Goal: Task Accomplishment & Management: Manage account settings

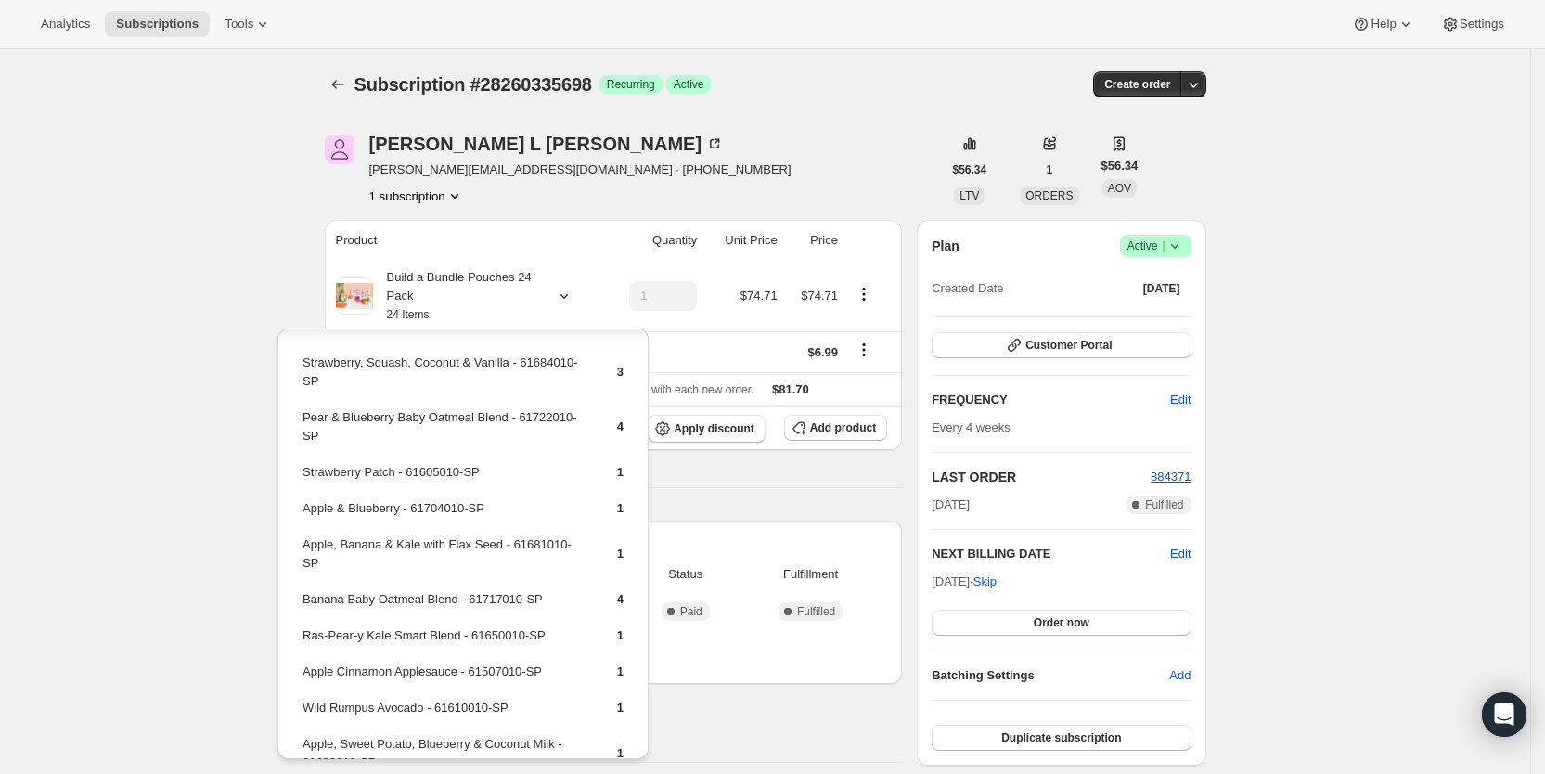
click at [145, 19] on span "Subscriptions" at bounding box center [157, 24] width 83 height 15
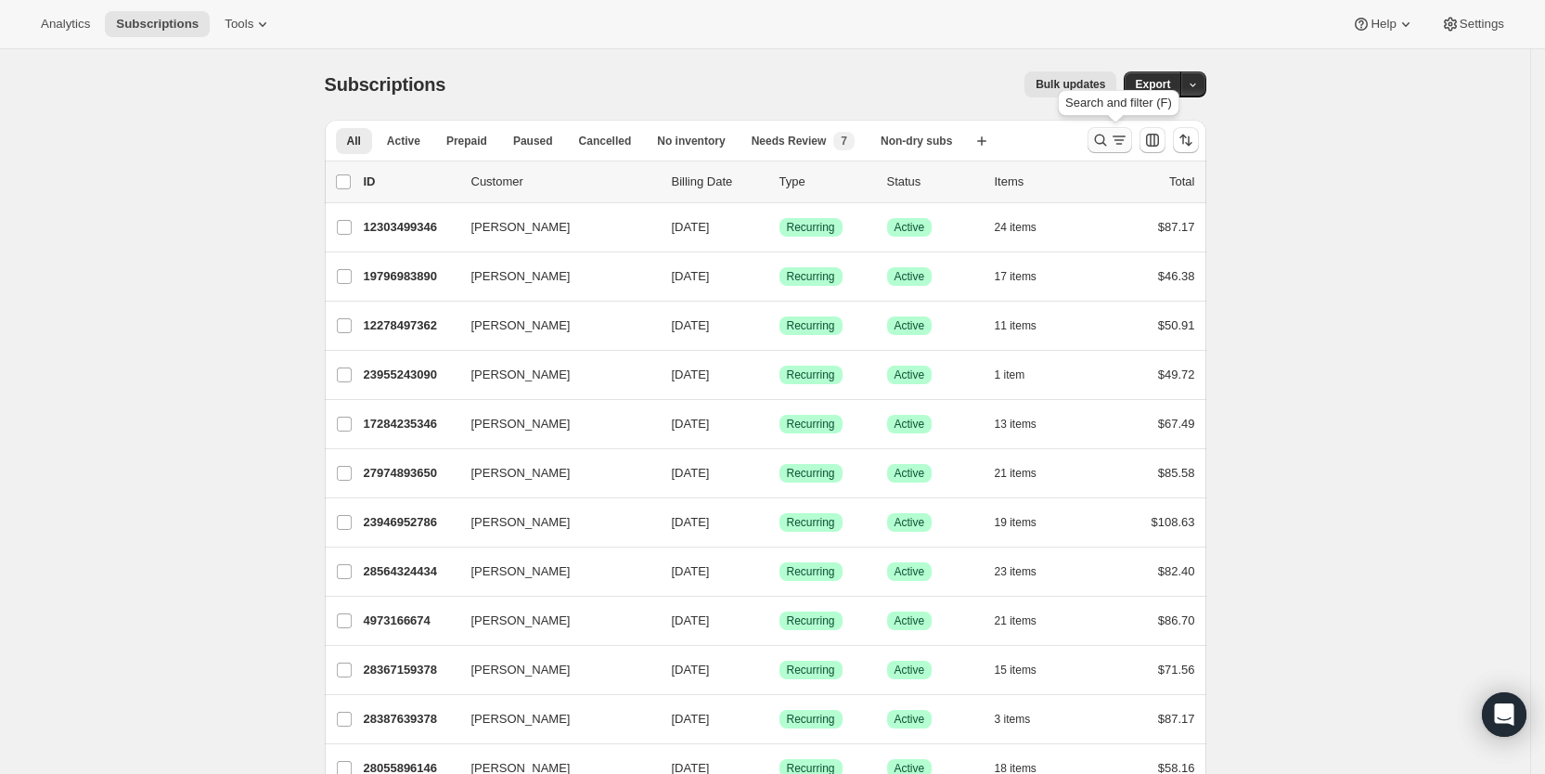
click at [1119, 142] on icon "Search and filter results" at bounding box center [1119, 140] width 19 height 19
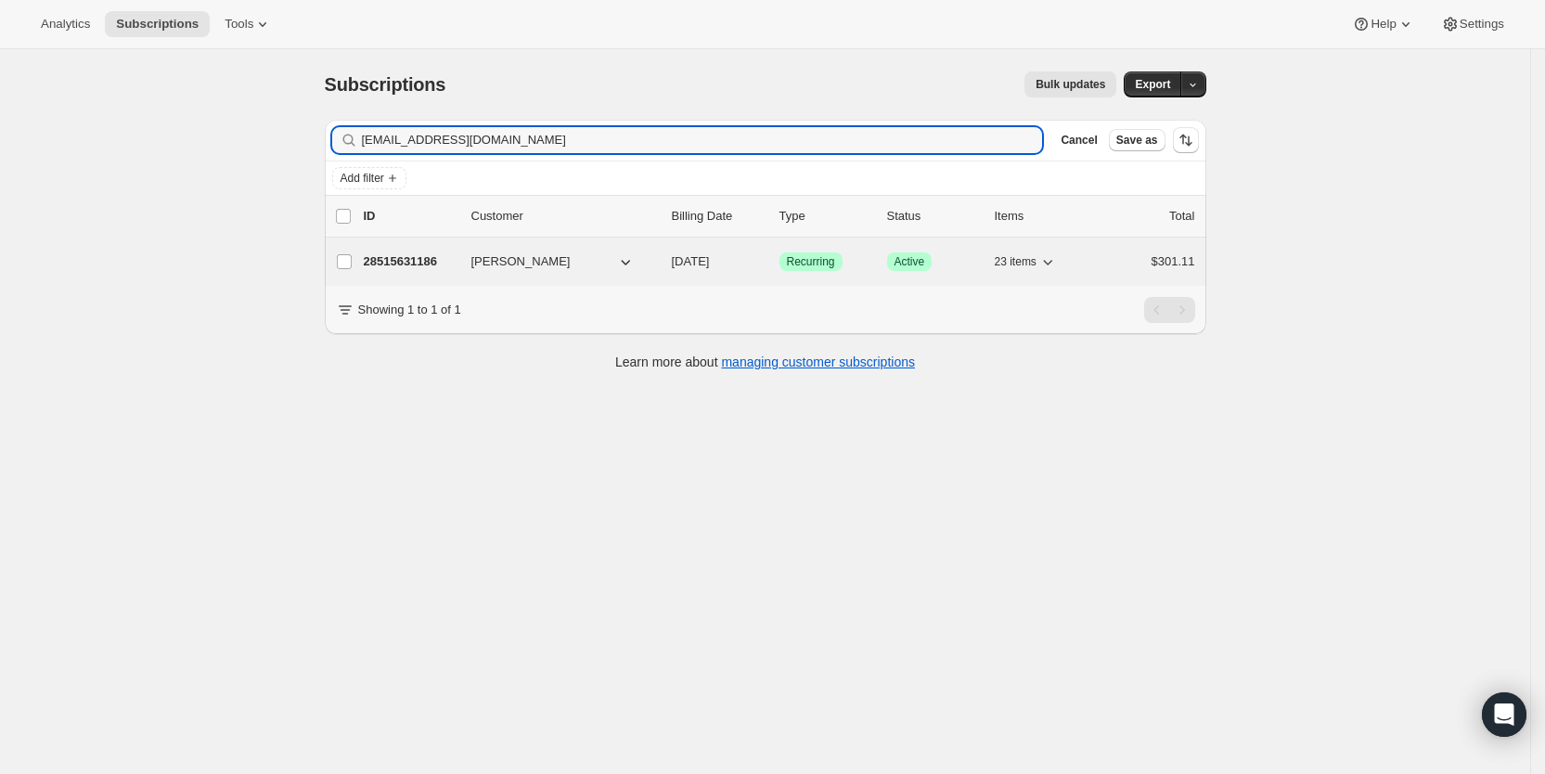
type input "sje1028@yahoo.com"
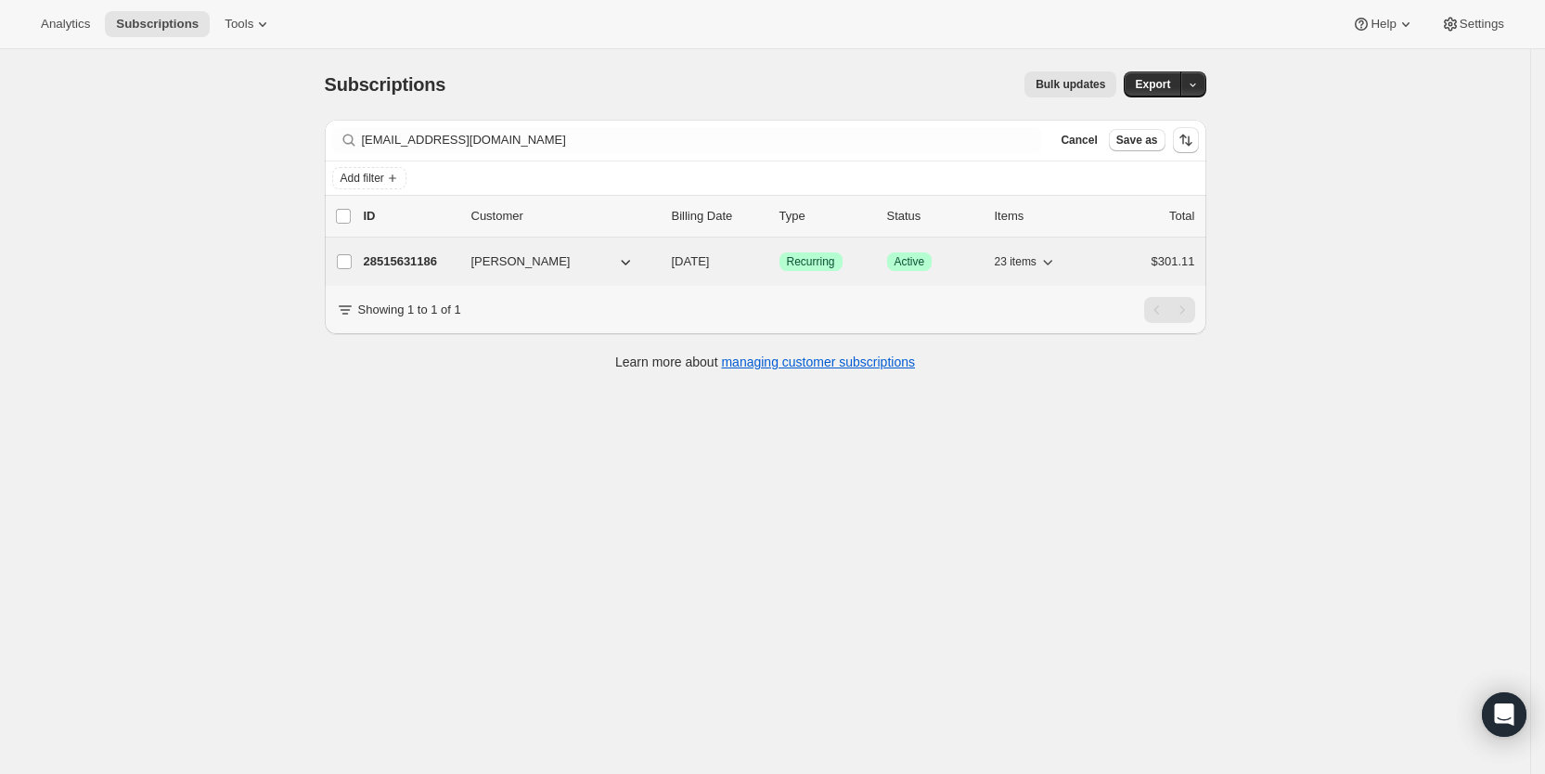
click at [710, 257] on span "09/18/2025" at bounding box center [691, 261] width 38 height 14
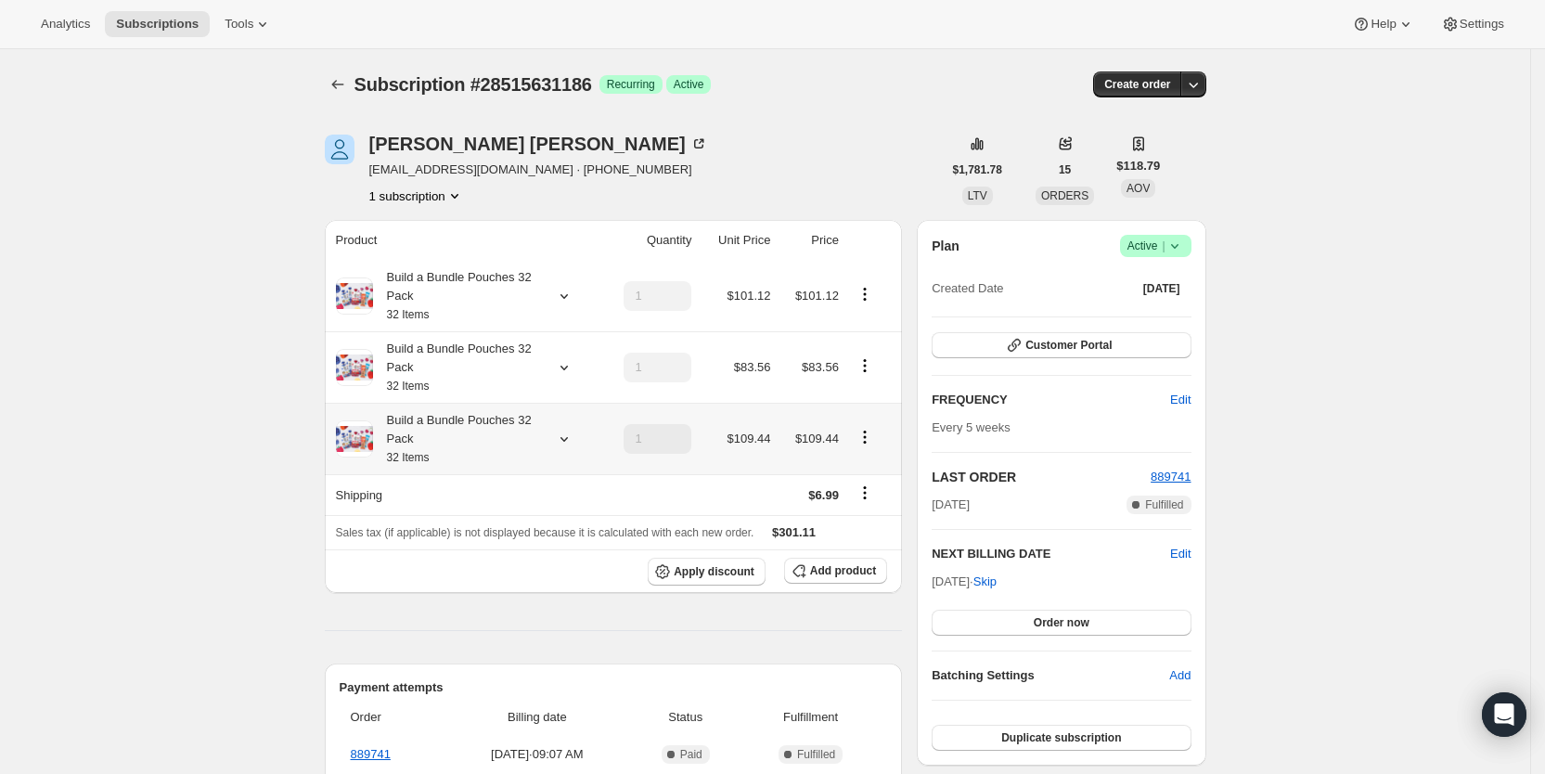
click at [568, 439] on icon at bounding box center [564, 439] width 19 height 19
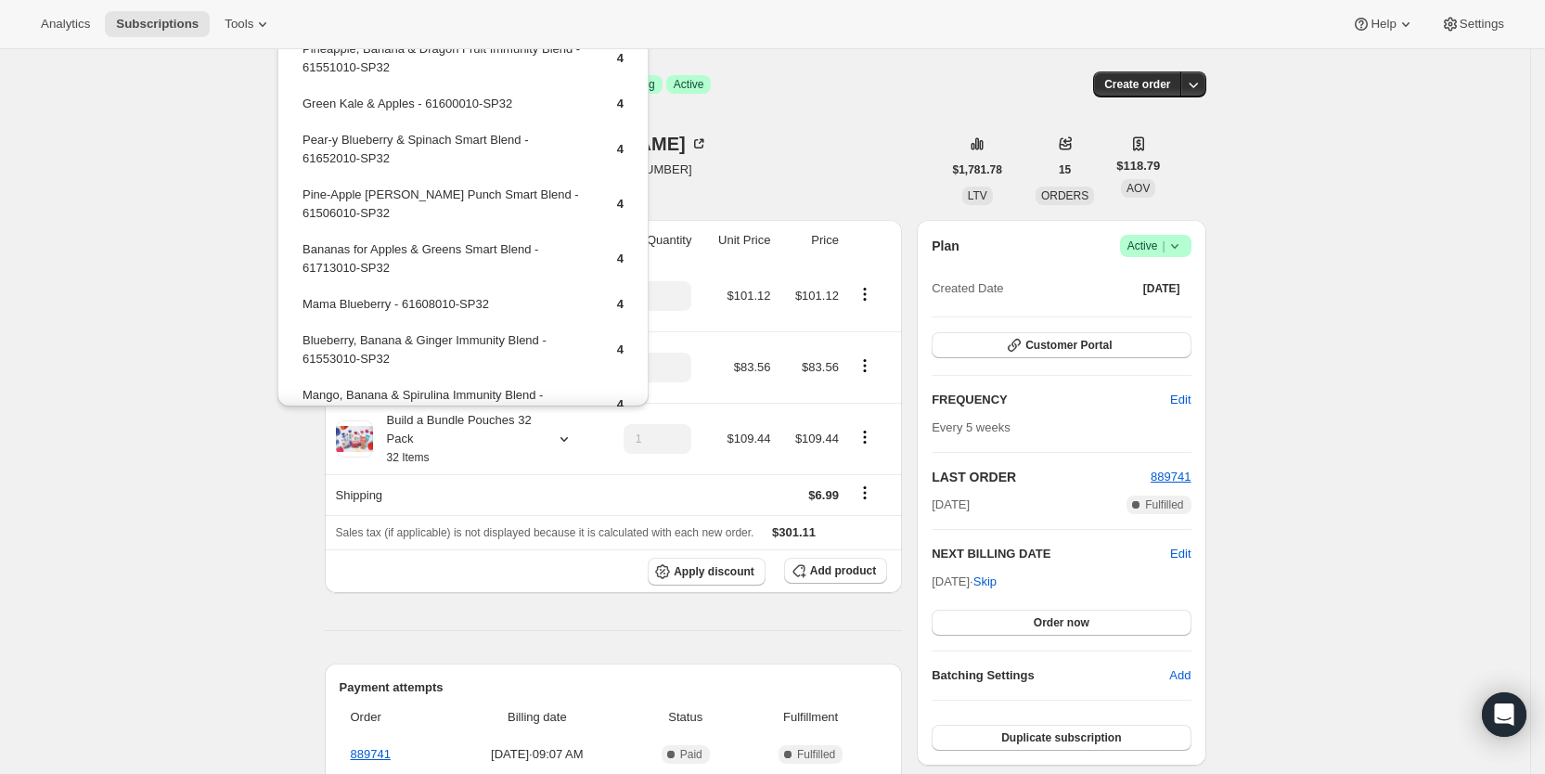
click at [801, 130] on div "Stewart Edmiston sje1028@yahoo.com · +19195848325 1 subscription $1,781.78 LTV …" at bounding box center [758, 719] width 896 height 1229
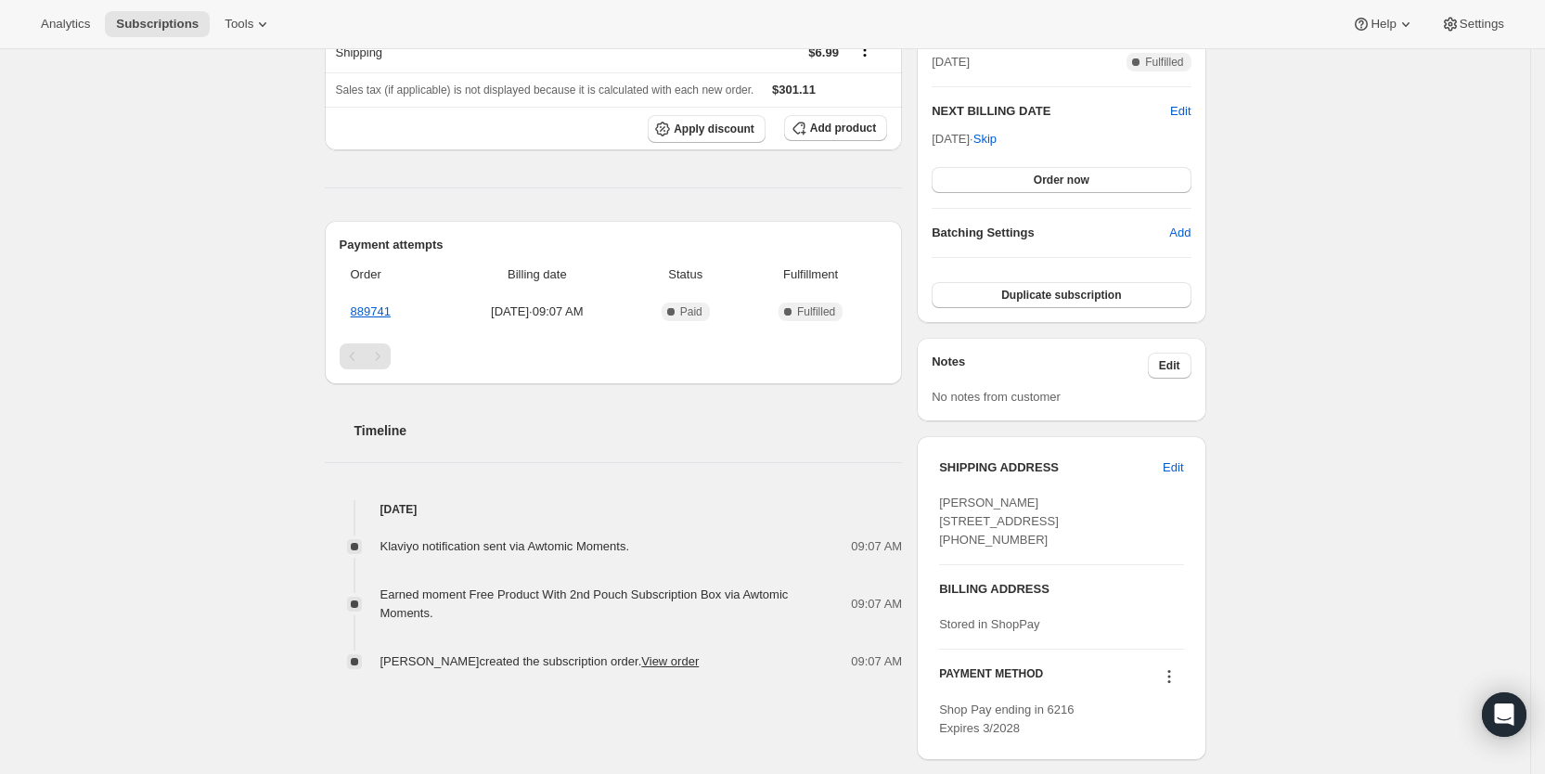
scroll to position [339, 0]
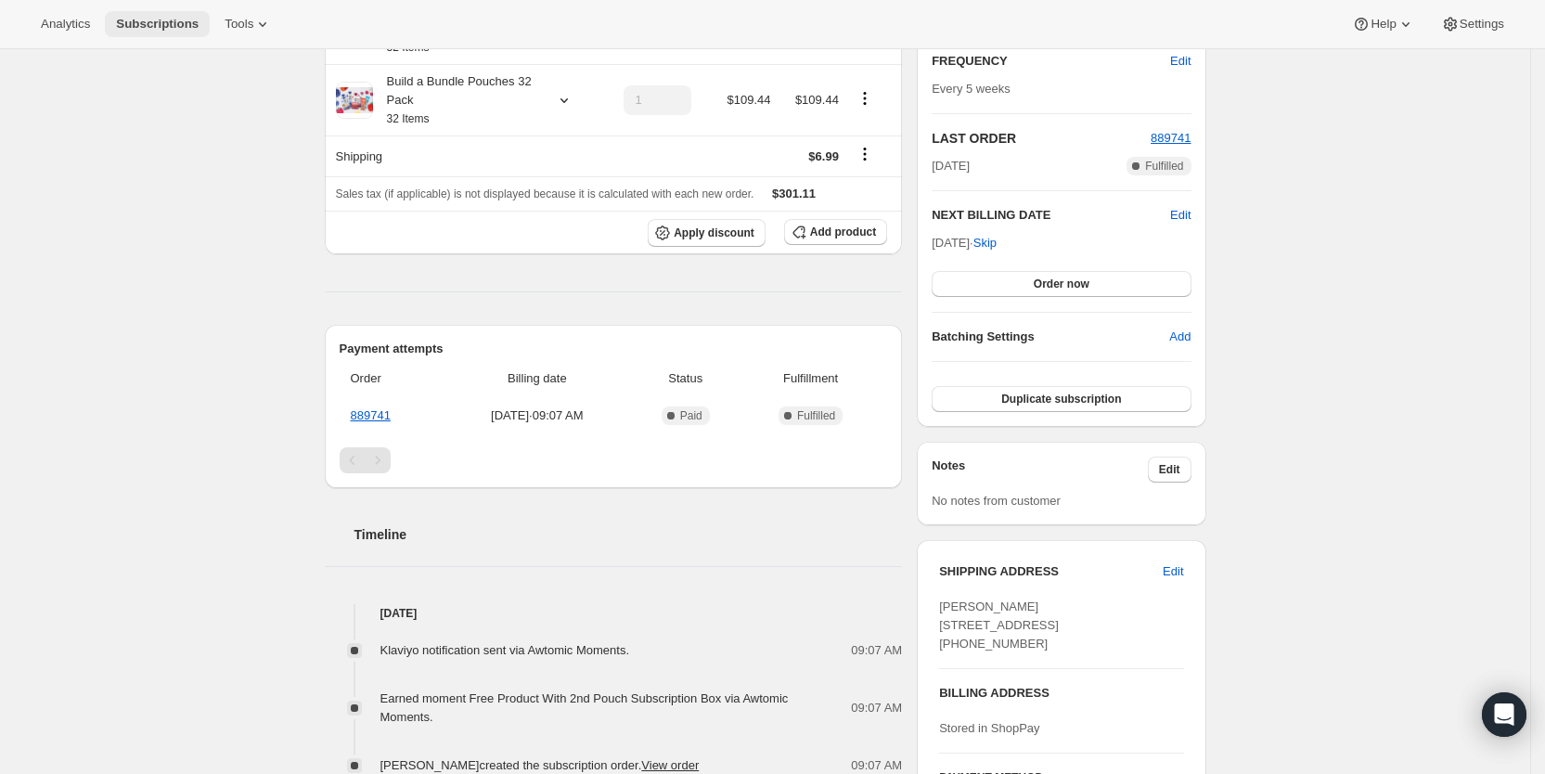
click at [164, 23] on span "Subscriptions" at bounding box center [157, 24] width 83 height 15
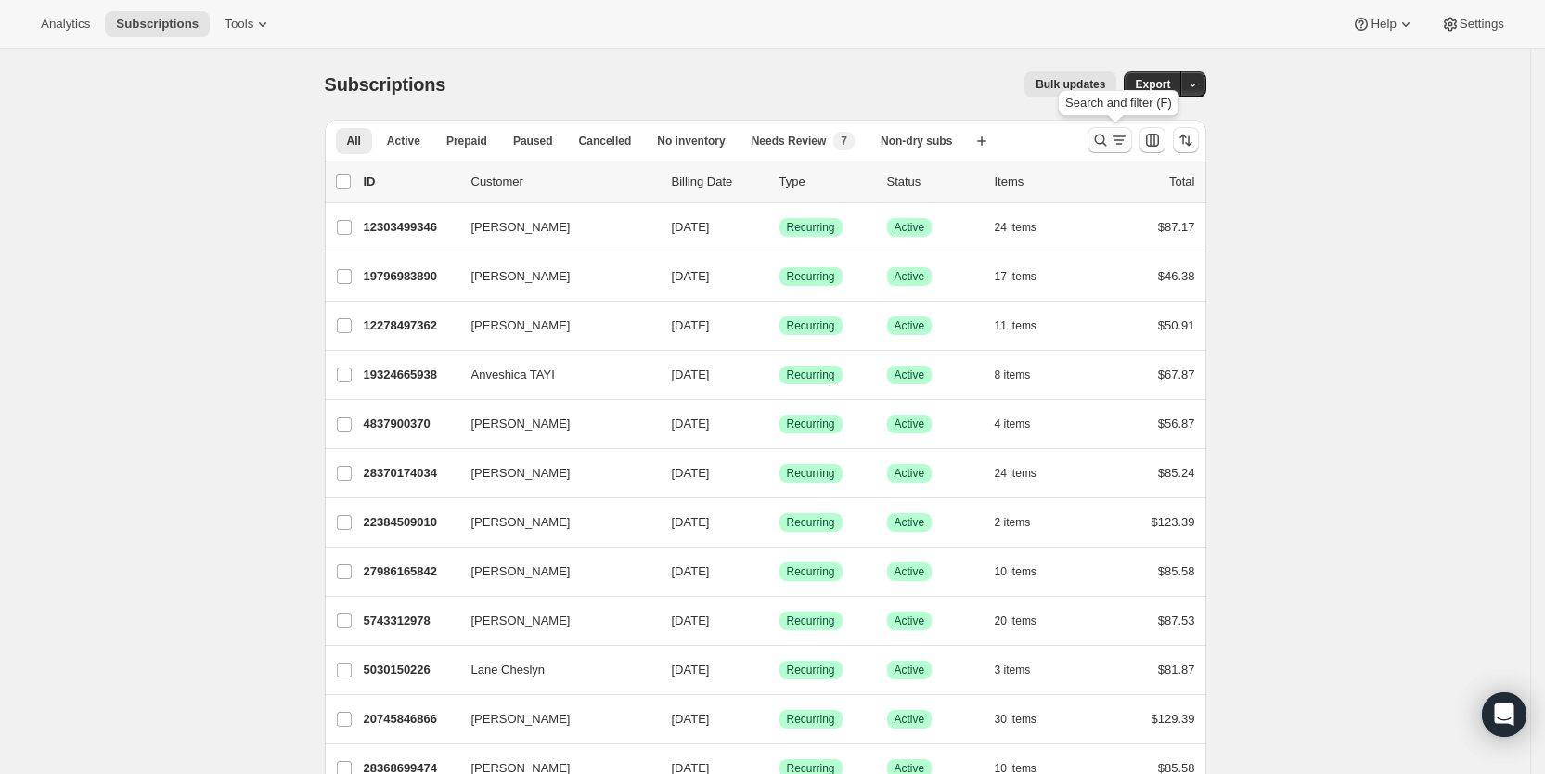
click at [1105, 141] on icon "Search and filter results" at bounding box center [1100, 140] width 19 height 19
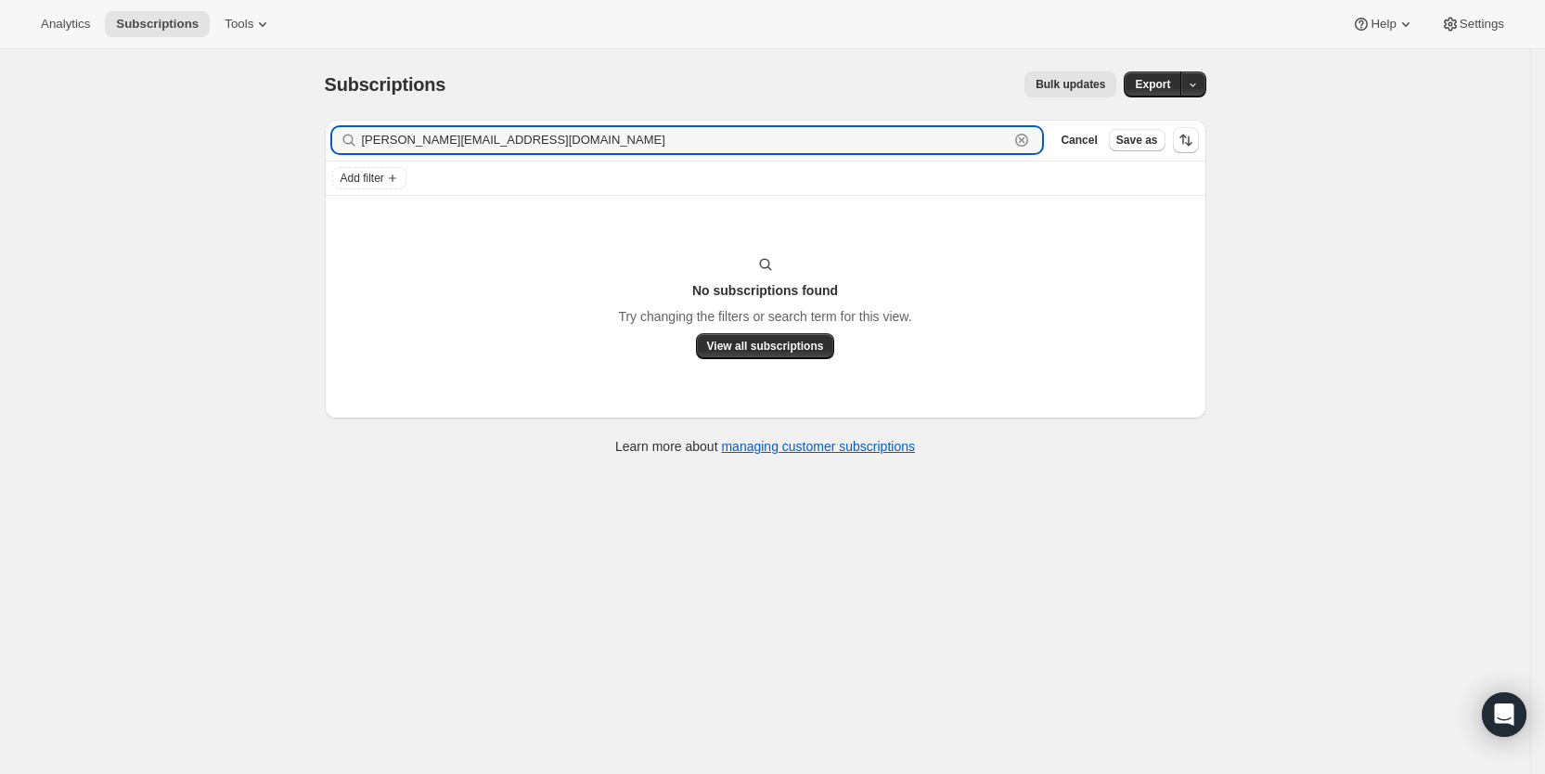
drag, startPoint x: 529, startPoint y: 147, endPoint x: 352, endPoint y: 147, distance: 177.2
click at [352, 147] on div "jason.hamill1@gmail.com Clear" at bounding box center [687, 140] width 711 height 26
paste input "ehenderson2712"
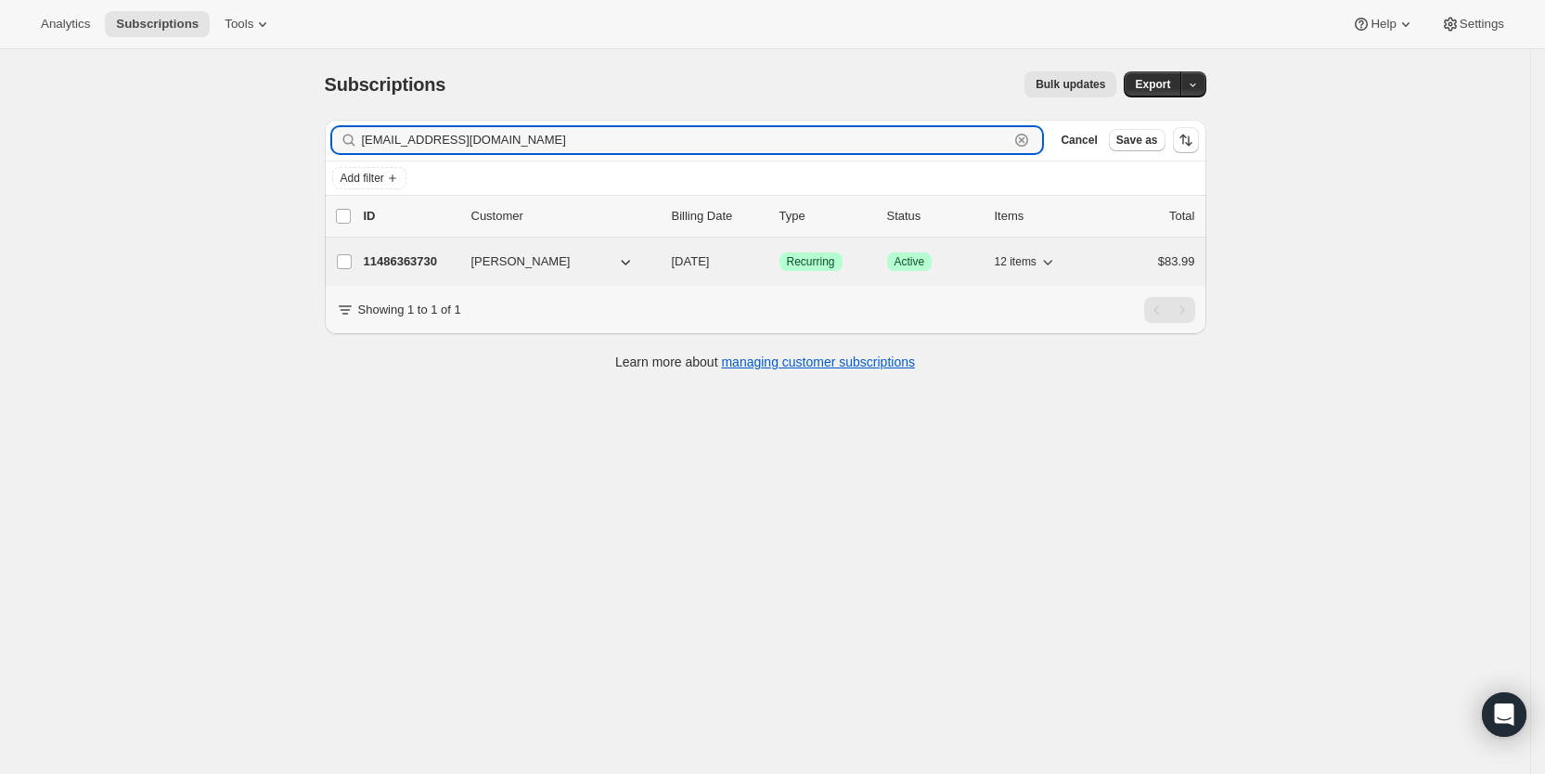
type input "ehenderson2712@gmail.com"
click at [710, 255] on span "09/14/2025" at bounding box center [691, 261] width 38 height 14
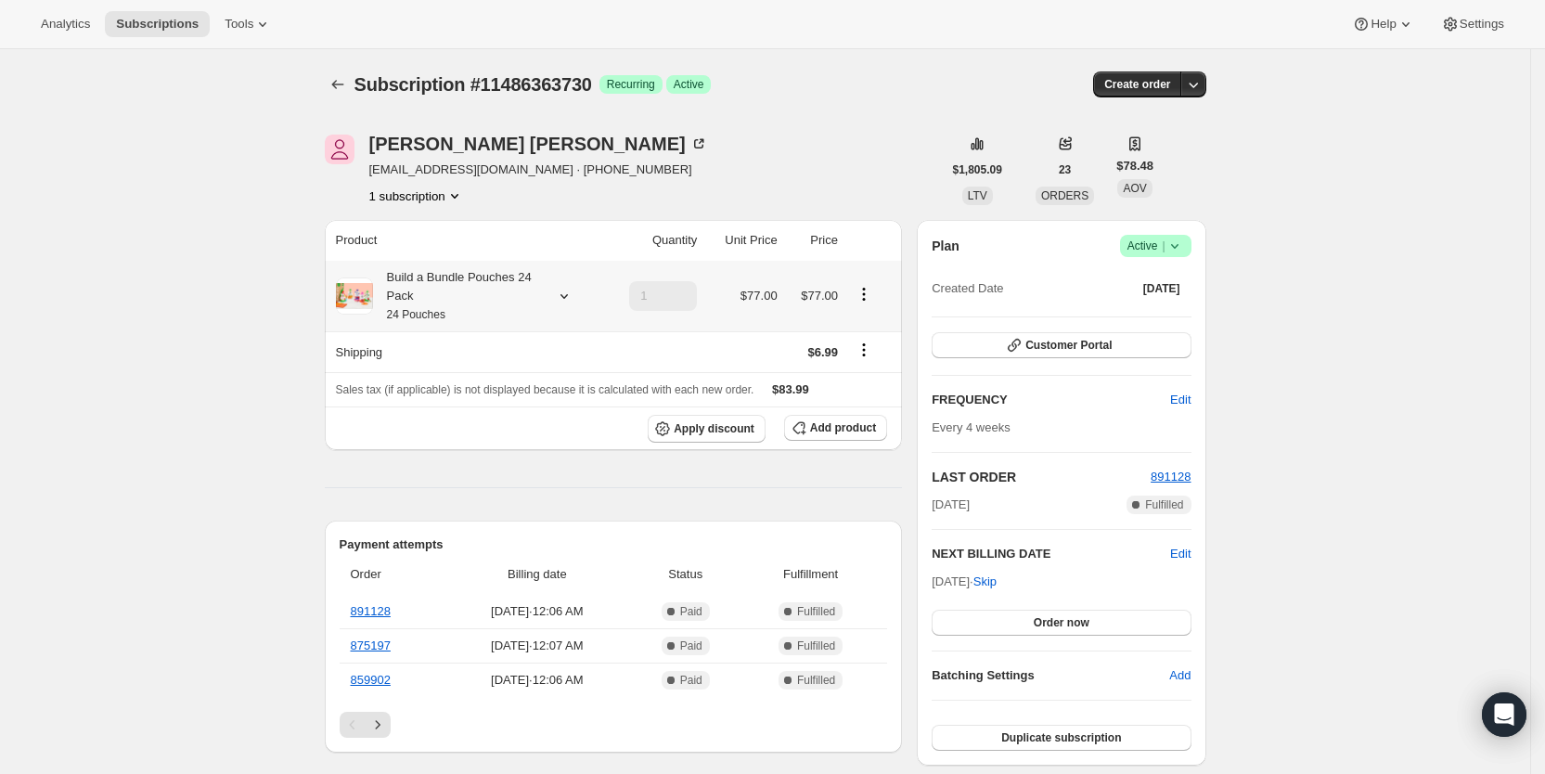
click at [571, 294] on icon at bounding box center [564, 296] width 19 height 19
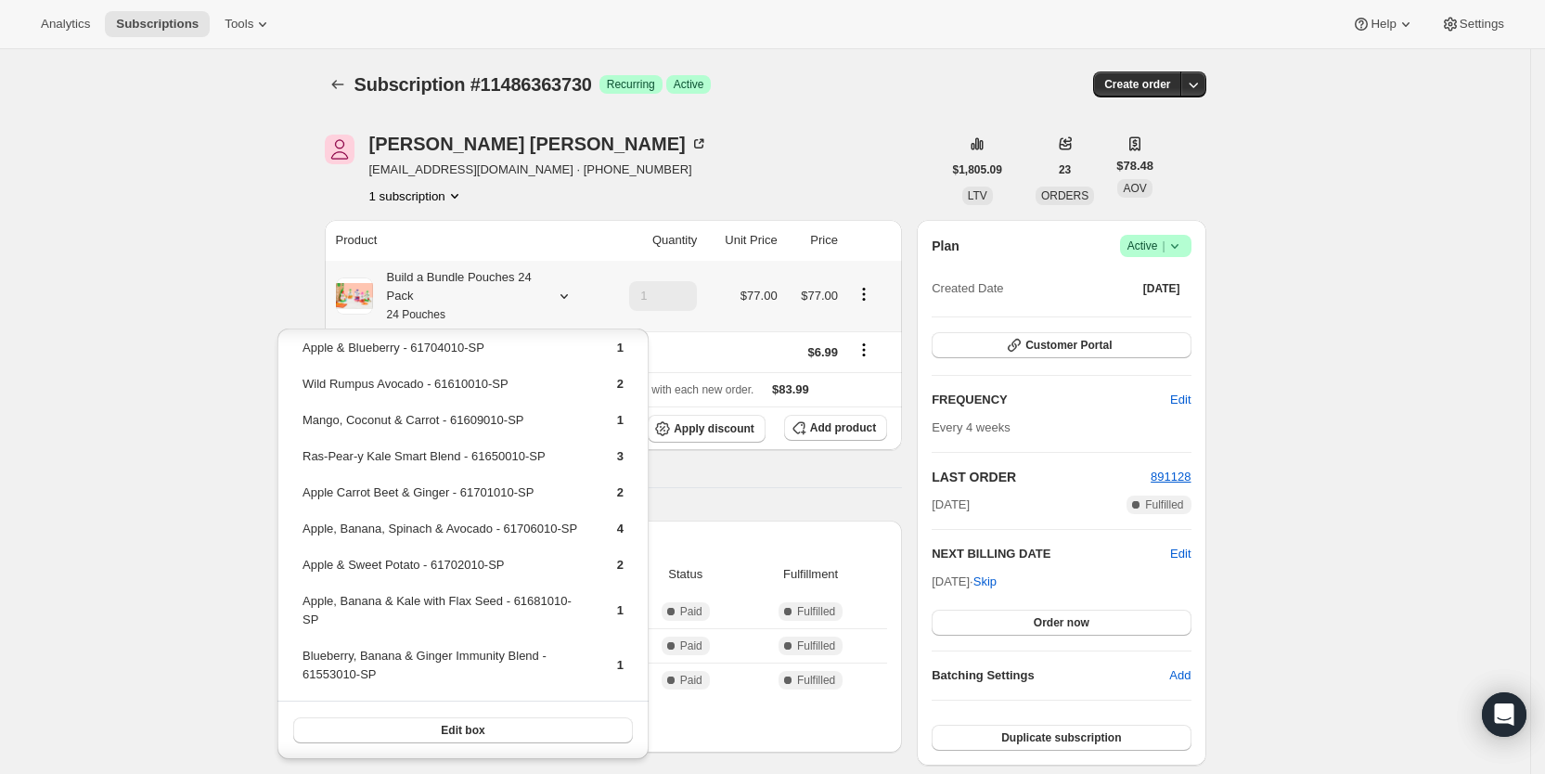
scroll to position [164, 0]
click at [841, 428] on span "Add product" at bounding box center [843, 427] width 66 height 15
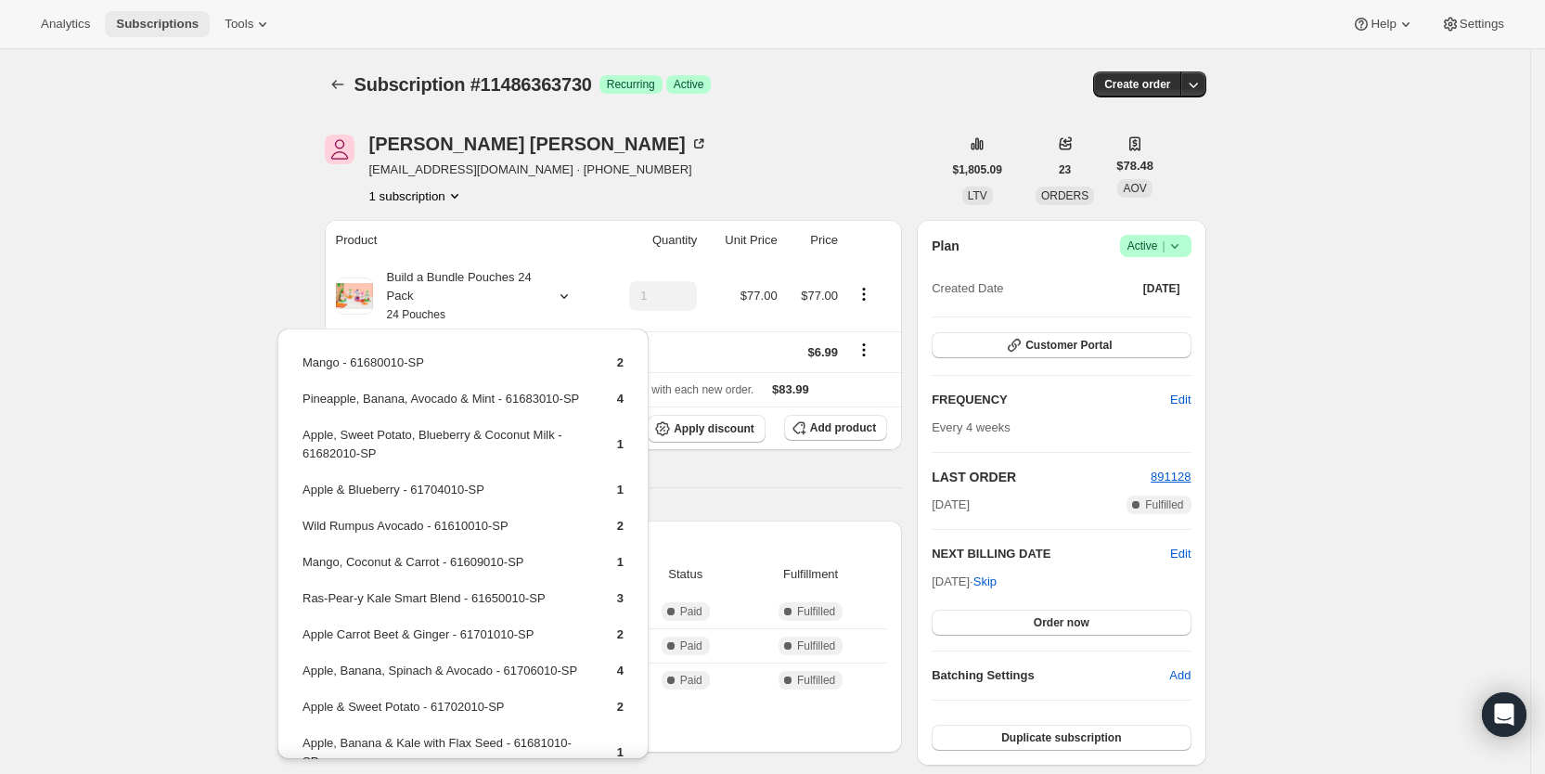
click at [160, 19] on span "Subscriptions" at bounding box center [157, 24] width 83 height 15
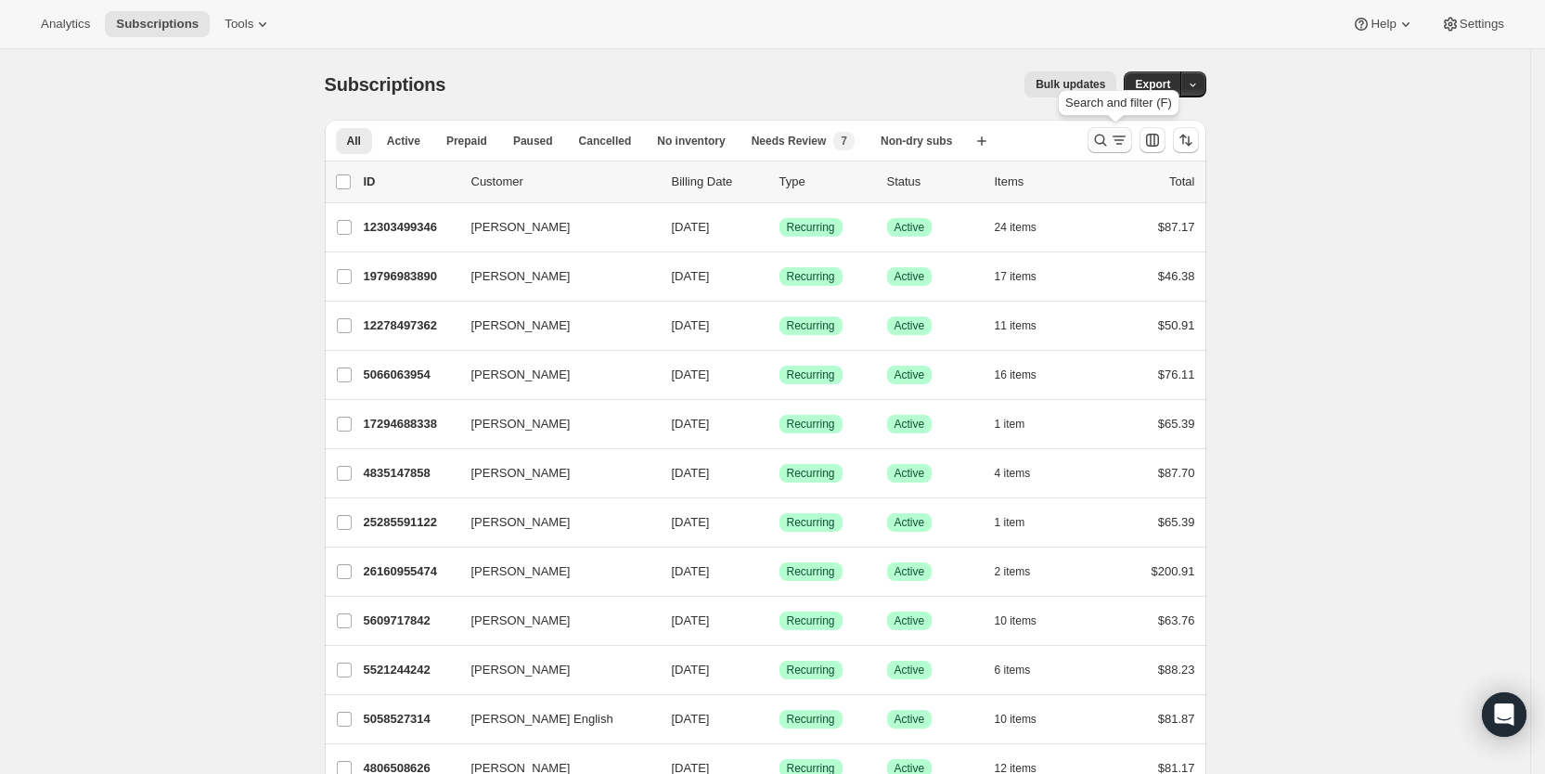
click at [1119, 136] on icon "Search and filter results" at bounding box center [1119, 140] width 19 height 19
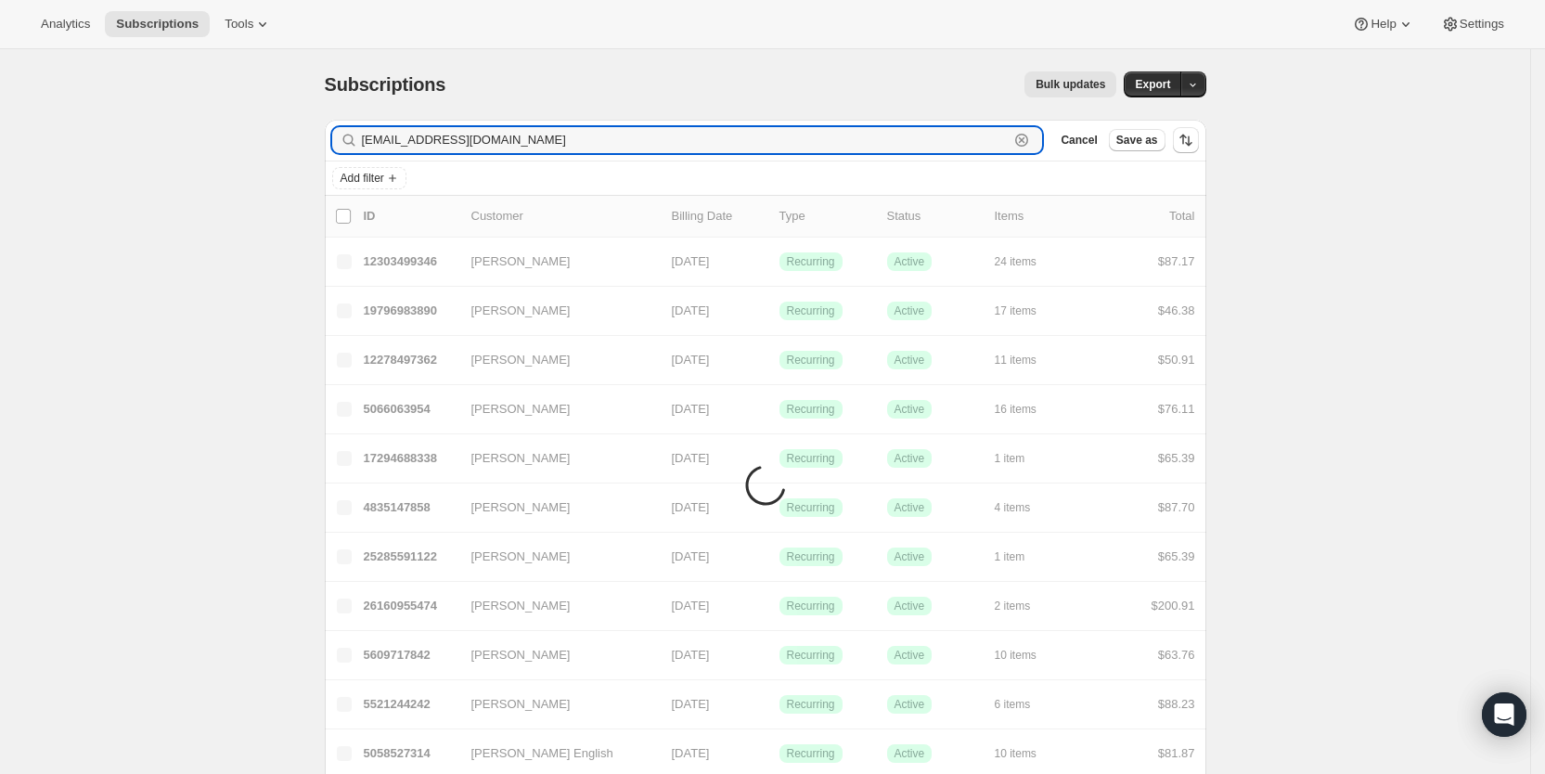
drag, startPoint x: 510, startPoint y: 141, endPoint x: 363, endPoint y: 142, distance: 147.5
click at [363, 142] on div "aokipd@gmail.com Clear" at bounding box center [687, 140] width 711 height 26
click at [437, 138] on input "leanne mcbrde" at bounding box center [686, 140] width 648 height 26
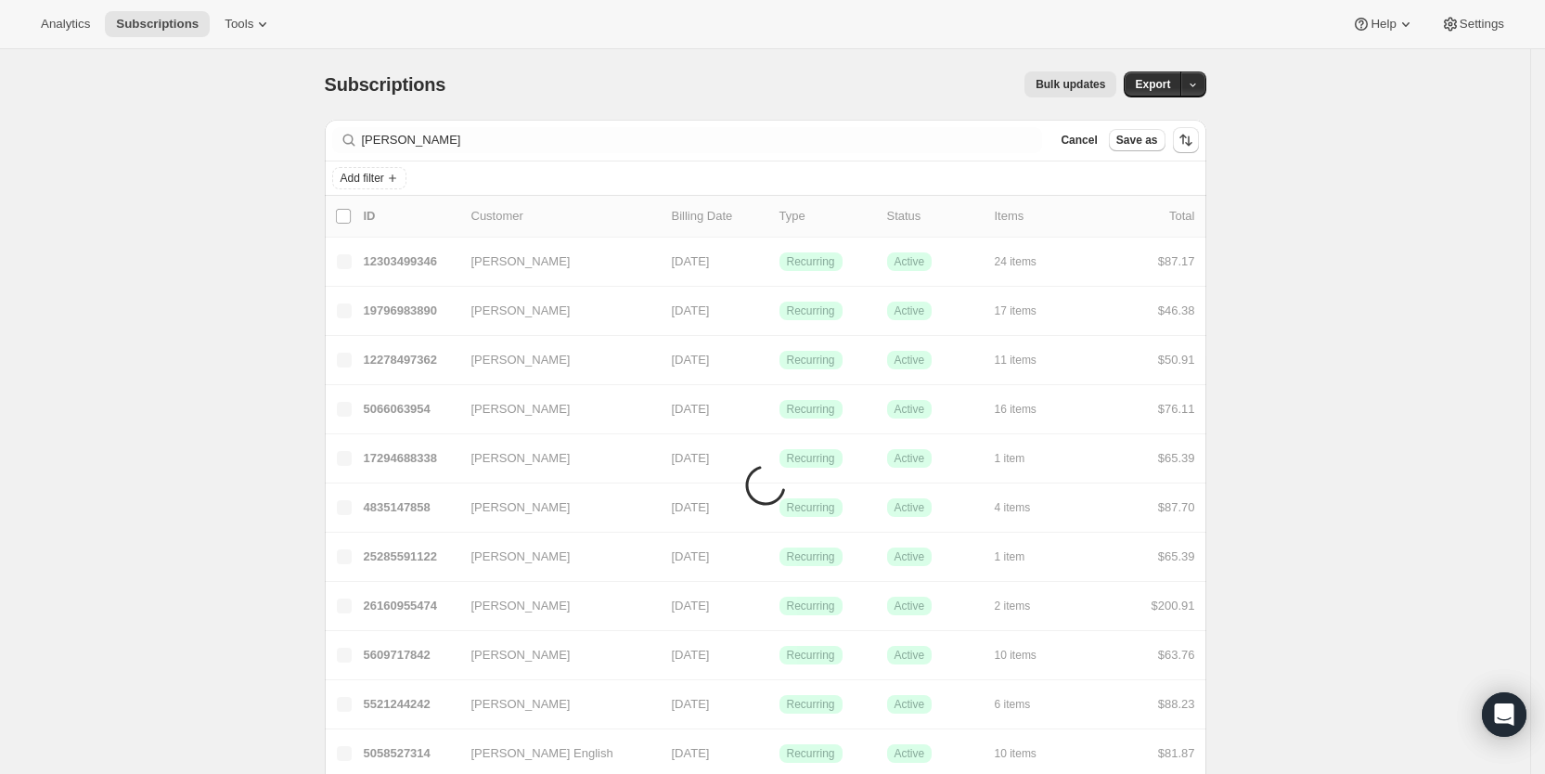
click at [643, 61] on div "Subscriptions. This page is ready Subscriptions Bulk updates More actions Bulk …" at bounding box center [765, 84] width 881 height 71
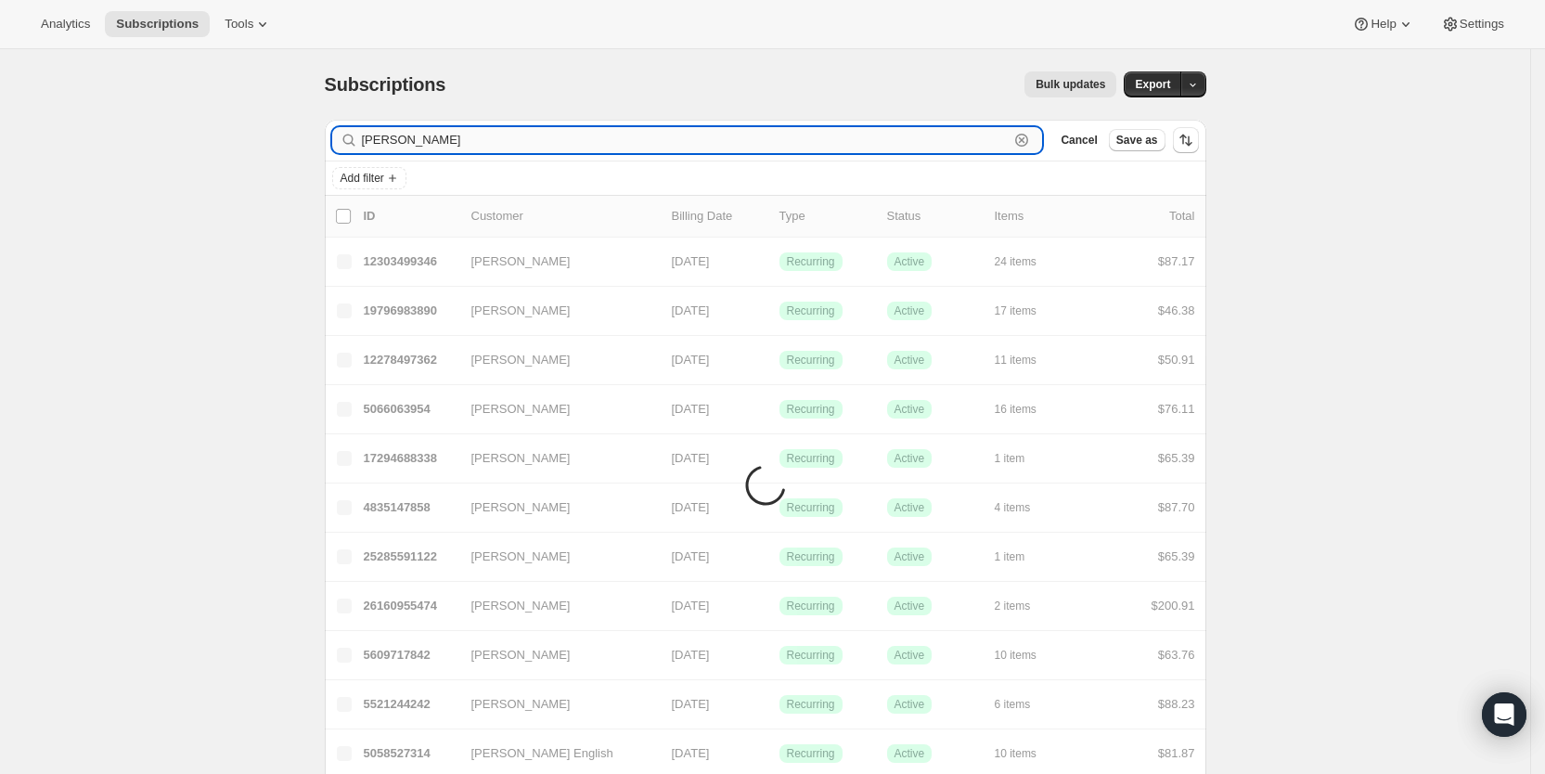
click at [372, 141] on input "leanne mcbride" at bounding box center [686, 140] width 648 height 26
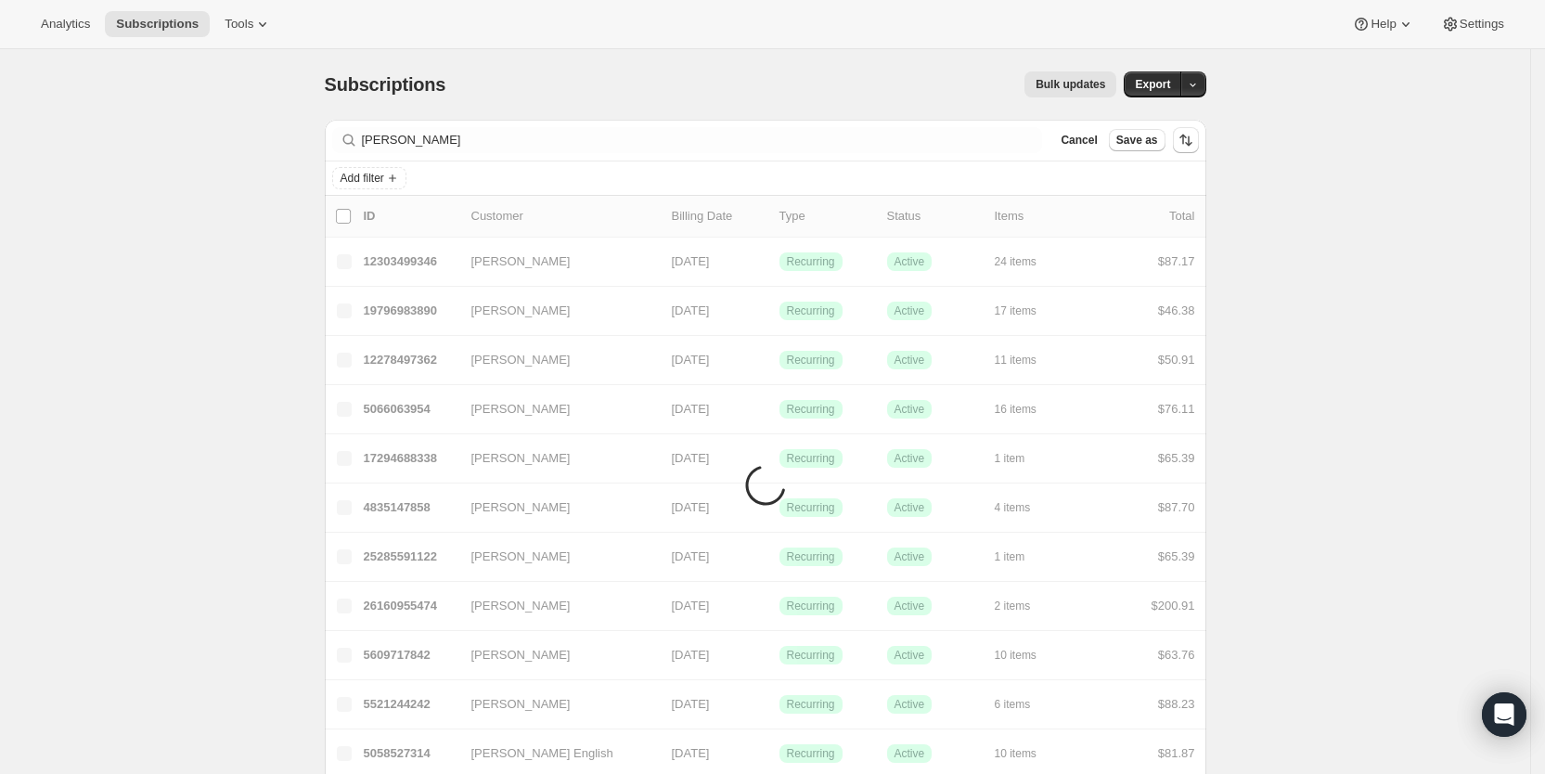
drag, startPoint x: 244, startPoint y: 160, endPoint x: 609, endPoint y: 136, distance: 365.4
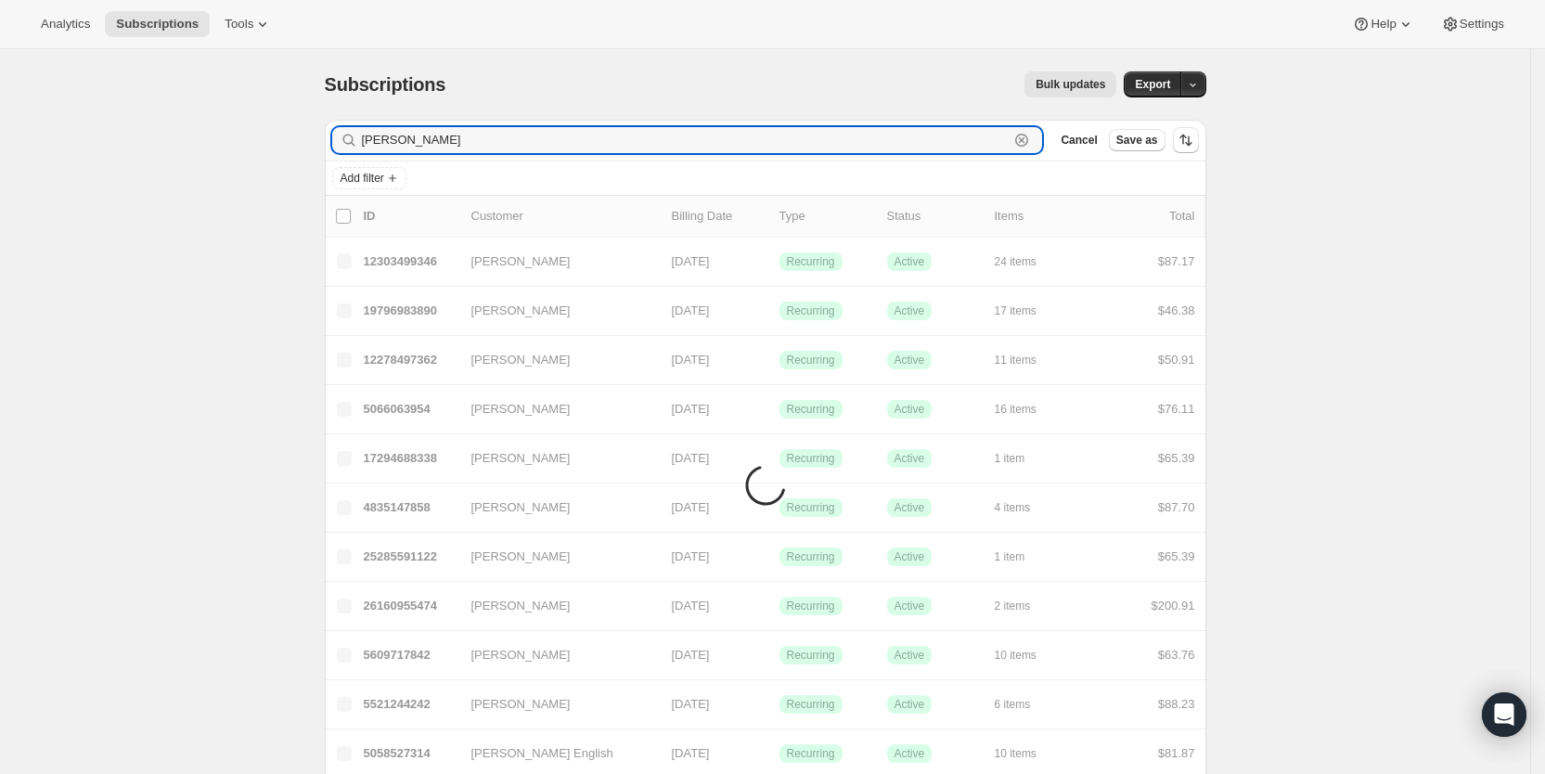
drag, startPoint x: 476, startPoint y: 143, endPoint x: 360, endPoint y: 144, distance: 116.0
click at [360, 144] on div "lianne mcbride Clear" at bounding box center [687, 140] width 711 height 26
paste input "ehenderson2712@gmail.com"
type input "ehenderson2712@gmail.com"
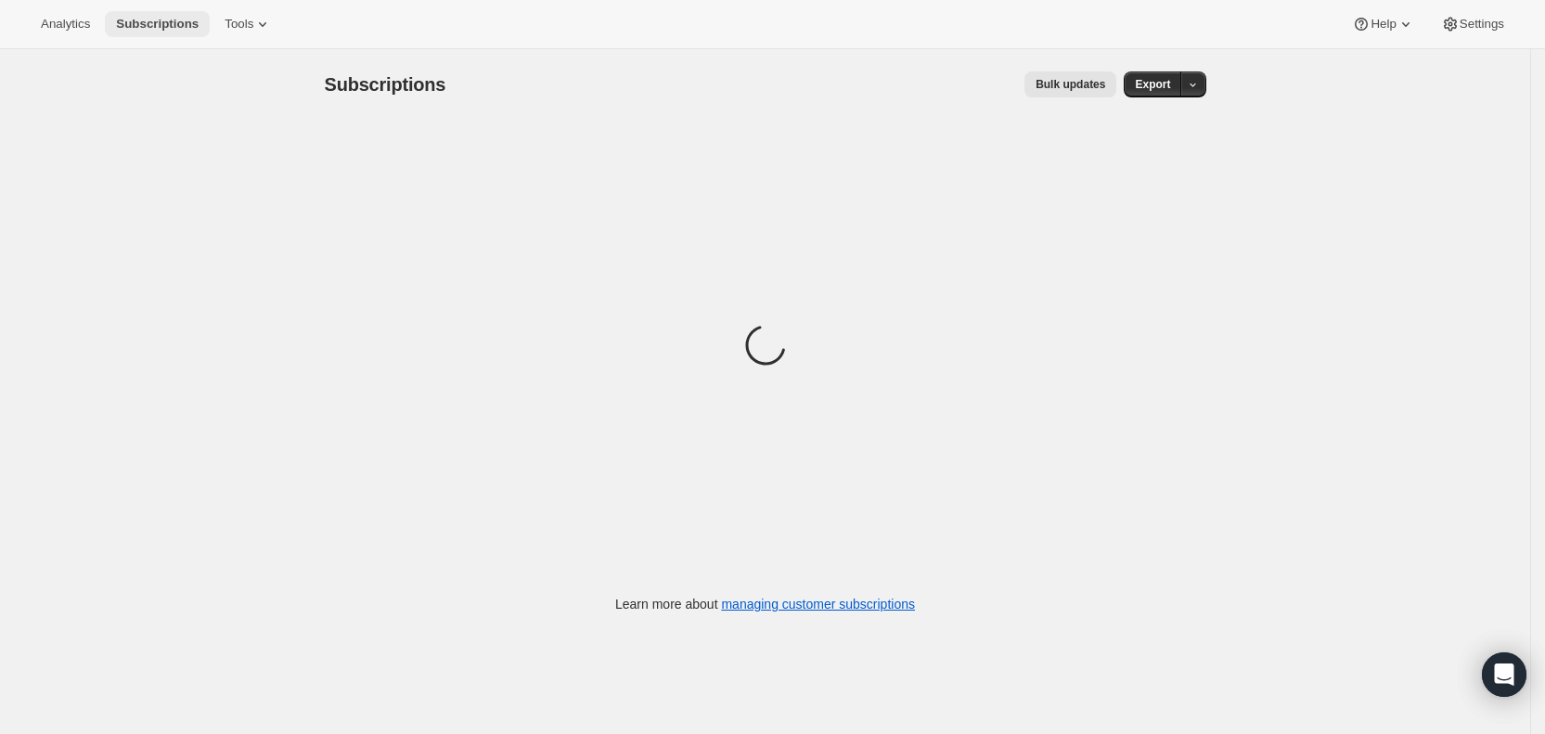
click at [163, 22] on span "Subscriptions" at bounding box center [157, 24] width 83 height 15
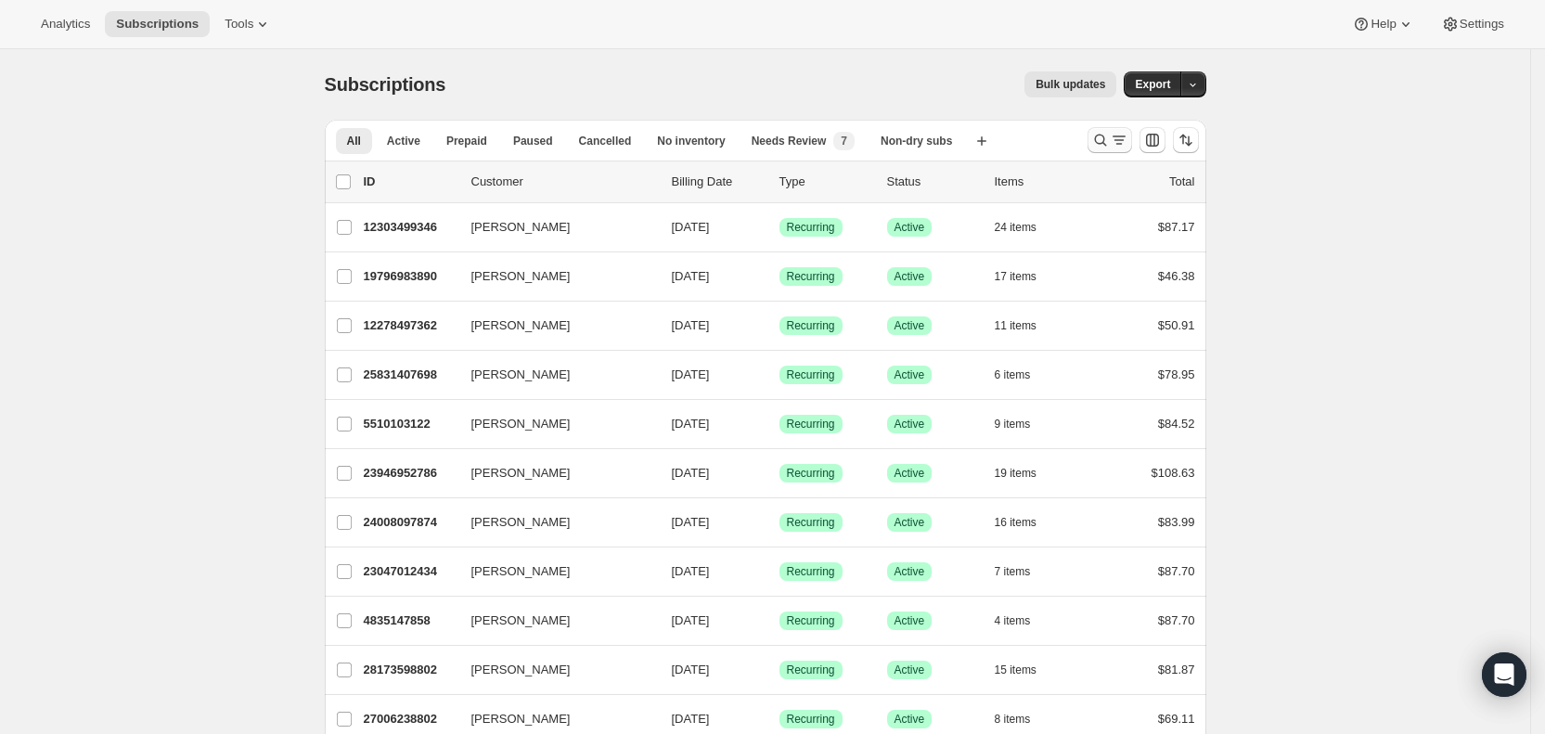
click at [1110, 139] on icon "Search and filter results" at bounding box center [1100, 140] width 19 height 19
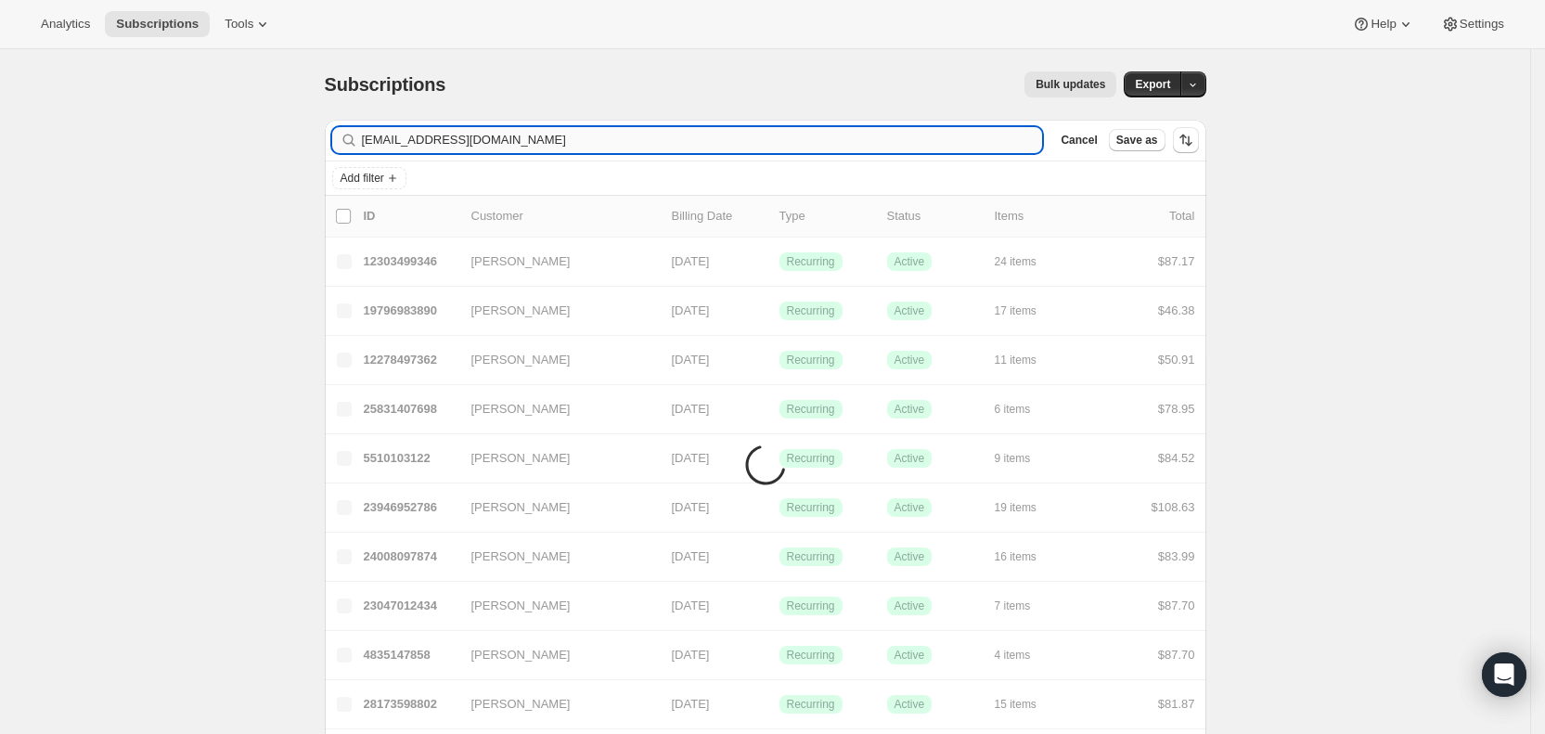
click at [438, 138] on input "aokipd@gmal.com" at bounding box center [702, 140] width 681 height 26
type input "aokipd@gmail.com"
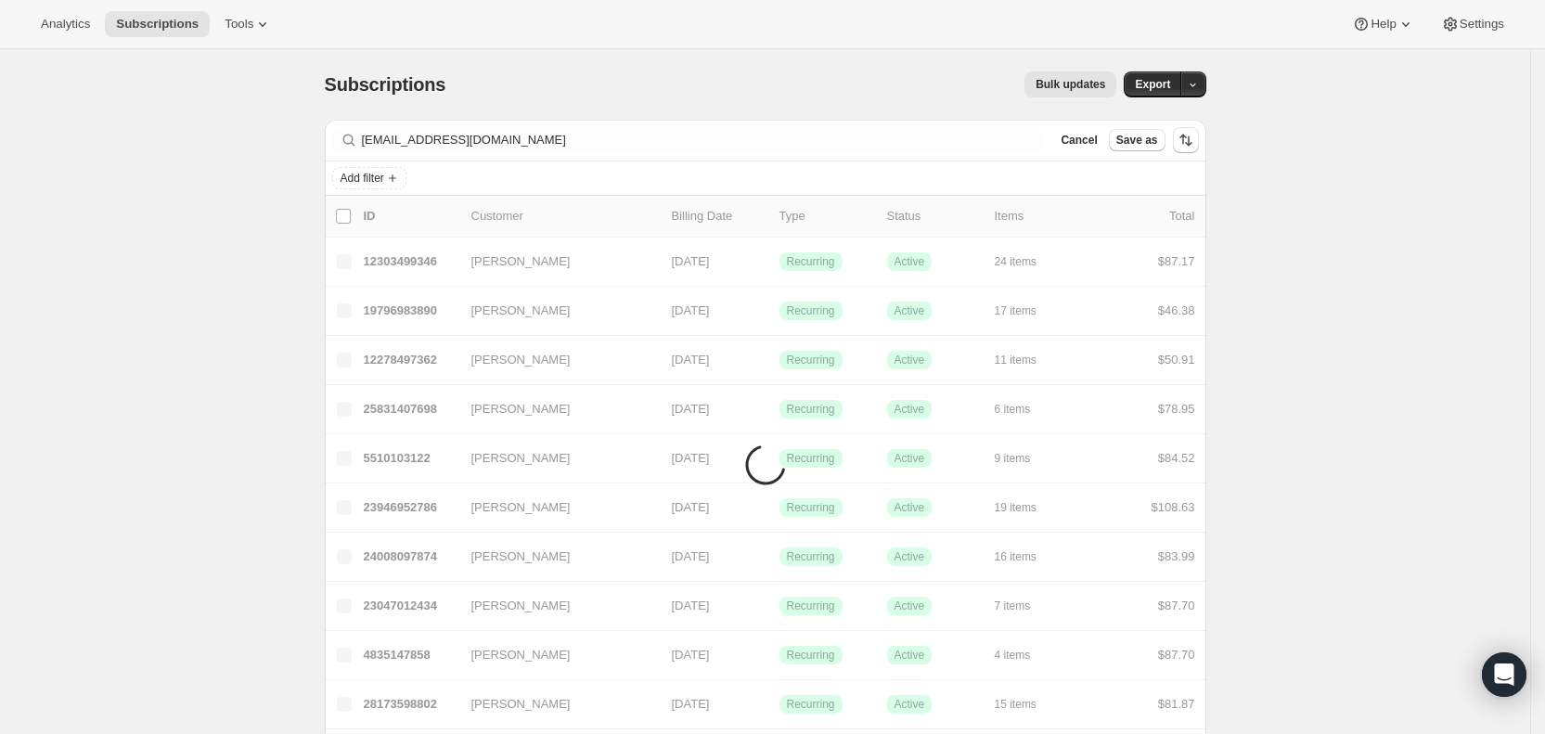
click at [558, 63] on div "Subscriptions. This page is ready Subscriptions Bulk updates More actions Bulk …" at bounding box center [765, 84] width 881 height 71
click at [543, 73] on div "Bulk updates" at bounding box center [792, 84] width 648 height 26
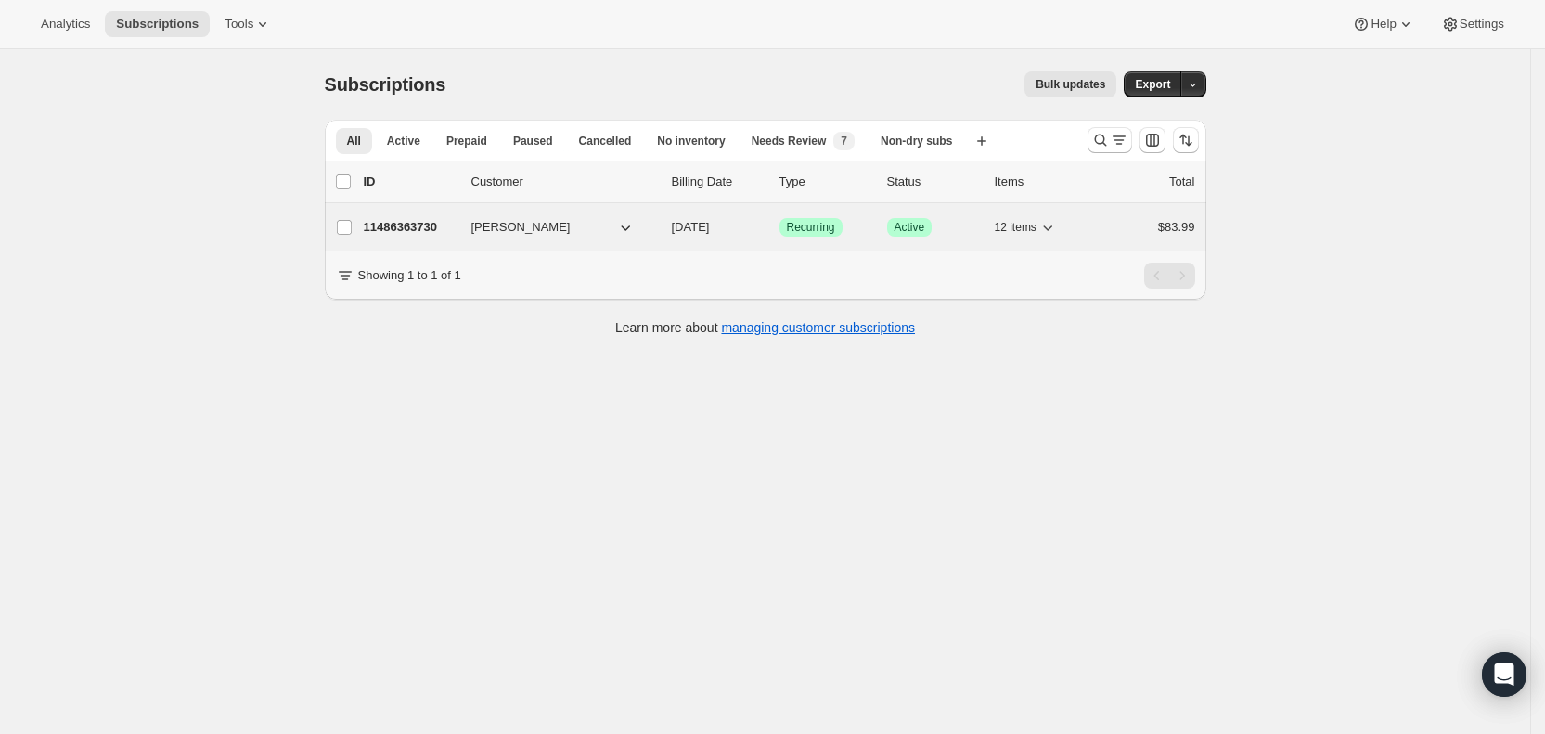
click at [710, 227] on span "09/14/2025" at bounding box center [691, 227] width 38 height 14
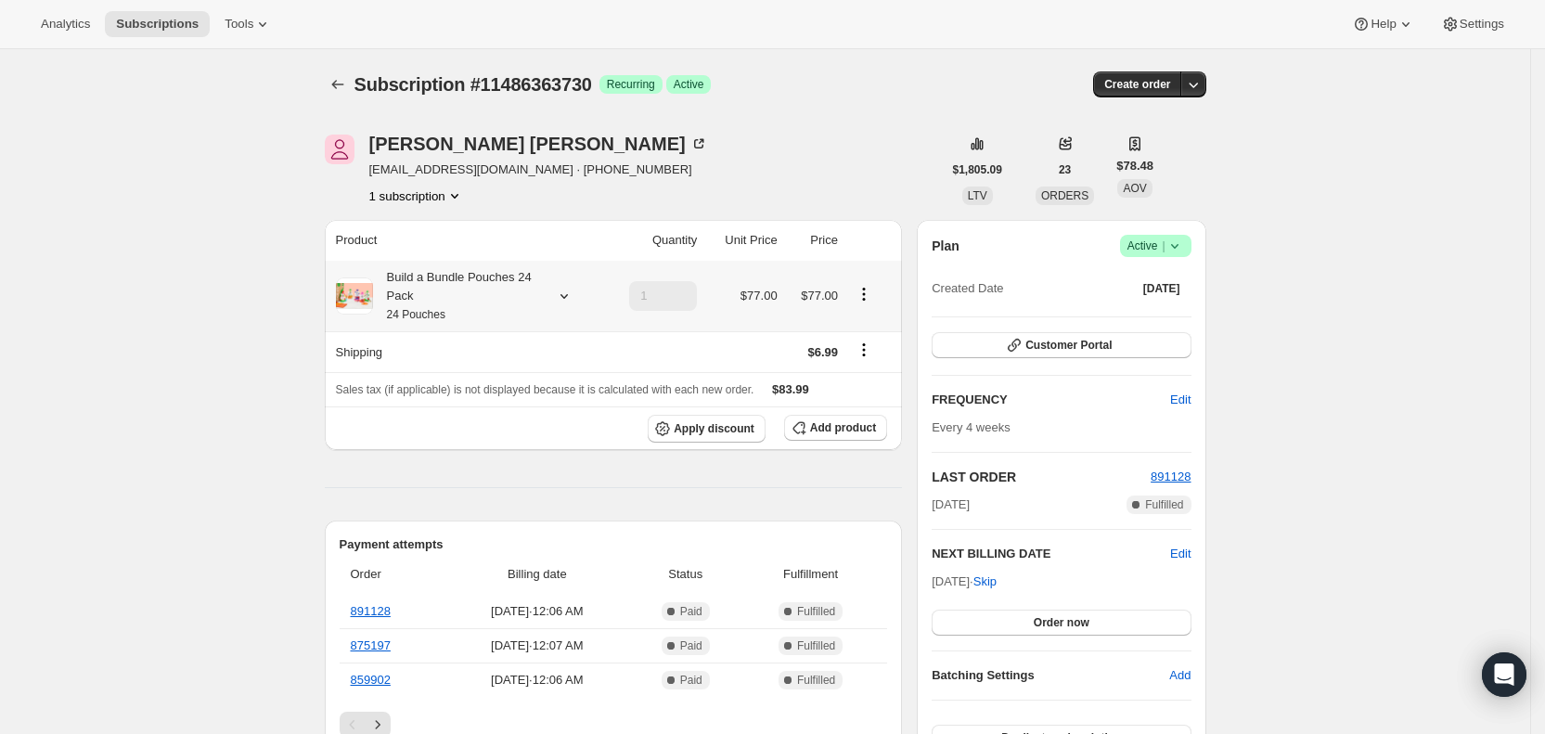
click at [566, 294] on icon at bounding box center [564, 296] width 19 height 19
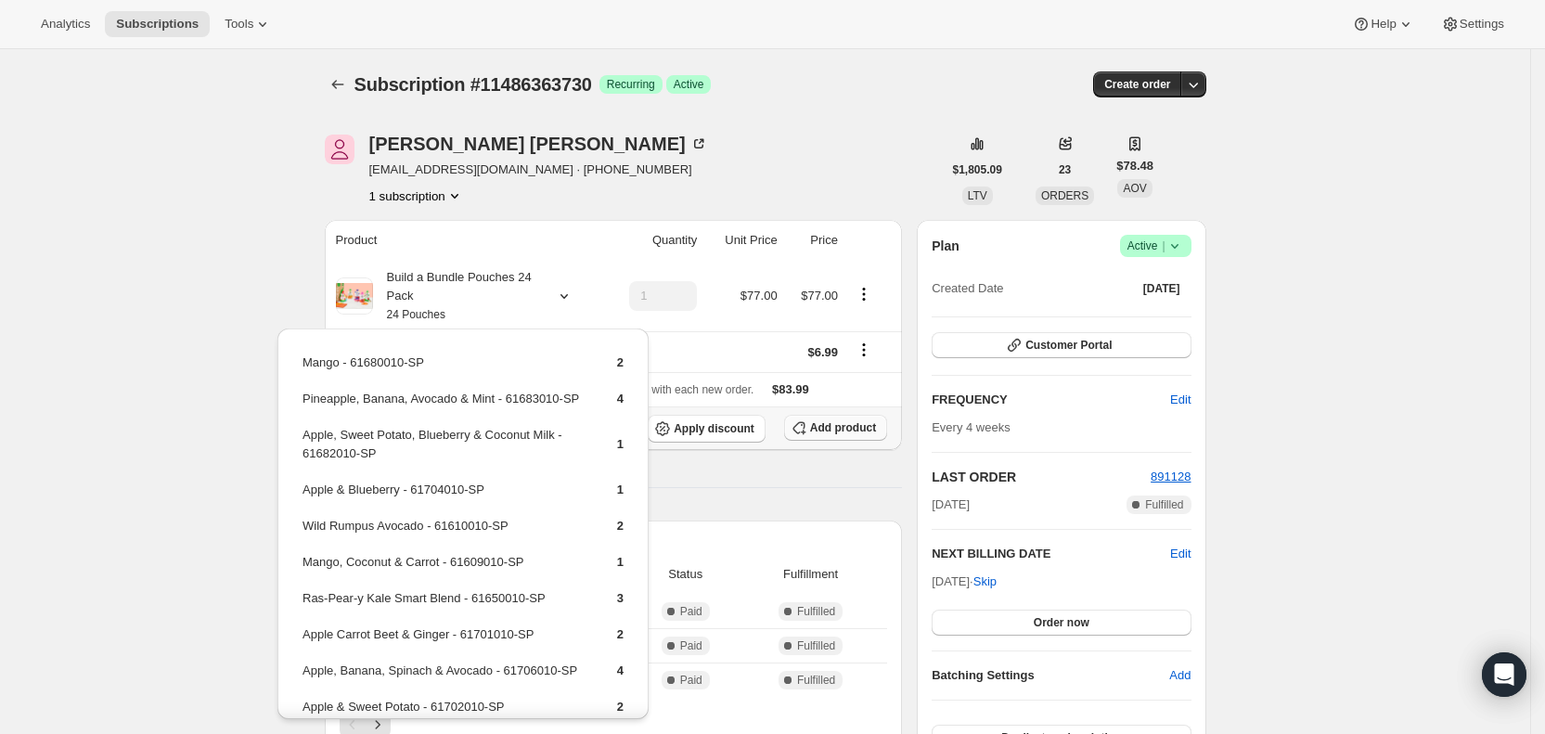
click at [845, 429] on span "Add product" at bounding box center [843, 427] width 66 height 15
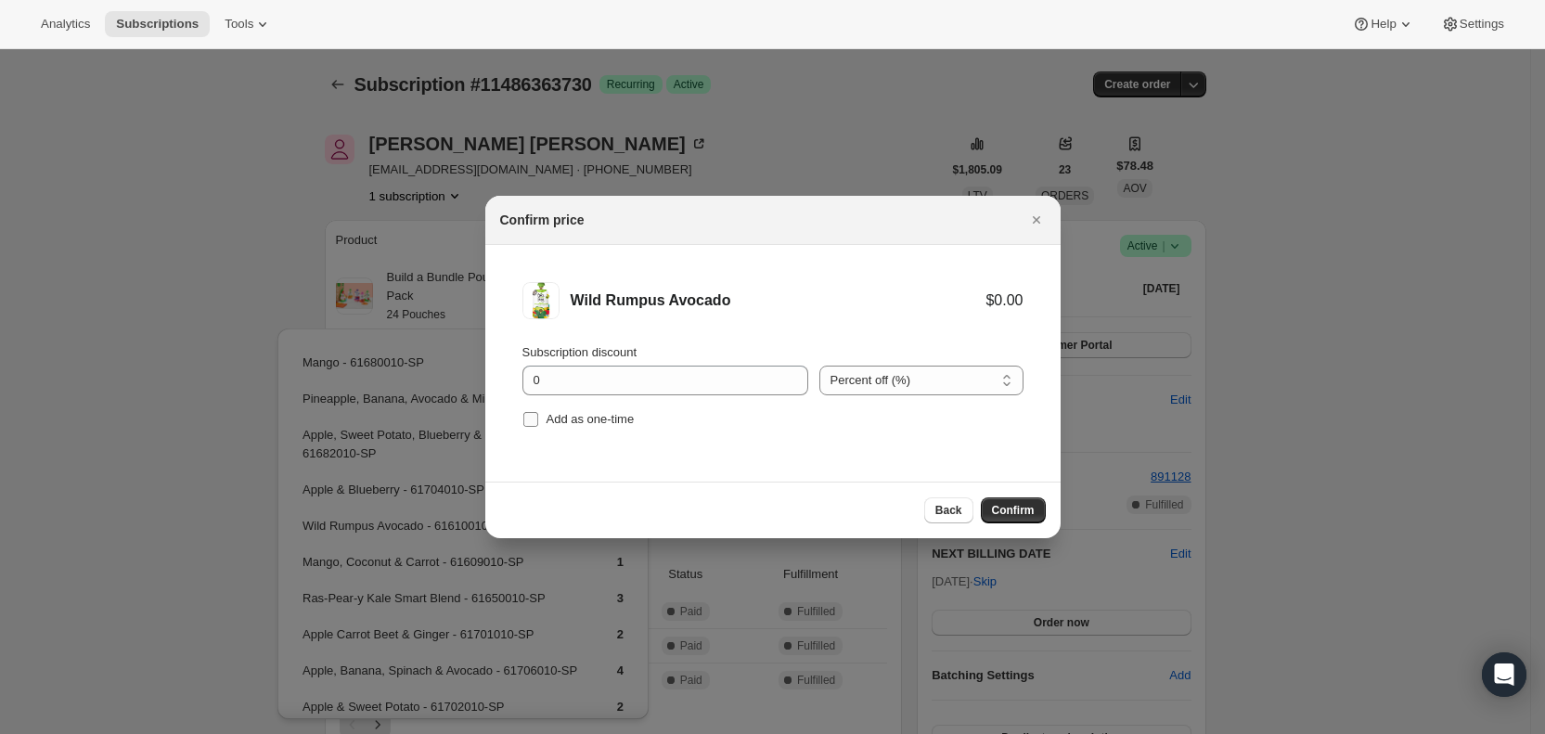
click at [539, 420] on label "Add as one-time" at bounding box center [578, 419] width 112 height 26
click at [538, 420] on input "Add as one-time" at bounding box center [530, 419] width 15 height 15
checkbox input "true"
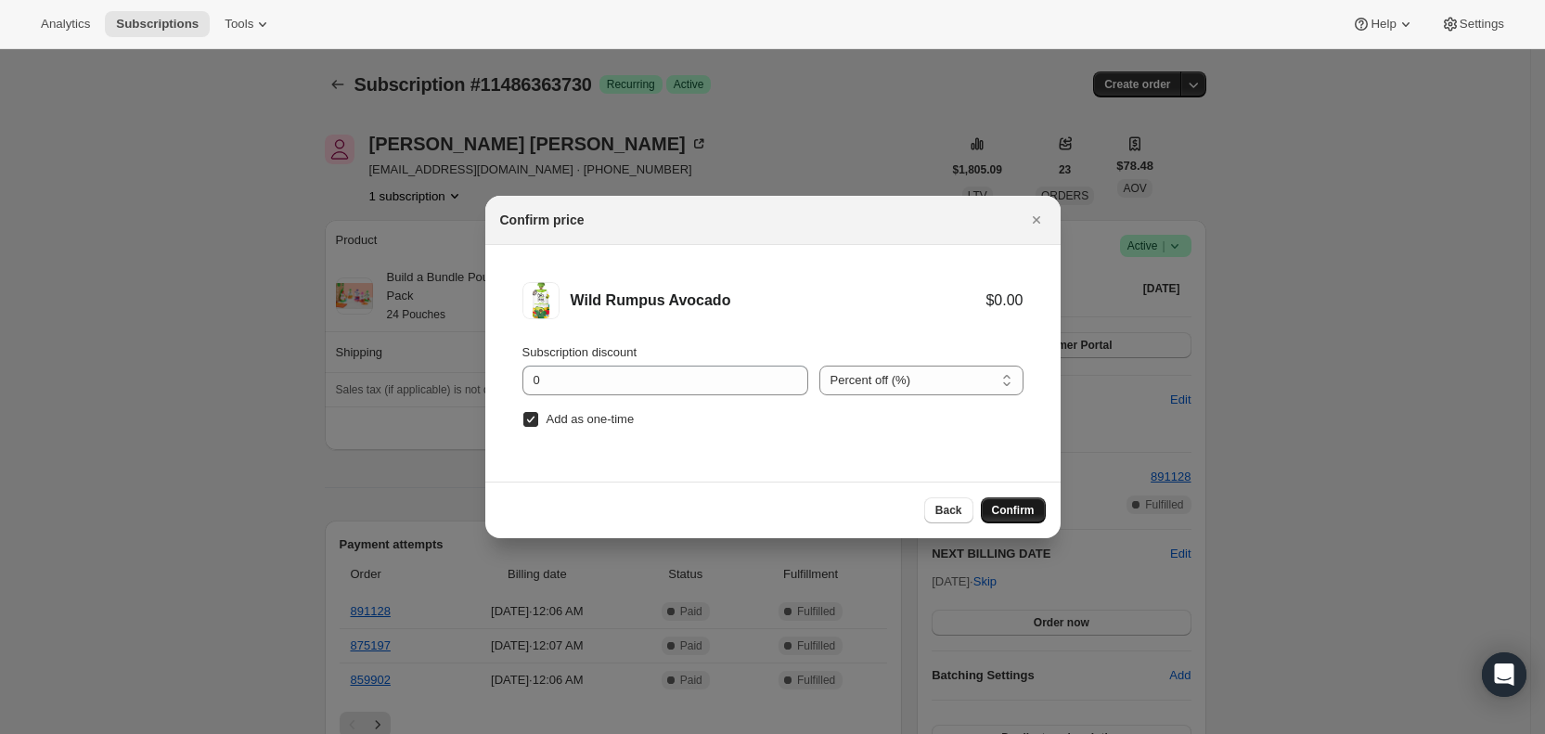
click at [1017, 503] on span "Confirm" at bounding box center [1013, 510] width 43 height 15
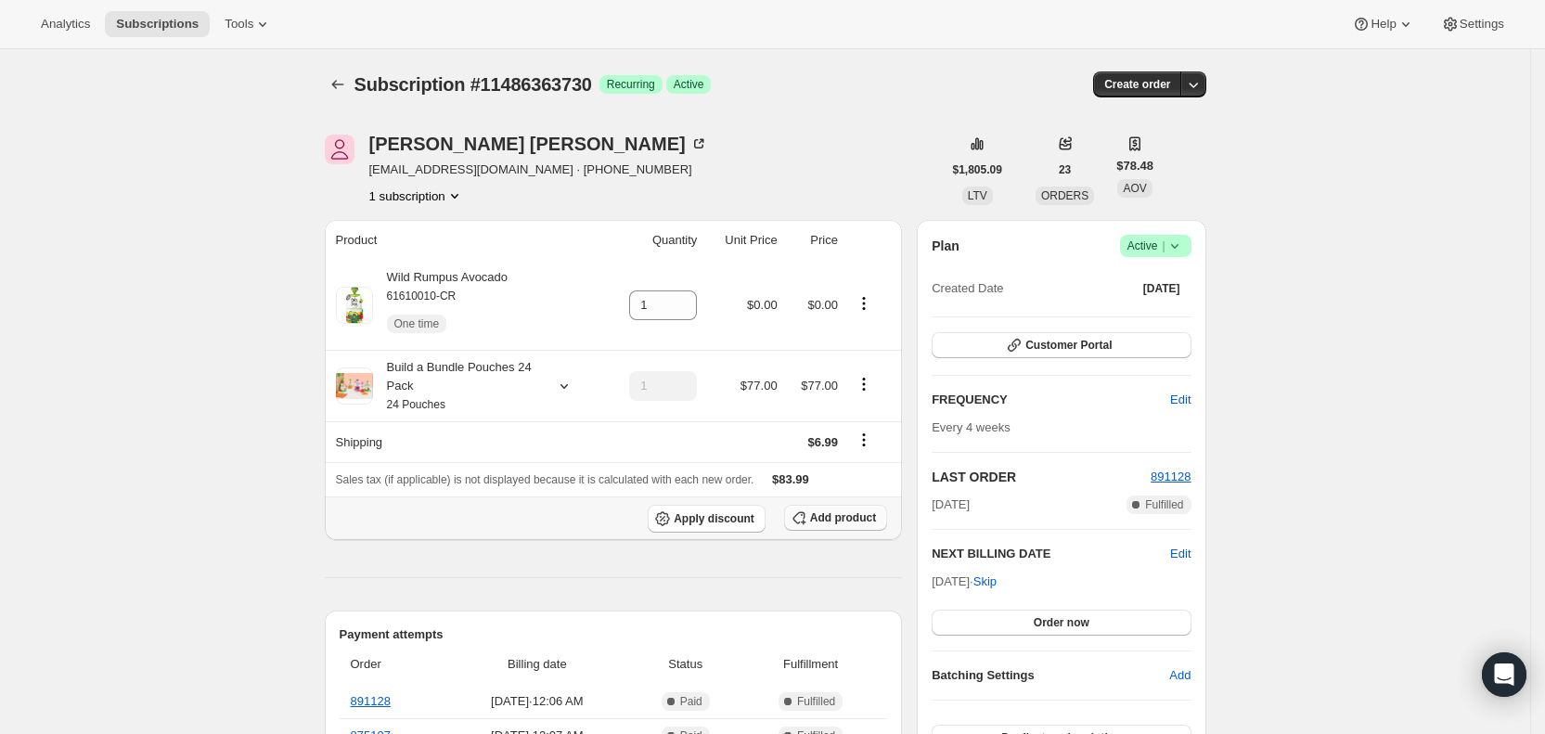
click at [851, 513] on span "Add product" at bounding box center [843, 517] width 66 height 15
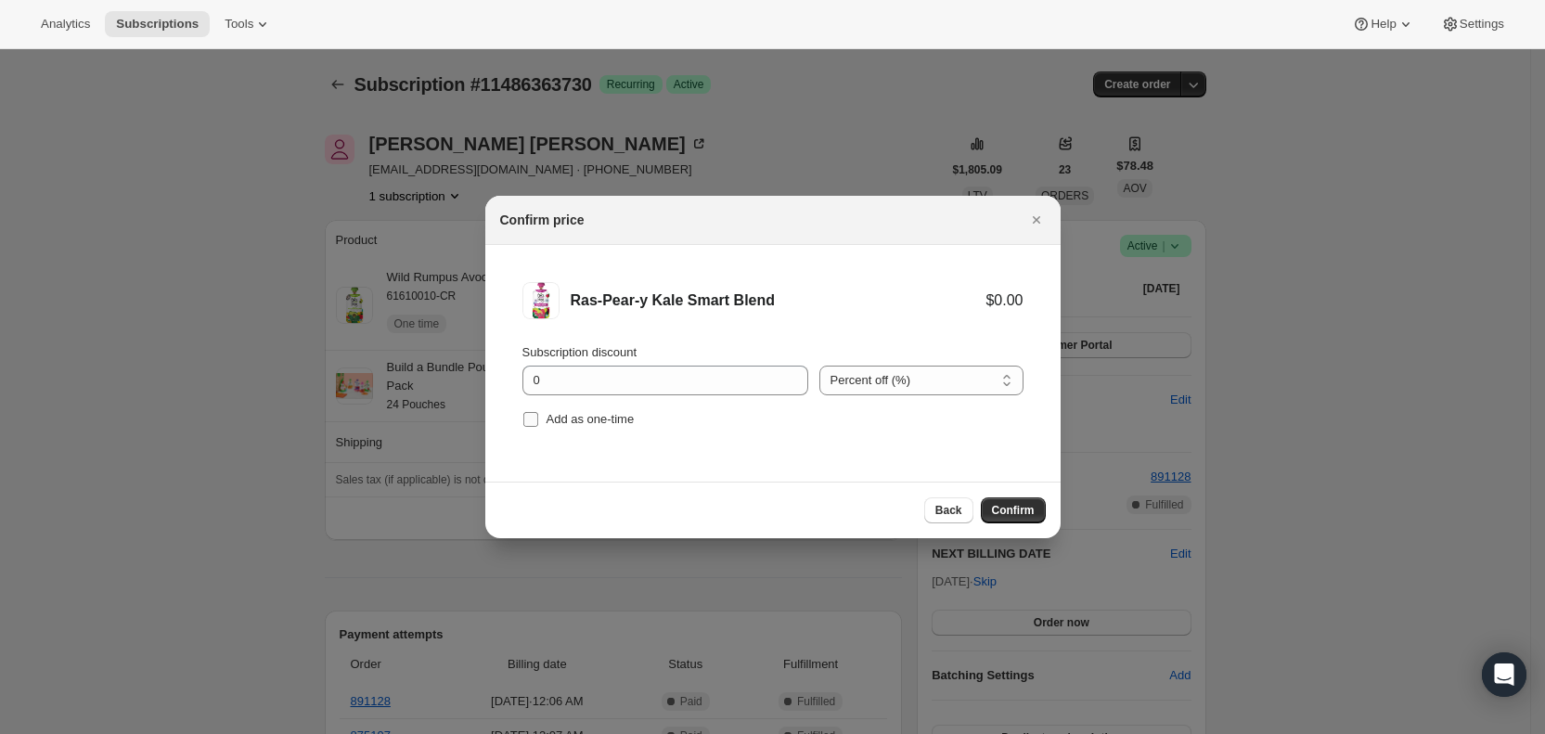
click at [546, 417] on span "Add as one-time" at bounding box center [590, 419] width 88 height 14
click at [538, 417] on input "Add as one-time" at bounding box center [530, 419] width 15 height 15
checkbox input "true"
click at [1021, 507] on span "Confirm" at bounding box center [1013, 510] width 43 height 15
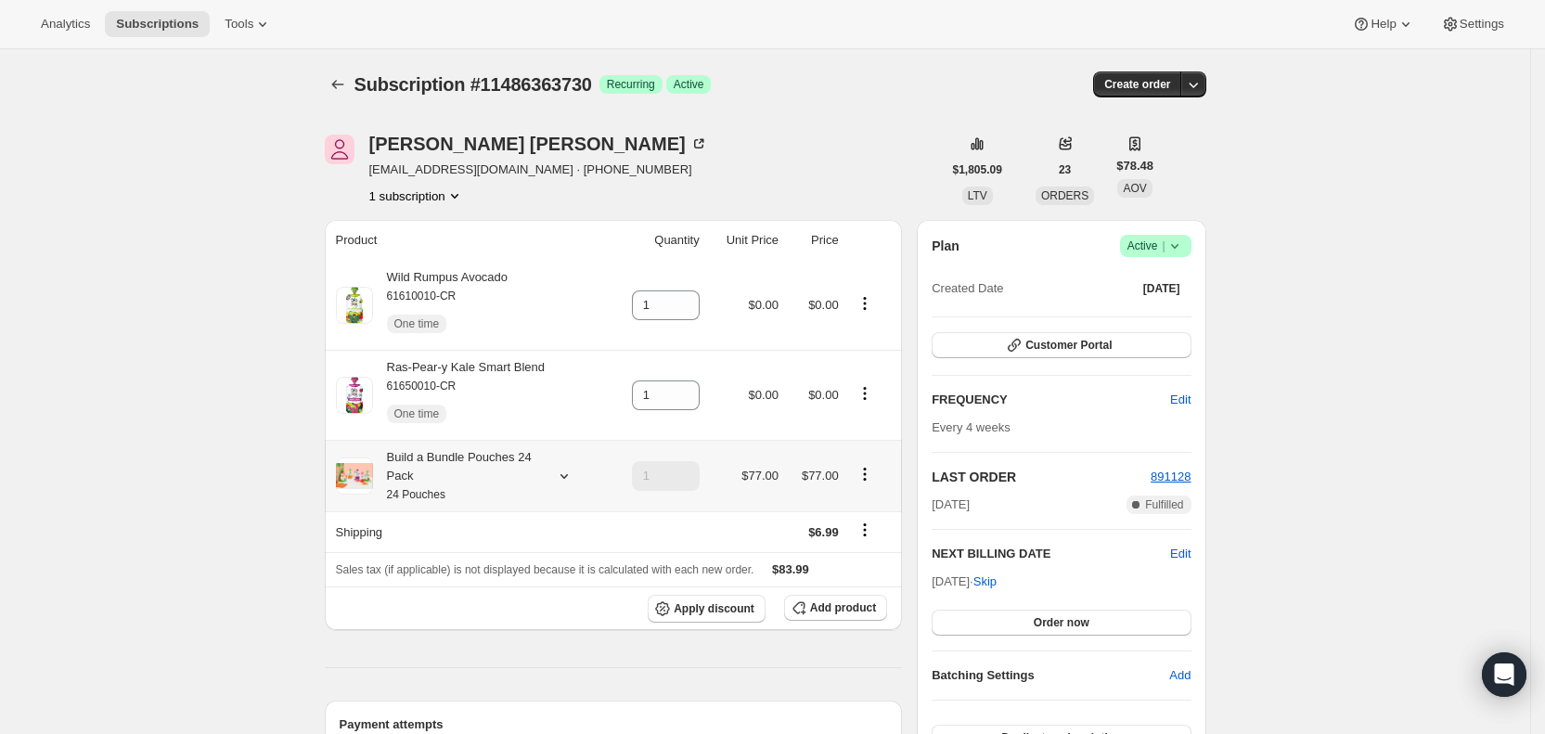
click at [569, 477] on icon at bounding box center [564, 476] width 19 height 19
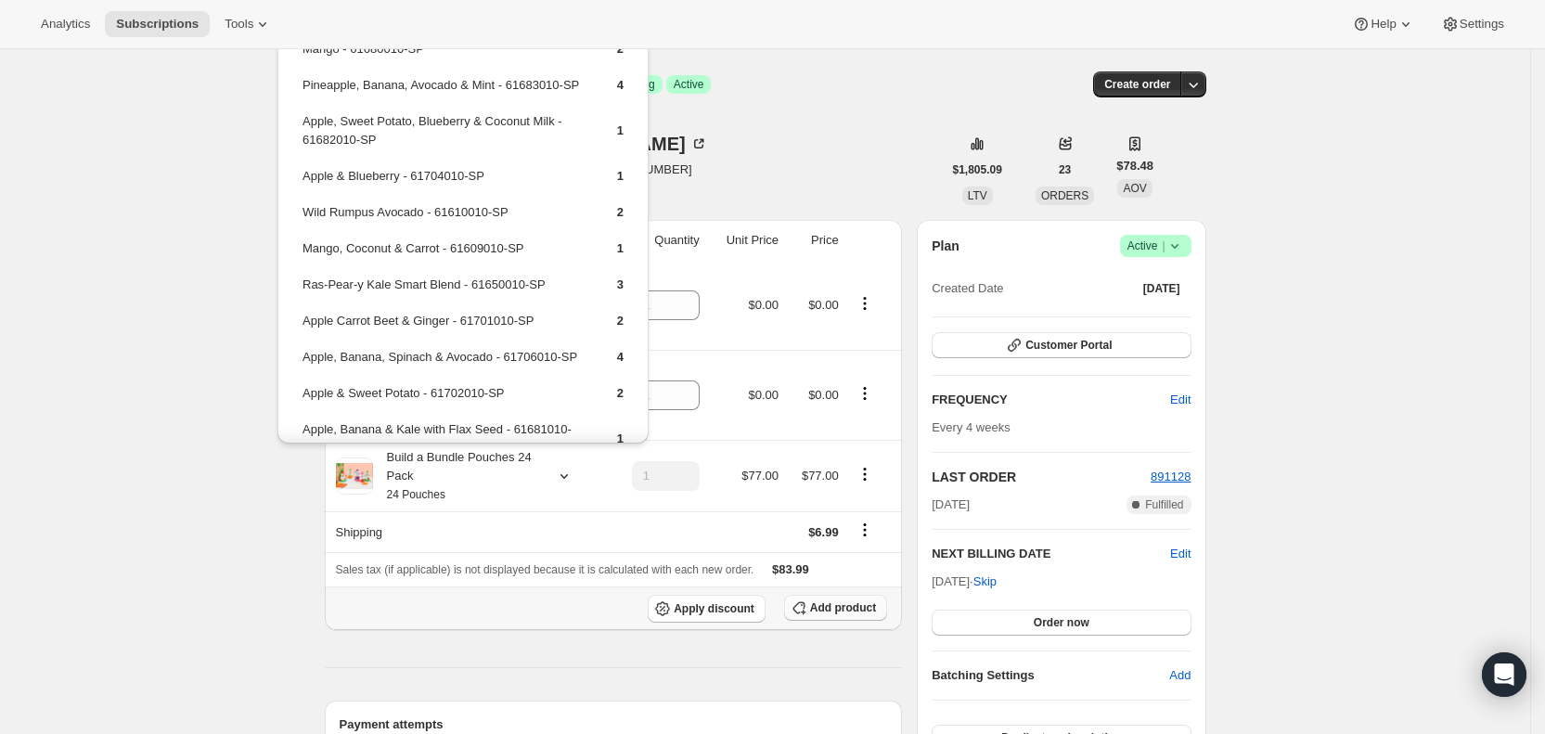
click at [842, 603] on span "Add product" at bounding box center [843, 607] width 66 height 15
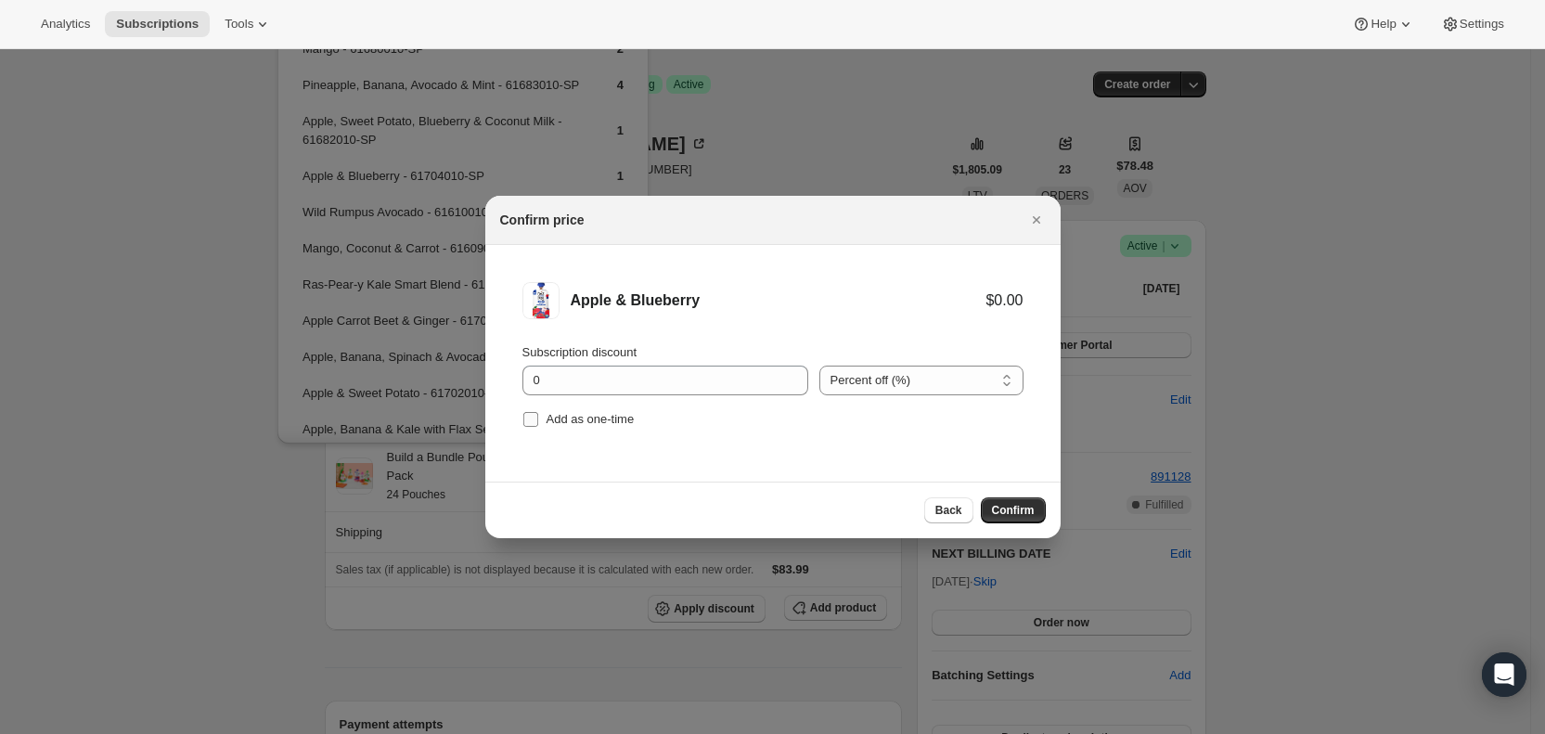
click at [535, 421] on input "Add as one-time" at bounding box center [530, 419] width 15 height 15
checkbox input "true"
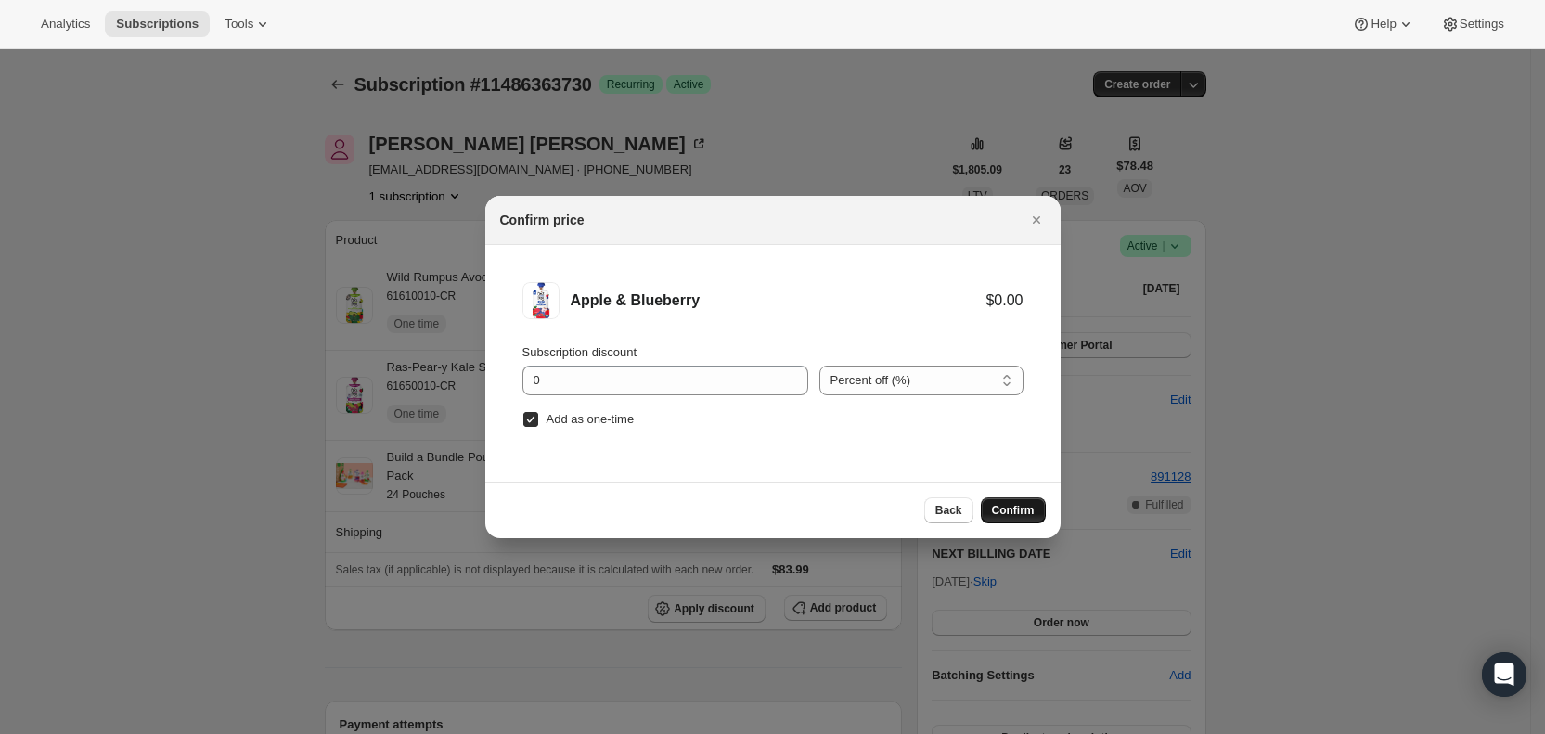
click at [996, 505] on span "Confirm" at bounding box center [1013, 510] width 43 height 15
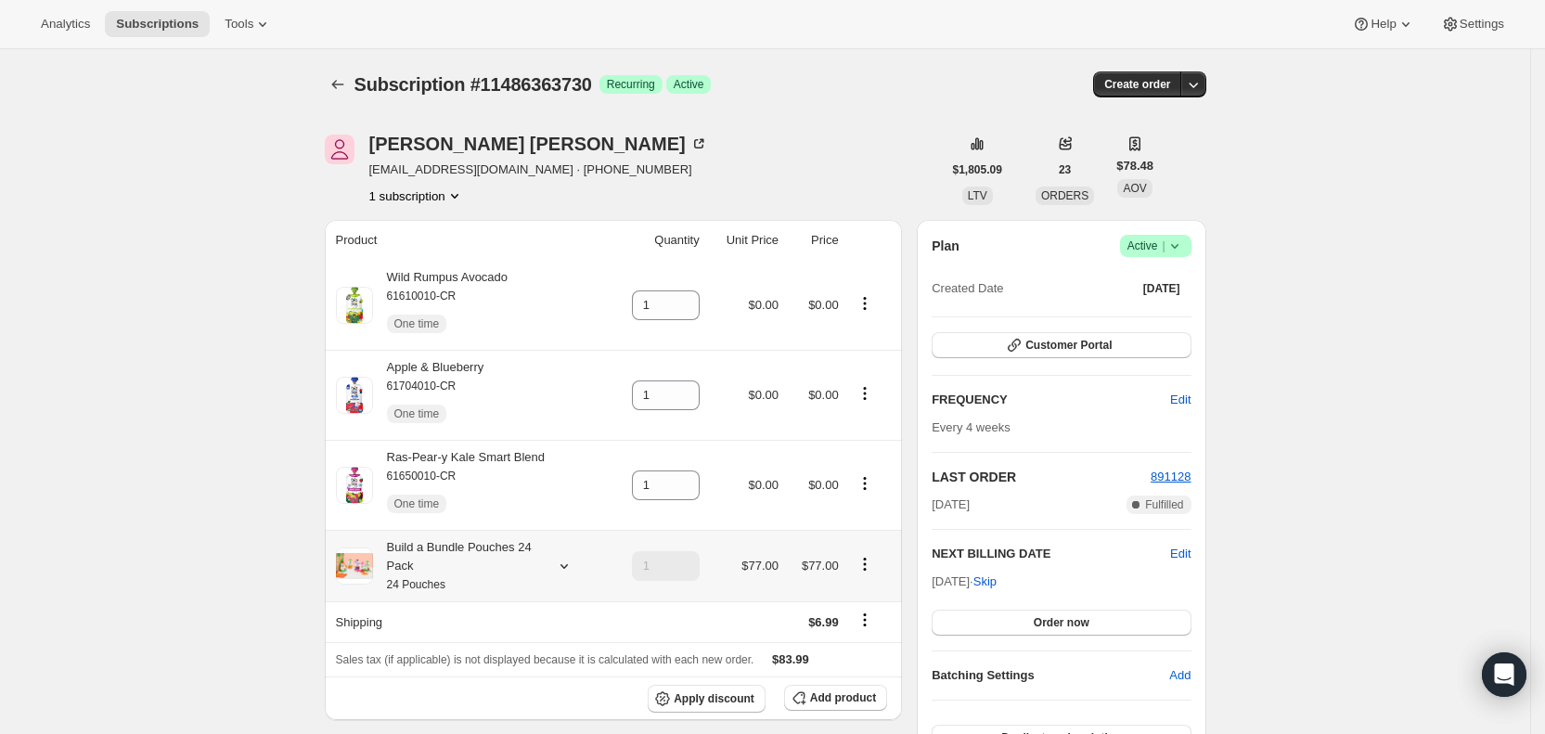
click at [573, 564] on icon at bounding box center [564, 566] width 19 height 19
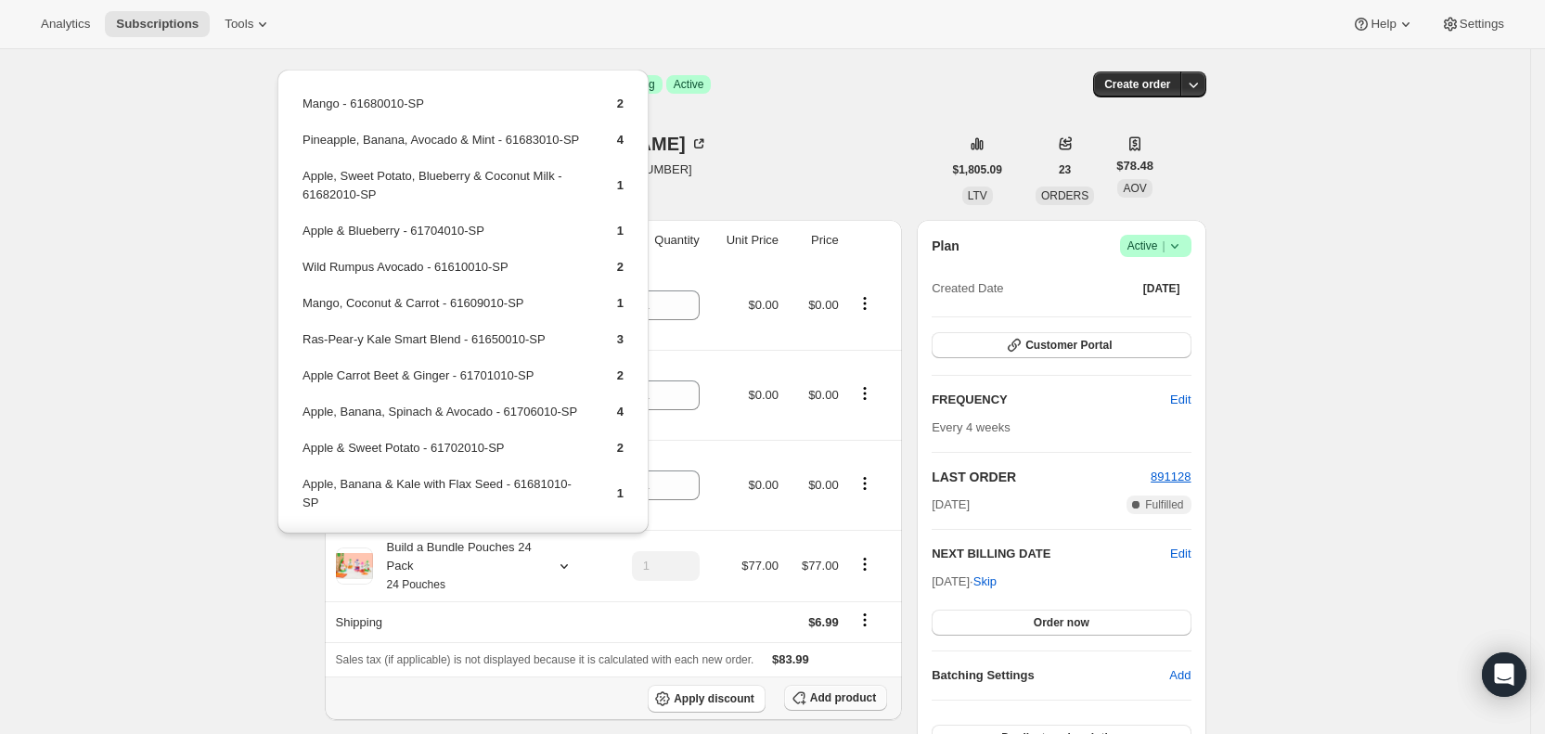
click at [827, 691] on span "Add product" at bounding box center [843, 697] width 66 height 15
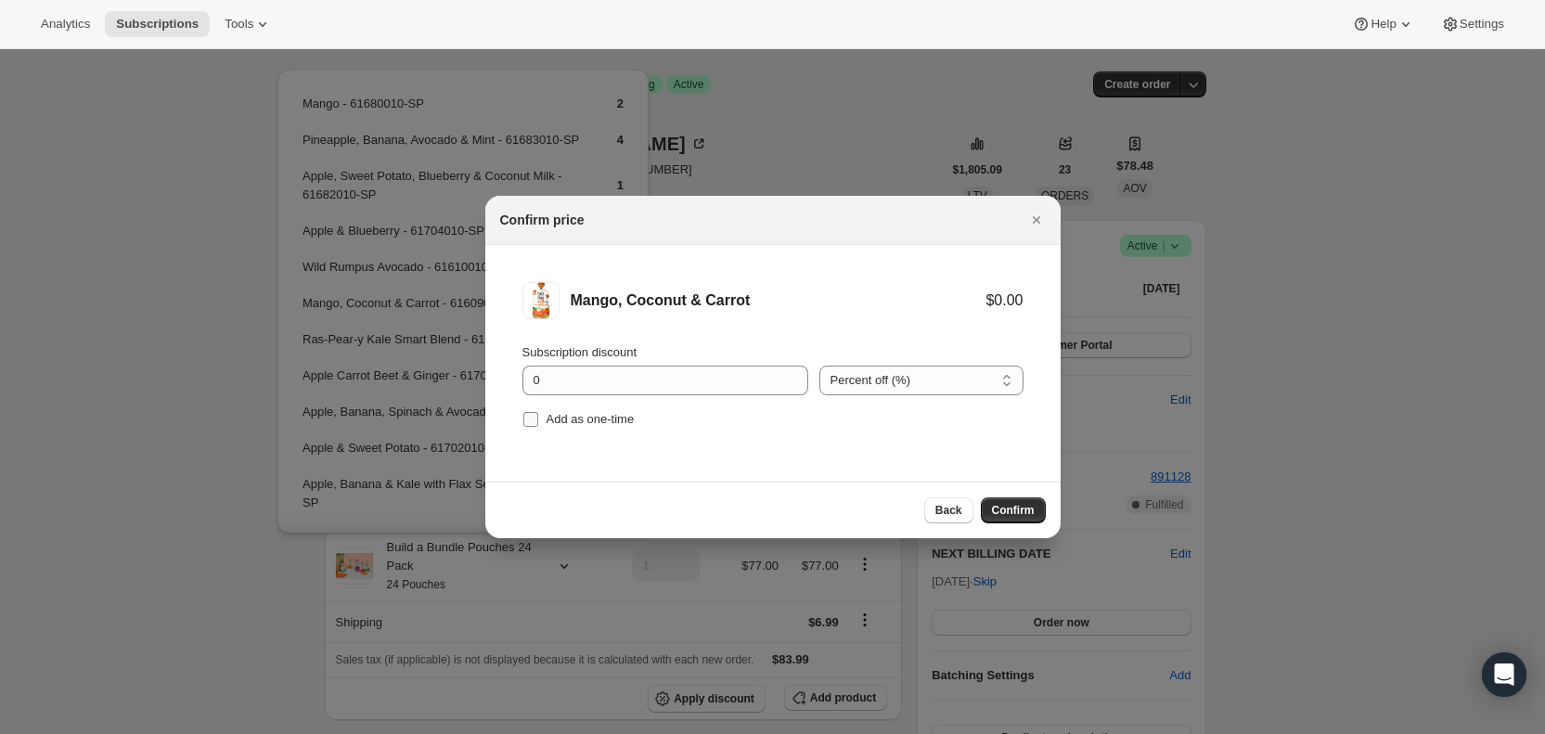
drag, startPoint x: 521, startPoint y: 419, endPoint x: 582, endPoint y: 428, distance: 60.9
click at [524, 419] on span ":rfm:" at bounding box center [530, 419] width 17 height 17
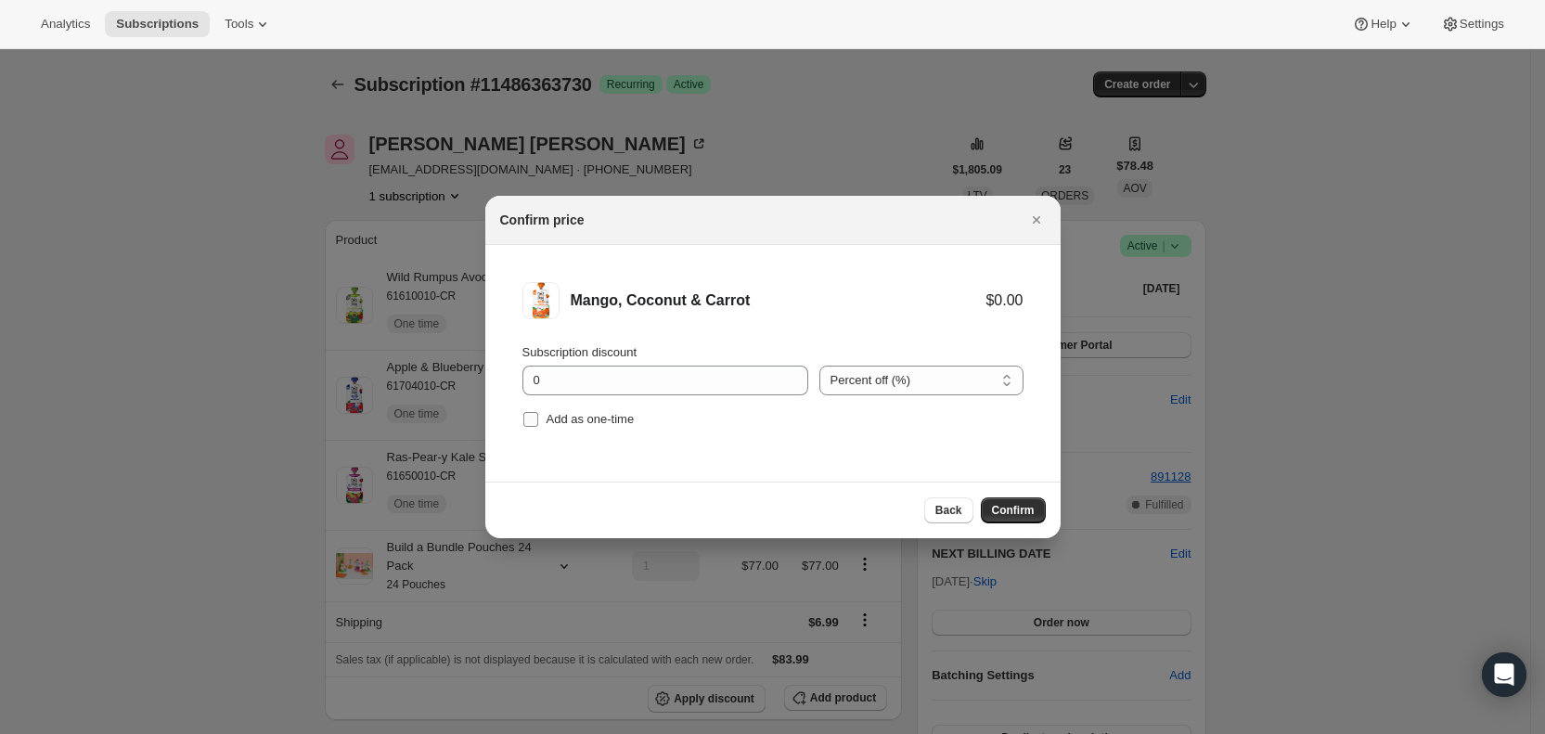
click at [543, 422] on label "Add as one-time" at bounding box center [578, 419] width 112 height 26
click at [538, 422] on input "Add as one-time" at bounding box center [530, 419] width 15 height 15
checkbox input "true"
drag, startPoint x: 1023, startPoint y: 510, endPoint x: 533, endPoint y: 296, distance: 534.7
click at [1022, 510] on span "Confirm" at bounding box center [1013, 510] width 43 height 15
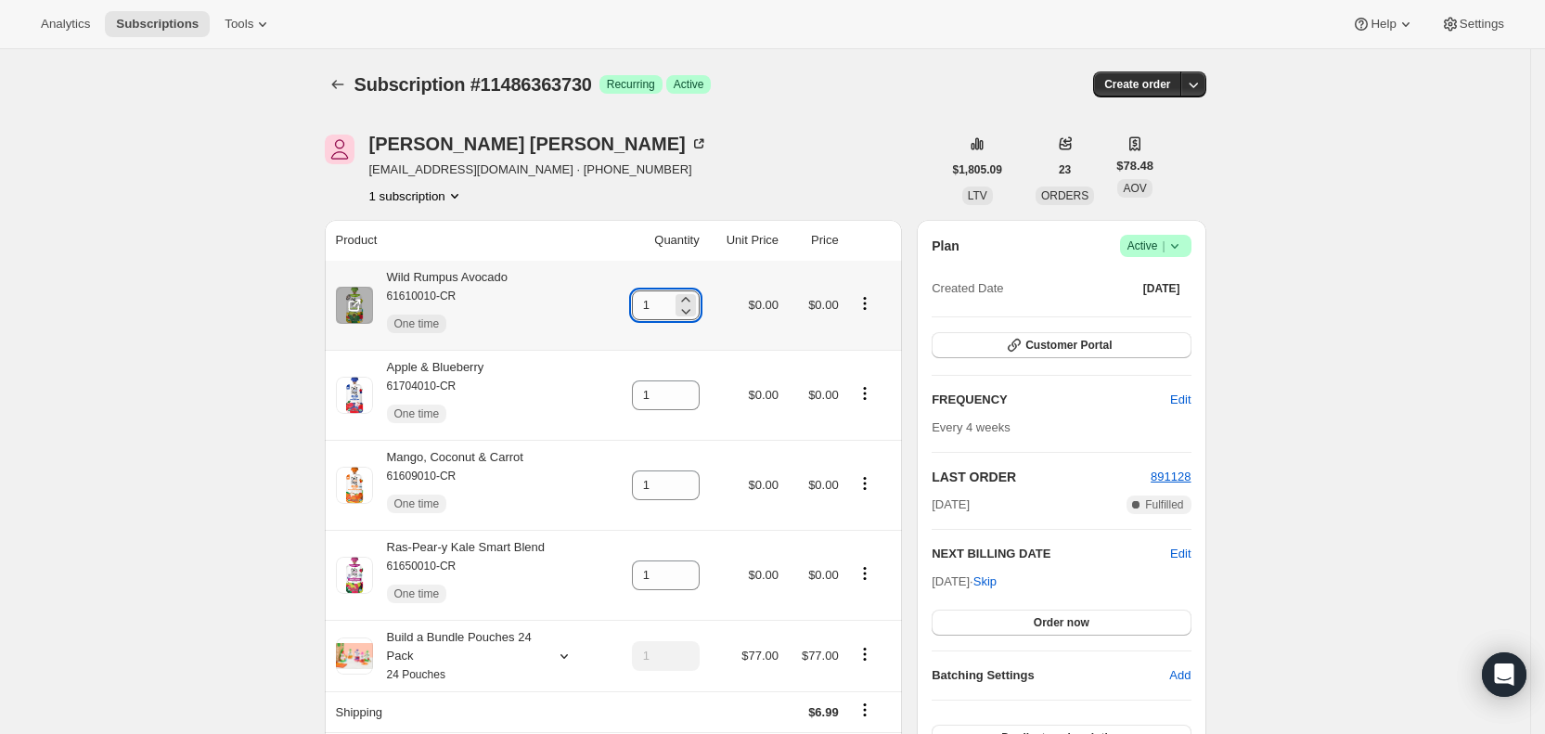
drag, startPoint x: 650, startPoint y: 314, endPoint x: 670, endPoint y: 314, distance: 19.5
click at [670, 314] on input "1" at bounding box center [652, 305] width 40 height 30
type input "2"
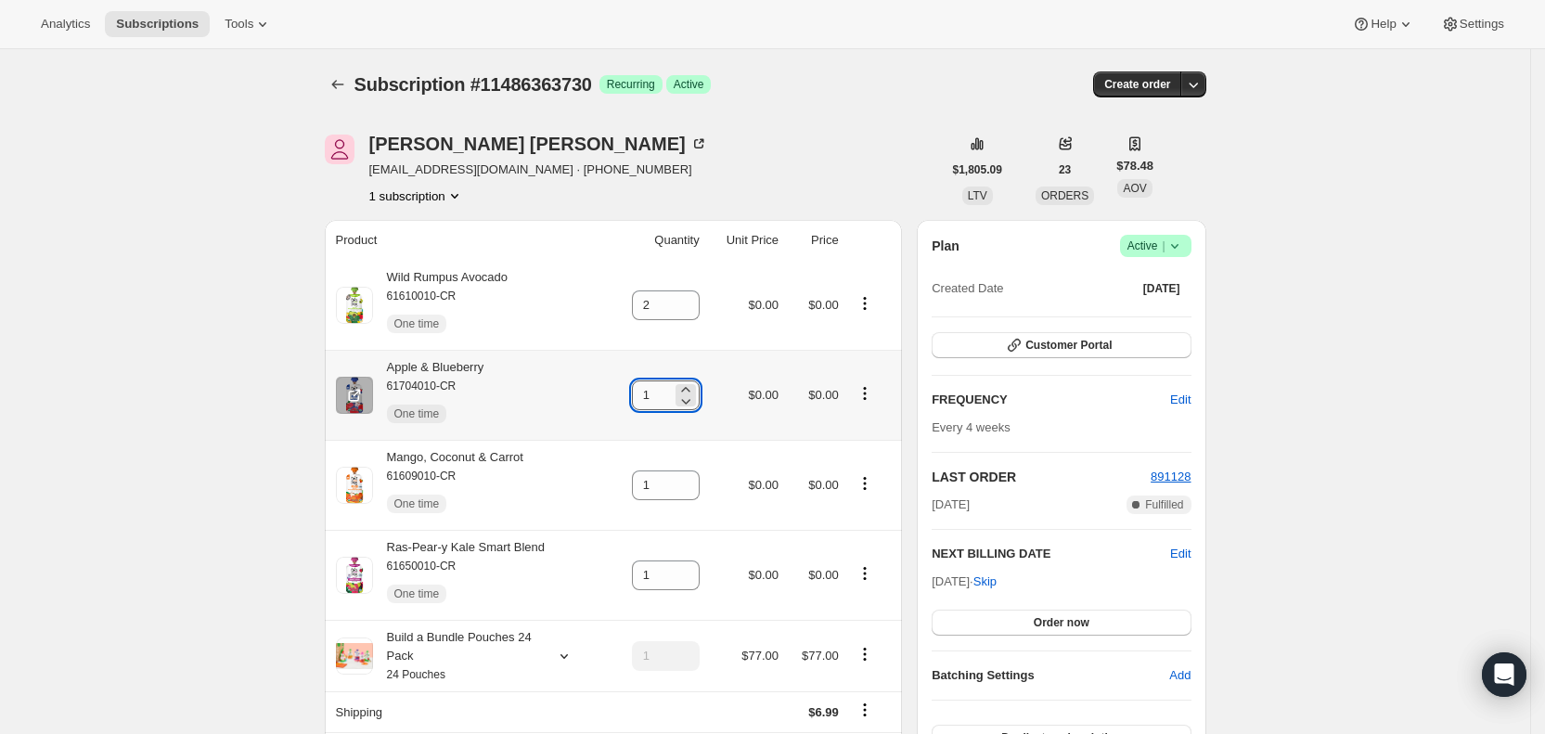
drag, startPoint x: 647, startPoint y: 400, endPoint x: 657, endPoint y: 400, distance: 10.2
click at [657, 400] on input "1" at bounding box center [652, 395] width 40 height 30
type input "2"
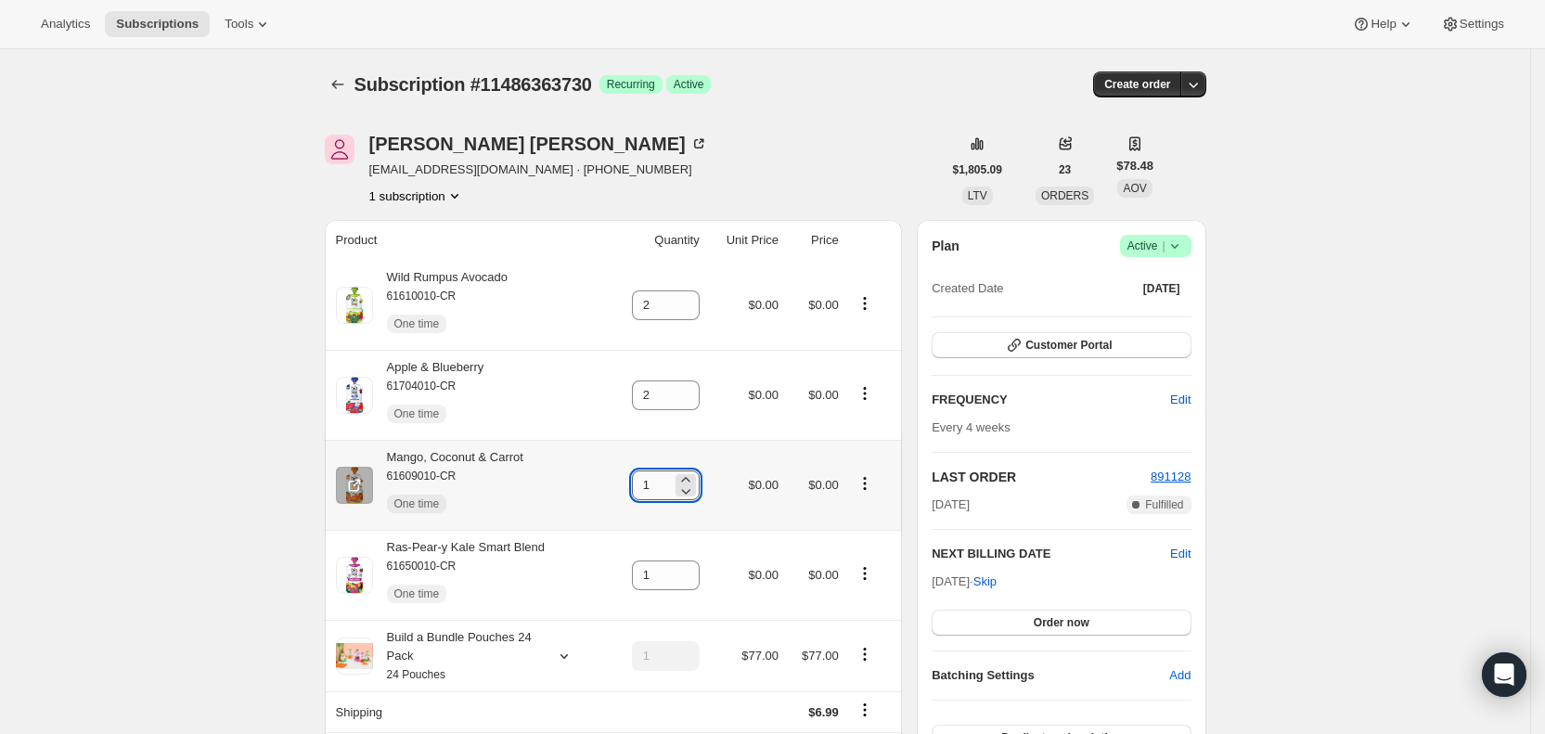
click at [656, 485] on input "1" at bounding box center [652, 485] width 40 height 30
type input "2"
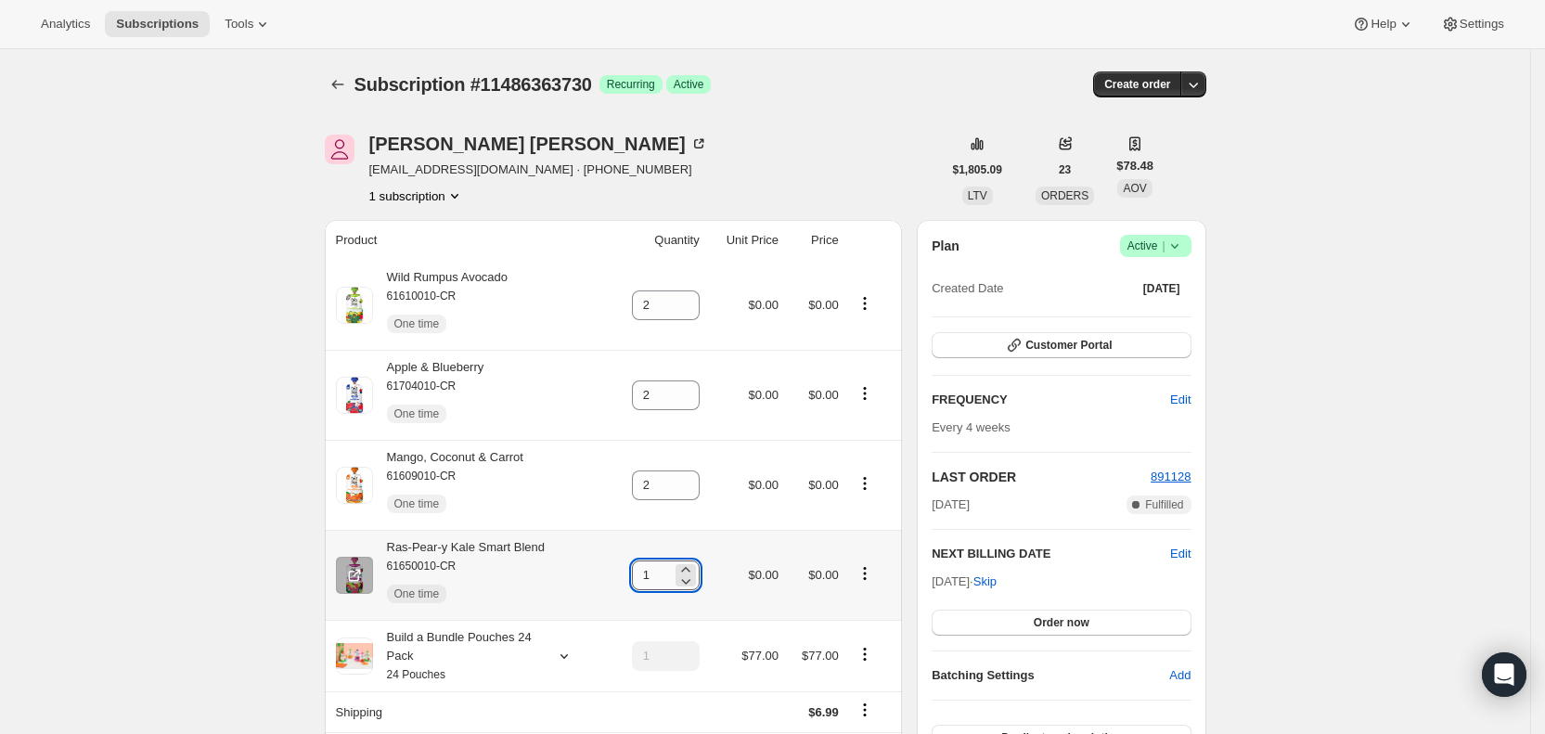
drag, startPoint x: 653, startPoint y: 572, endPoint x: 676, endPoint y: 570, distance: 23.4
click at [670, 571] on input "1" at bounding box center [652, 575] width 40 height 30
drag, startPoint x: 650, startPoint y: 571, endPoint x: 666, endPoint y: 571, distance: 15.8
click at [666, 571] on input "1" at bounding box center [652, 575] width 40 height 30
type input "2"
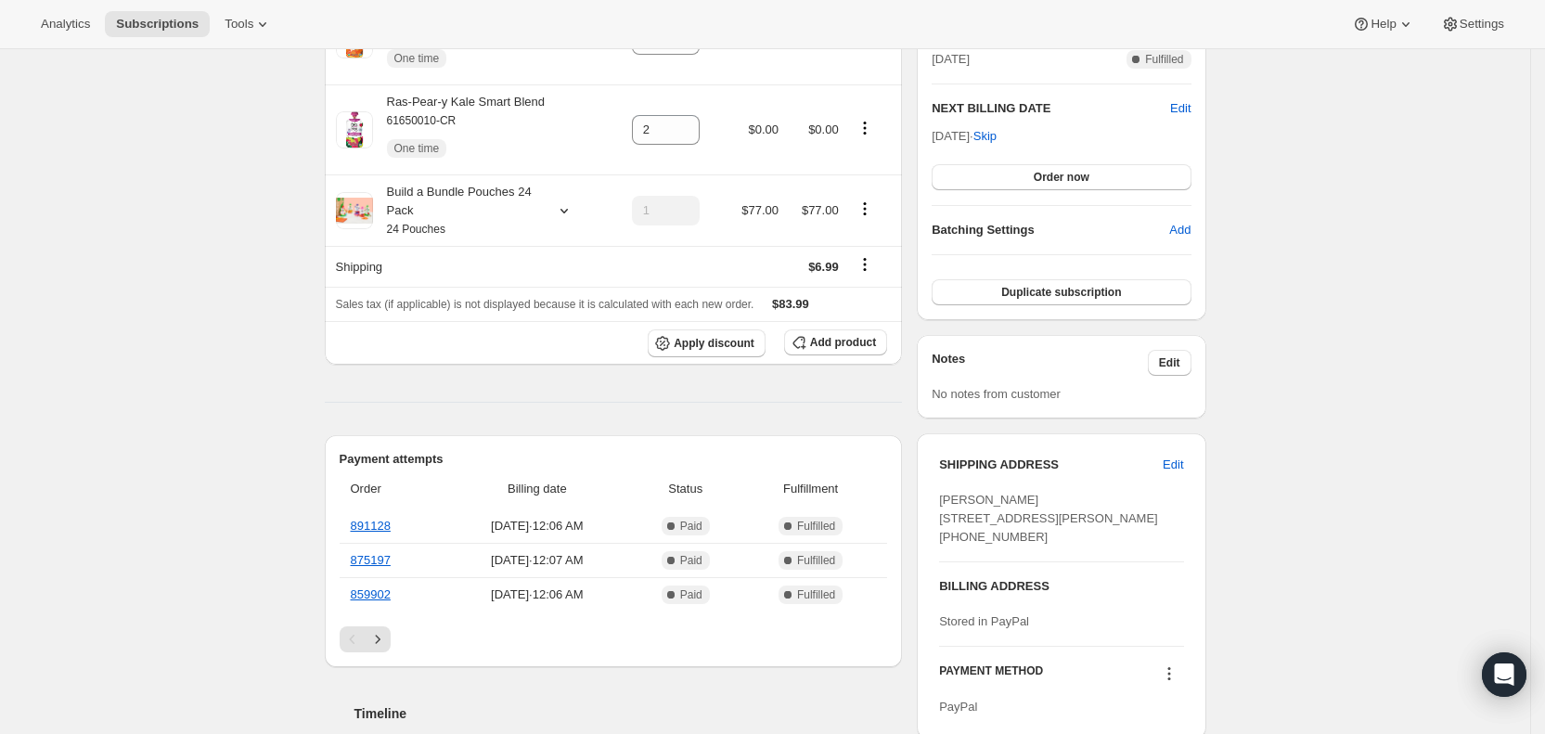
scroll to position [489, 0]
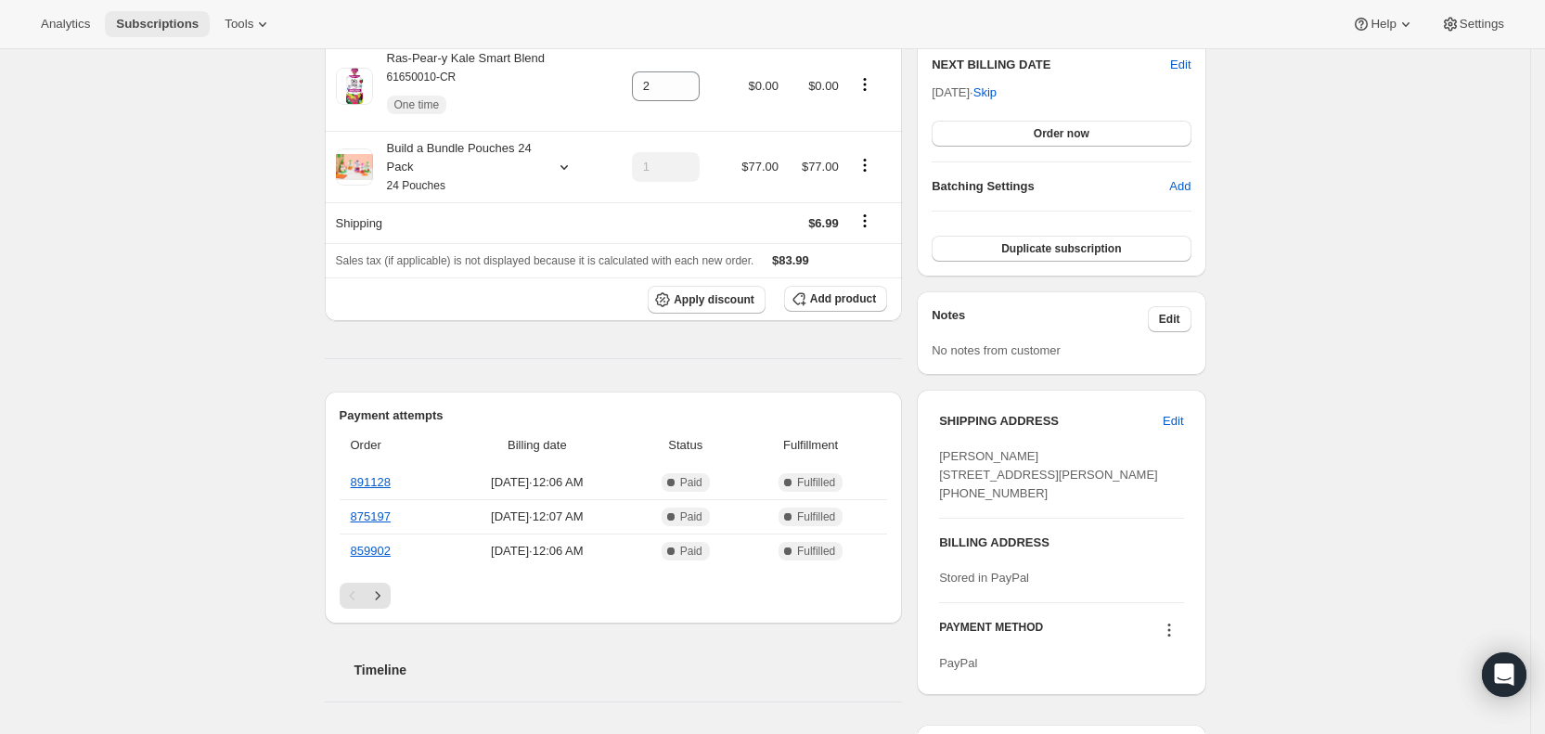
click at [160, 30] on span "Subscriptions" at bounding box center [157, 24] width 83 height 15
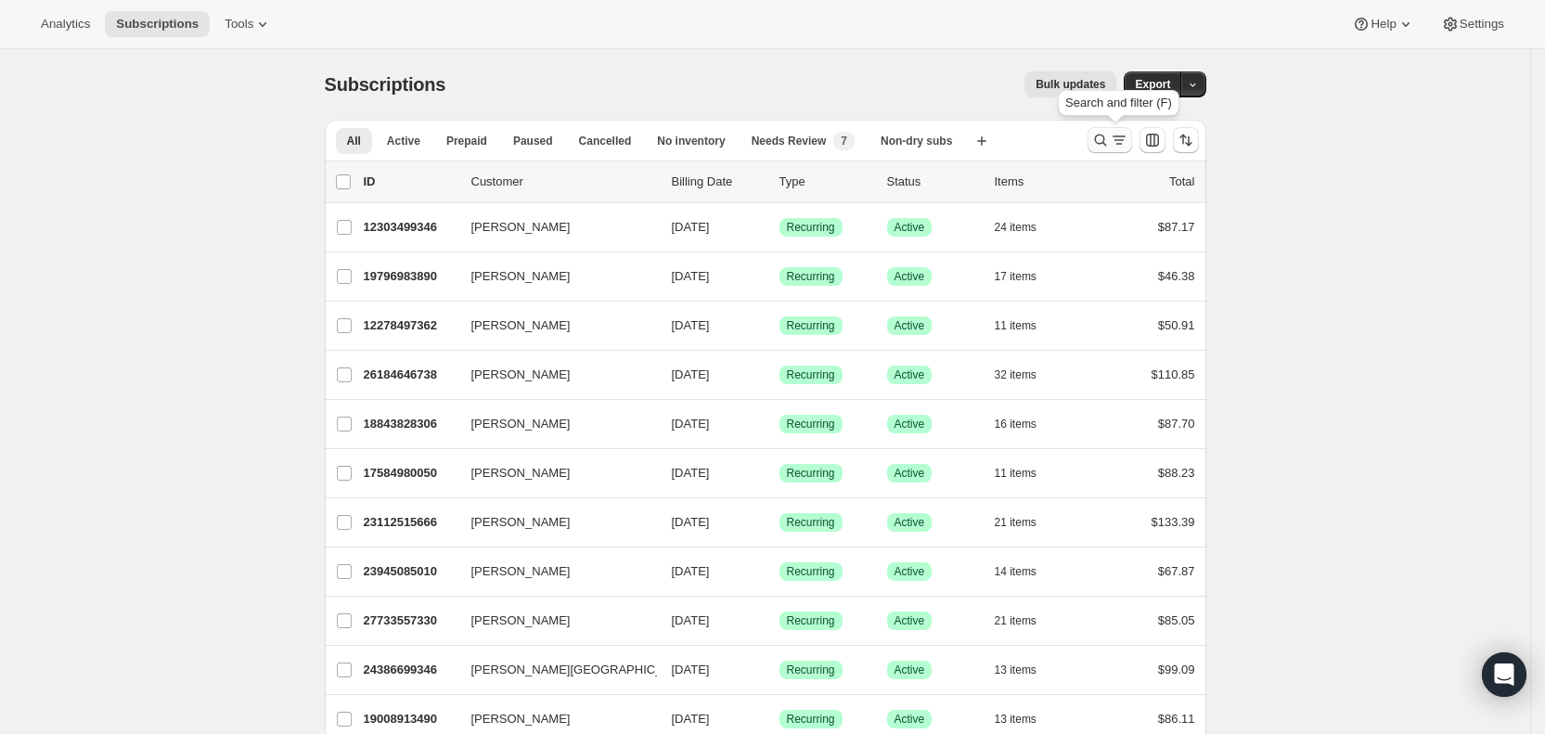
click at [1119, 137] on icon "Search and filter results" at bounding box center [1119, 140] width 19 height 19
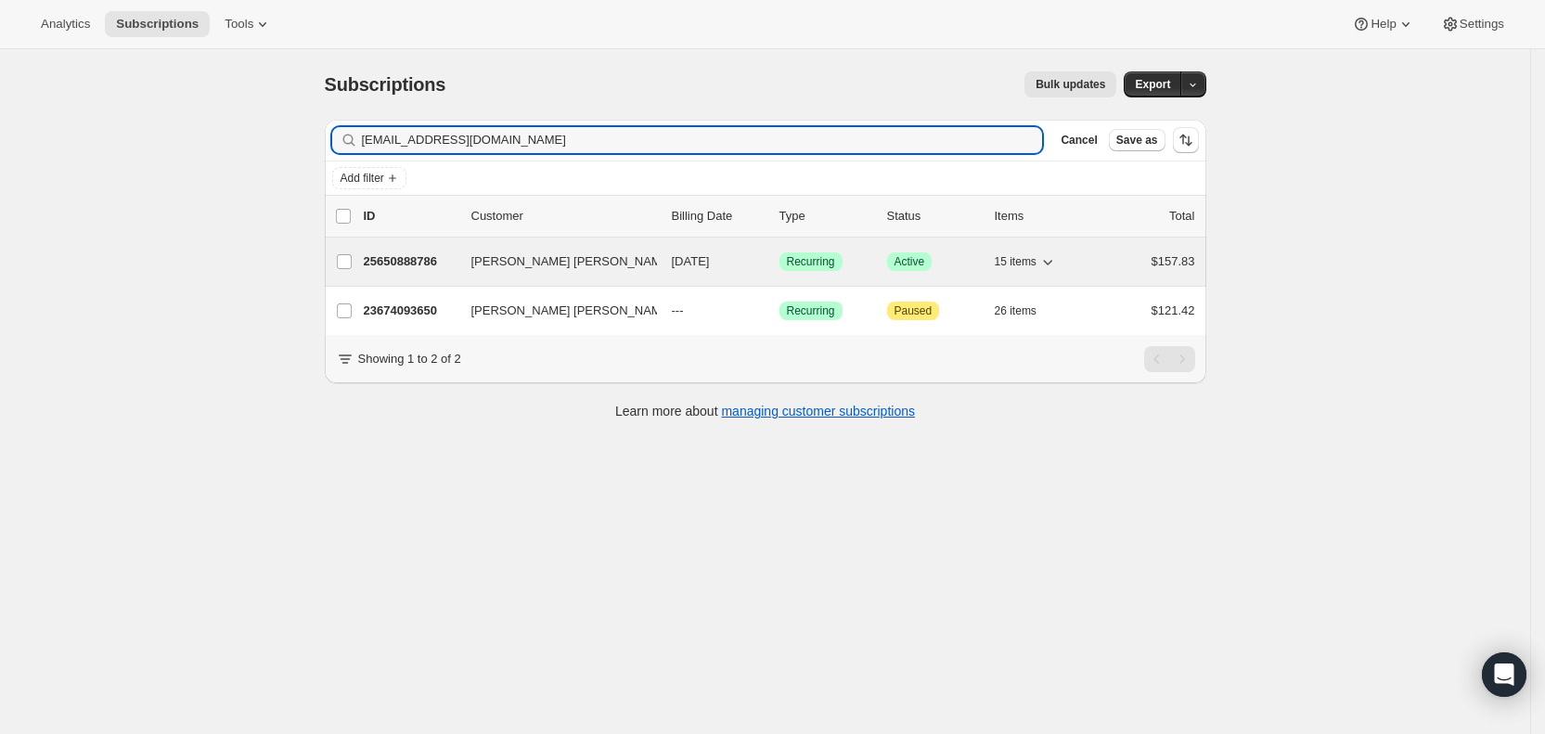
type input "dmkrhodes@comcast.net"
click at [710, 263] on span "09/21/2025" at bounding box center [691, 261] width 38 height 14
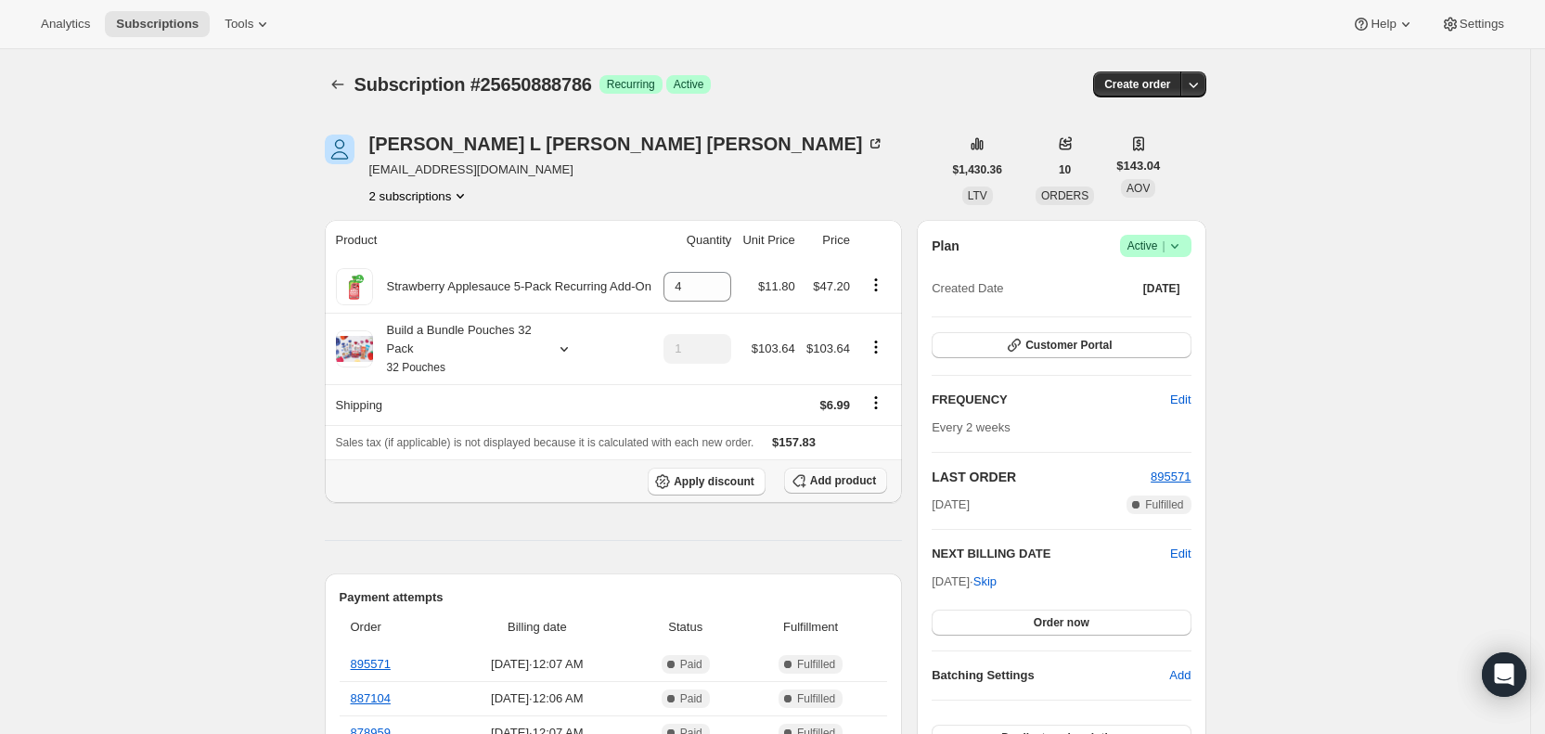
click at [855, 482] on span "Add product" at bounding box center [843, 480] width 66 height 15
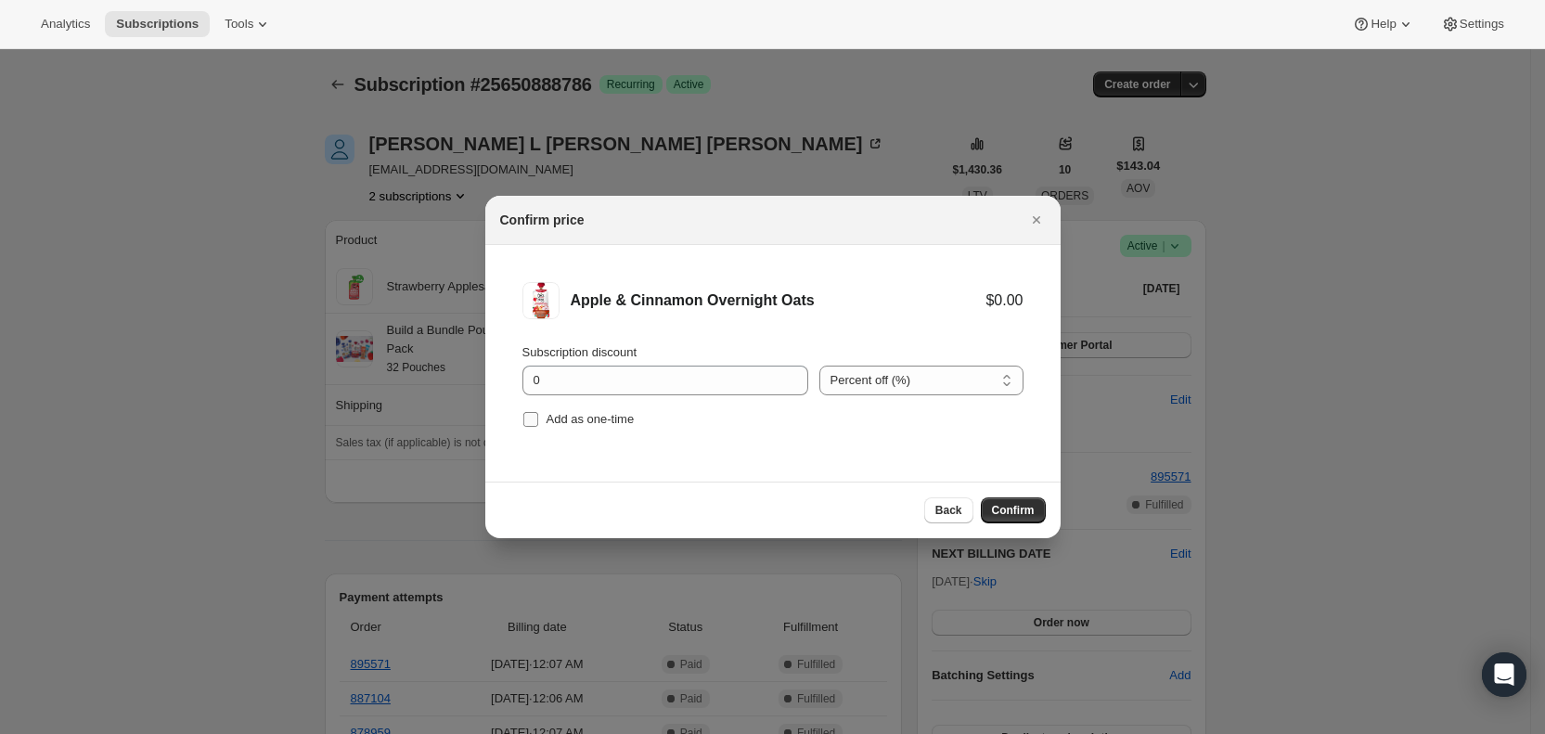
click at [541, 425] on label "Add as one-time" at bounding box center [578, 419] width 112 height 26
click at [538, 425] on input "Add as one-time" at bounding box center [530, 419] width 15 height 15
checkbox input "true"
click at [1035, 514] on button "Confirm" at bounding box center [1013, 510] width 65 height 26
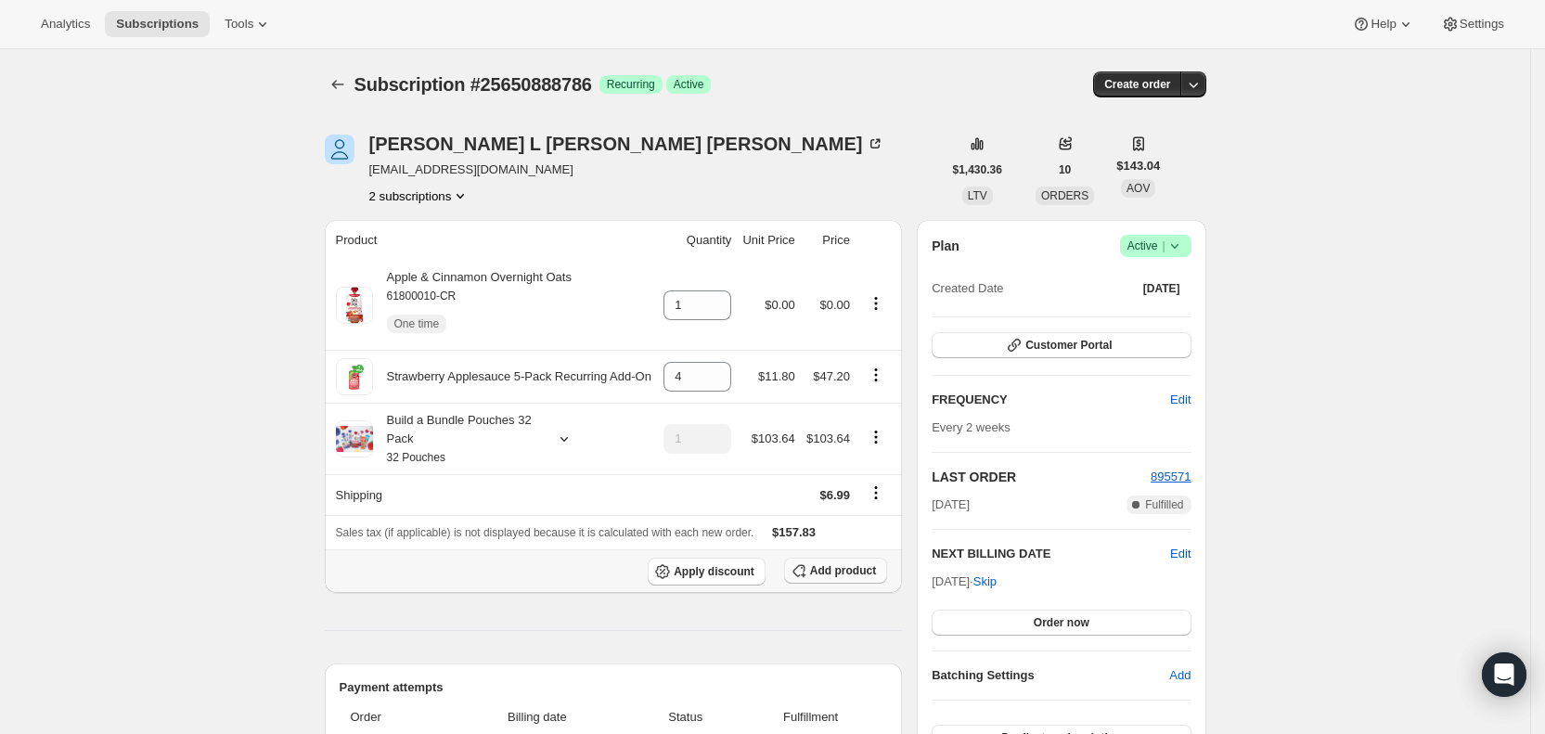
click at [843, 569] on span "Add product" at bounding box center [843, 570] width 66 height 15
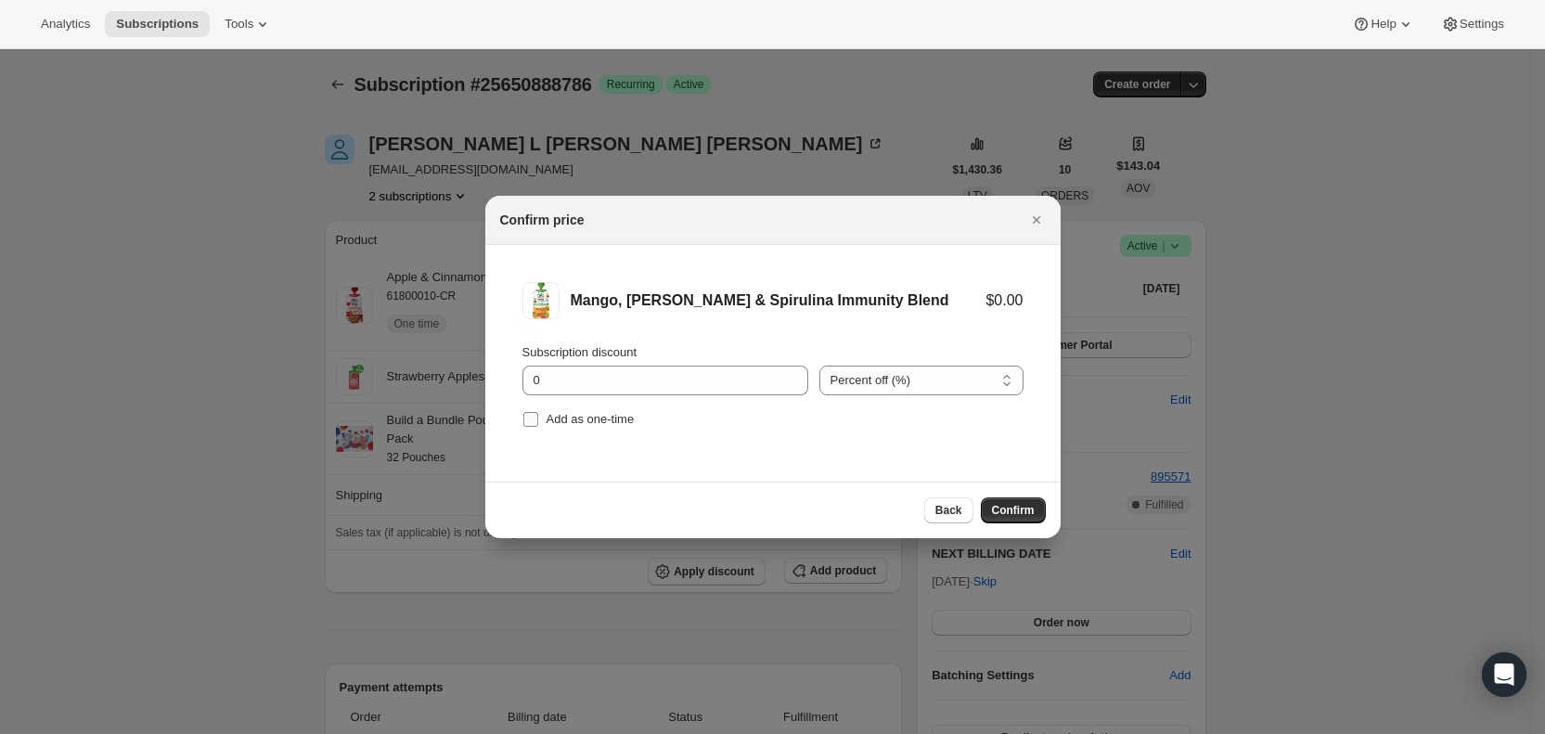
drag, startPoint x: 545, startPoint y: 413, endPoint x: 624, endPoint y: 431, distance: 81.9
click at [546, 412] on label "Add as one-time" at bounding box center [578, 419] width 112 height 26
click at [538, 412] on input "Add as one-time" at bounding box center [530, 419] width 15 height 15
checkbox input "true"
click at [989, 505] on button "Confirm" at bounding box center [1013, 510] width 65 height 26
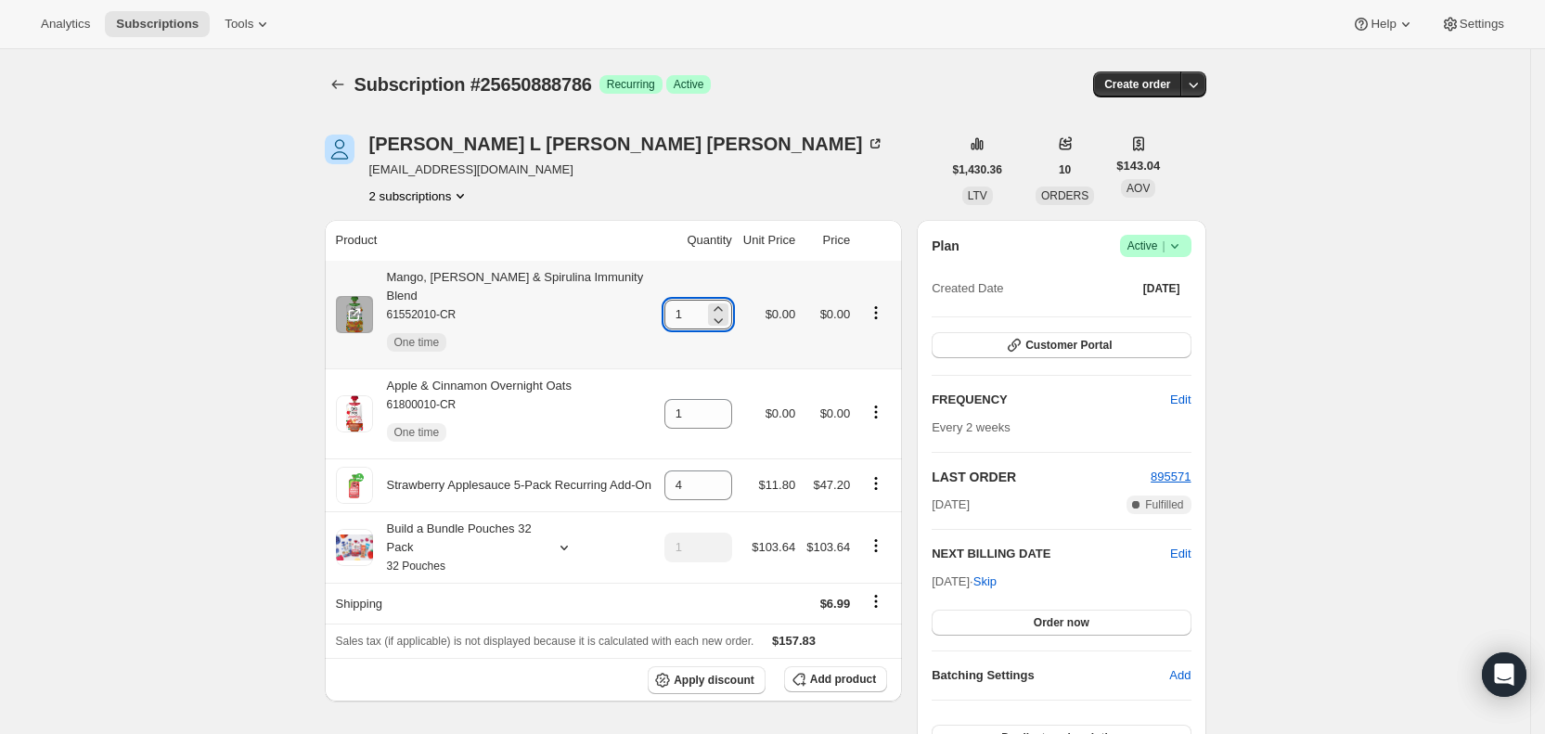
drag, startPoint x: 679, startPoint y: 315, endPoint x: 697, endPoint y: 312, distance: 18.0
click at [697, 312] on input "1" at bounding box center [684, 315] width 40 height 30
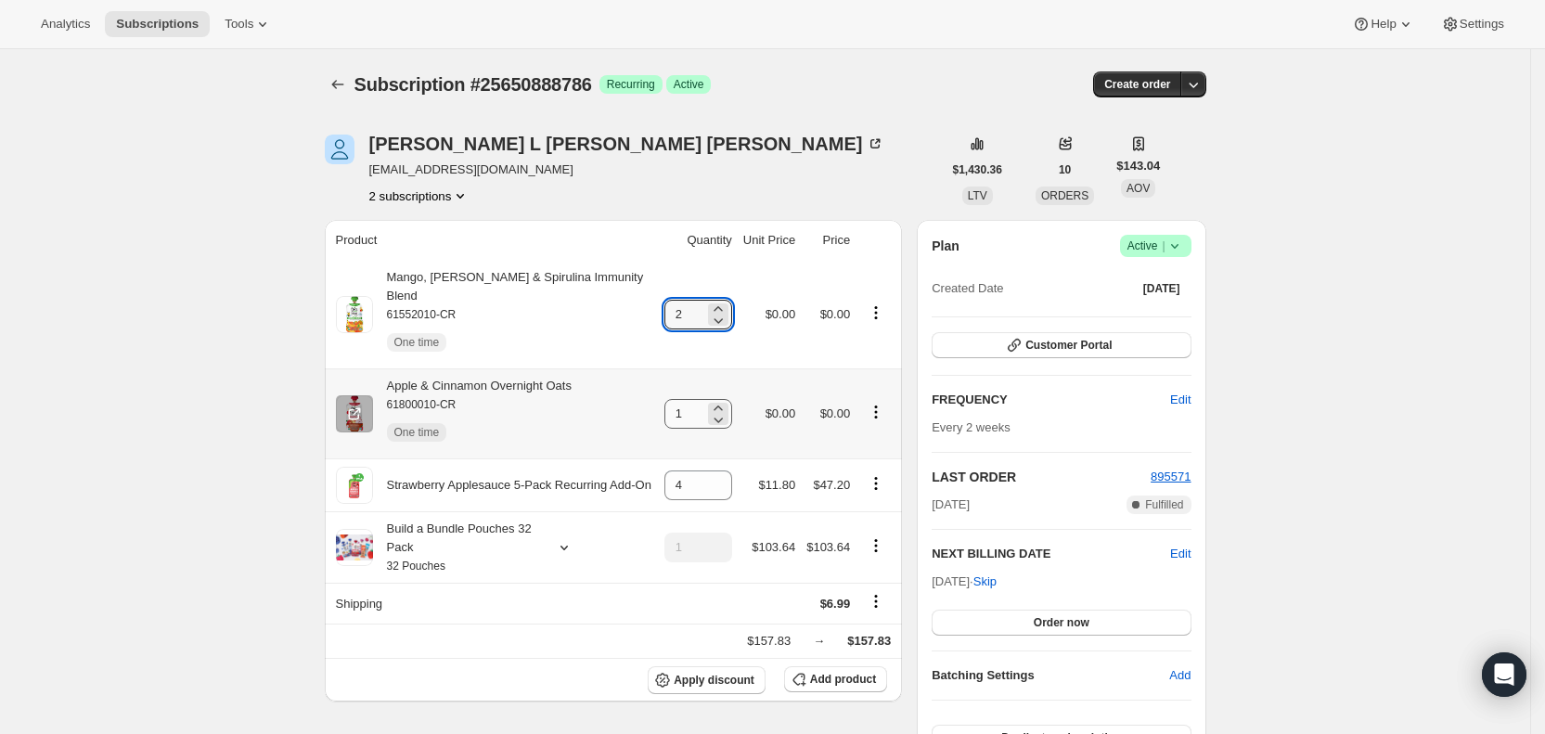
type input "2"
drag, startPoint x: 680, startPoint y: 400, endPoint x: 728, endPoint y: 392, distance: 49.0
click at [728, 399] on div "1" at bounding box center [698, 414] width 68 height 30
type input "2"
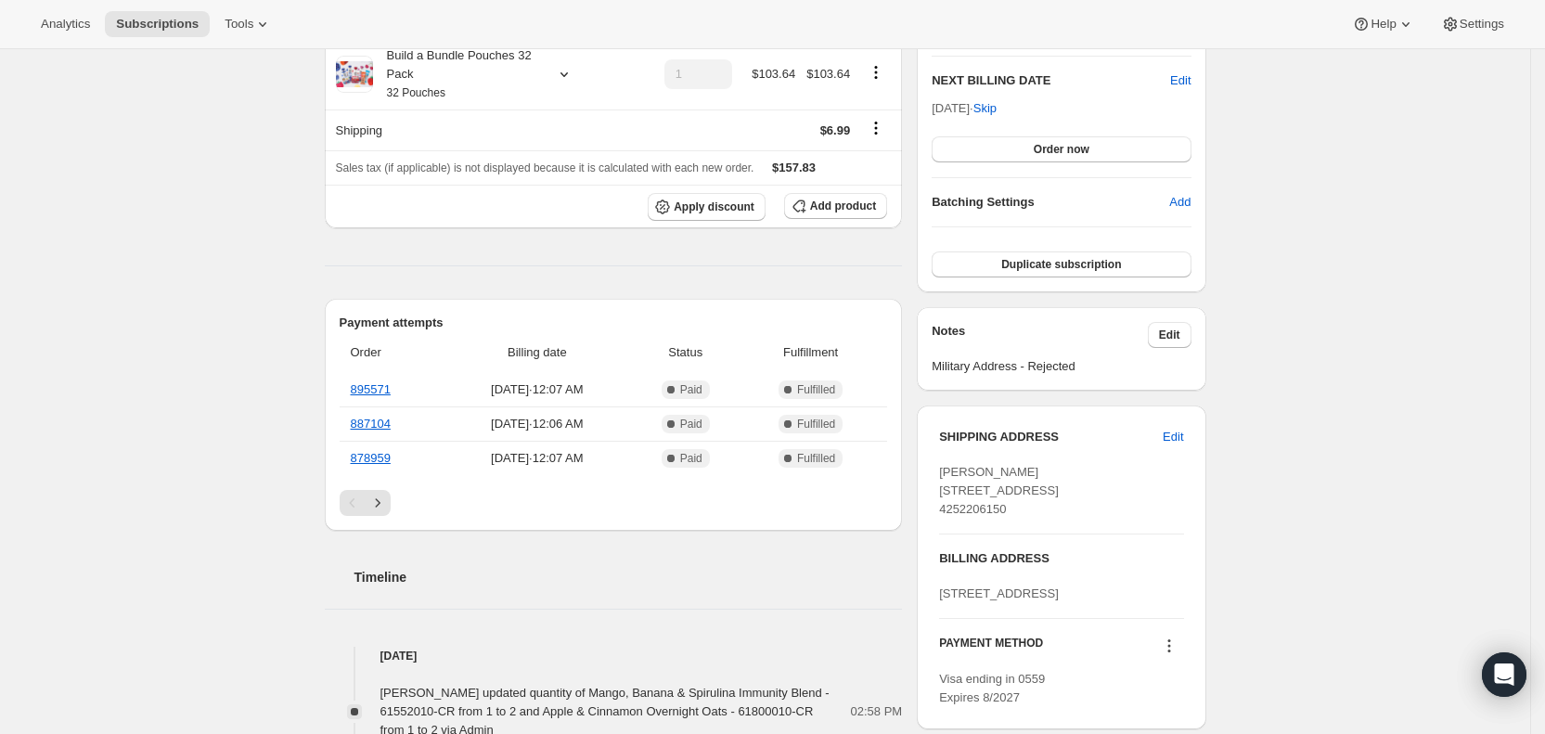
scroll to position [552, 0]
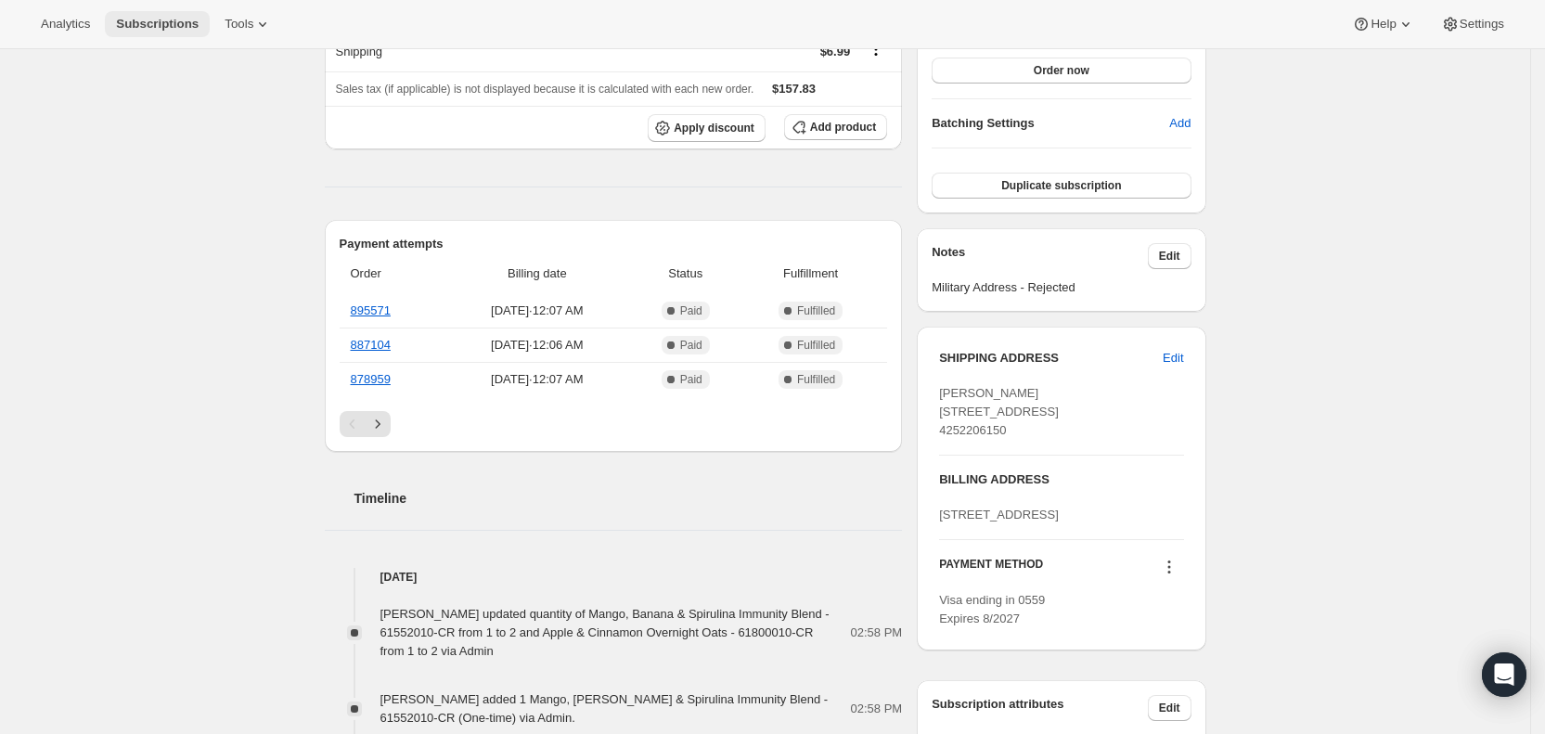
click at [167, 24] on span "Subscriptions" at bounding box center [157, 24] width 83 height 15
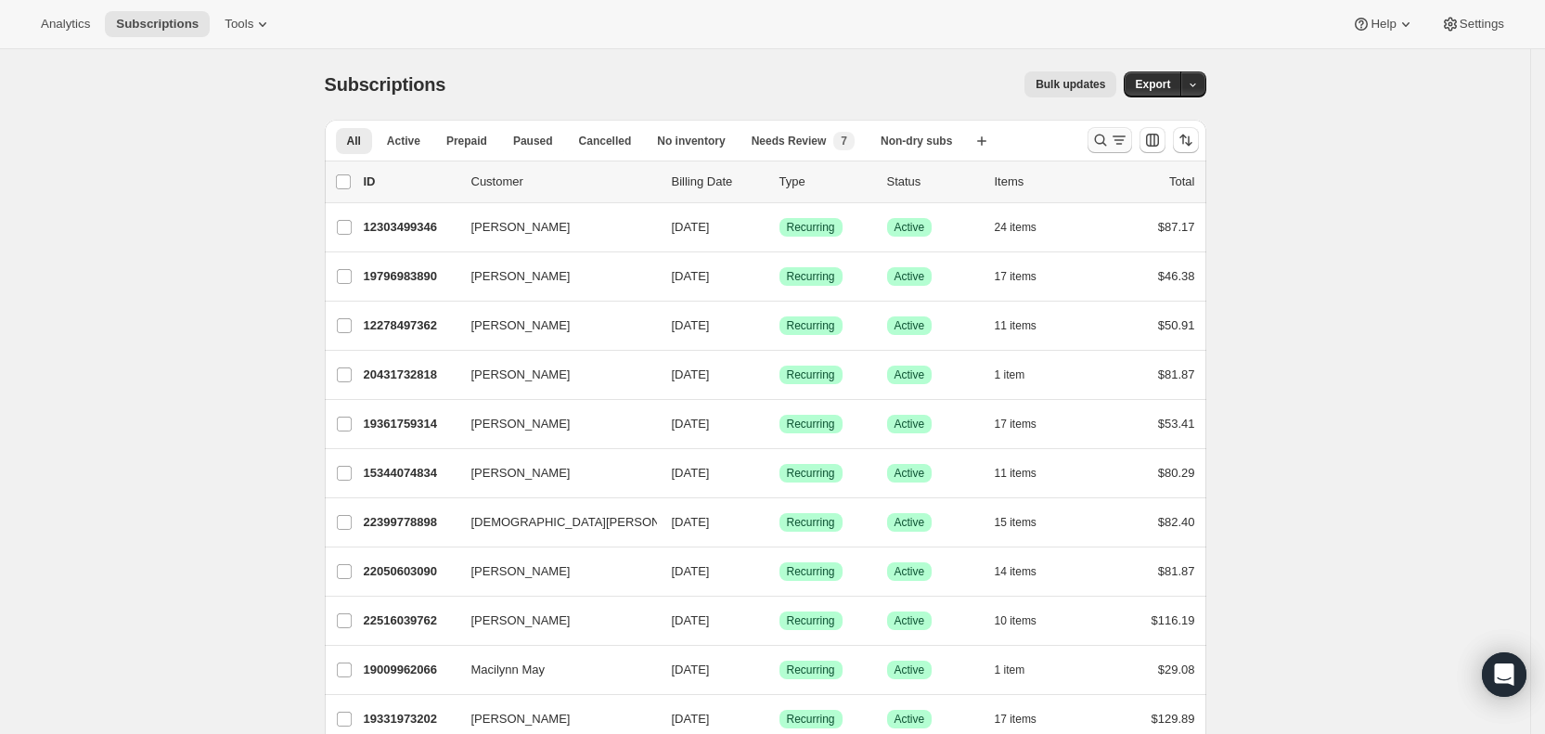
click at [1126, 138] on icon "Search and filter results" at bounding box center [1119, 140] width 19 height 19
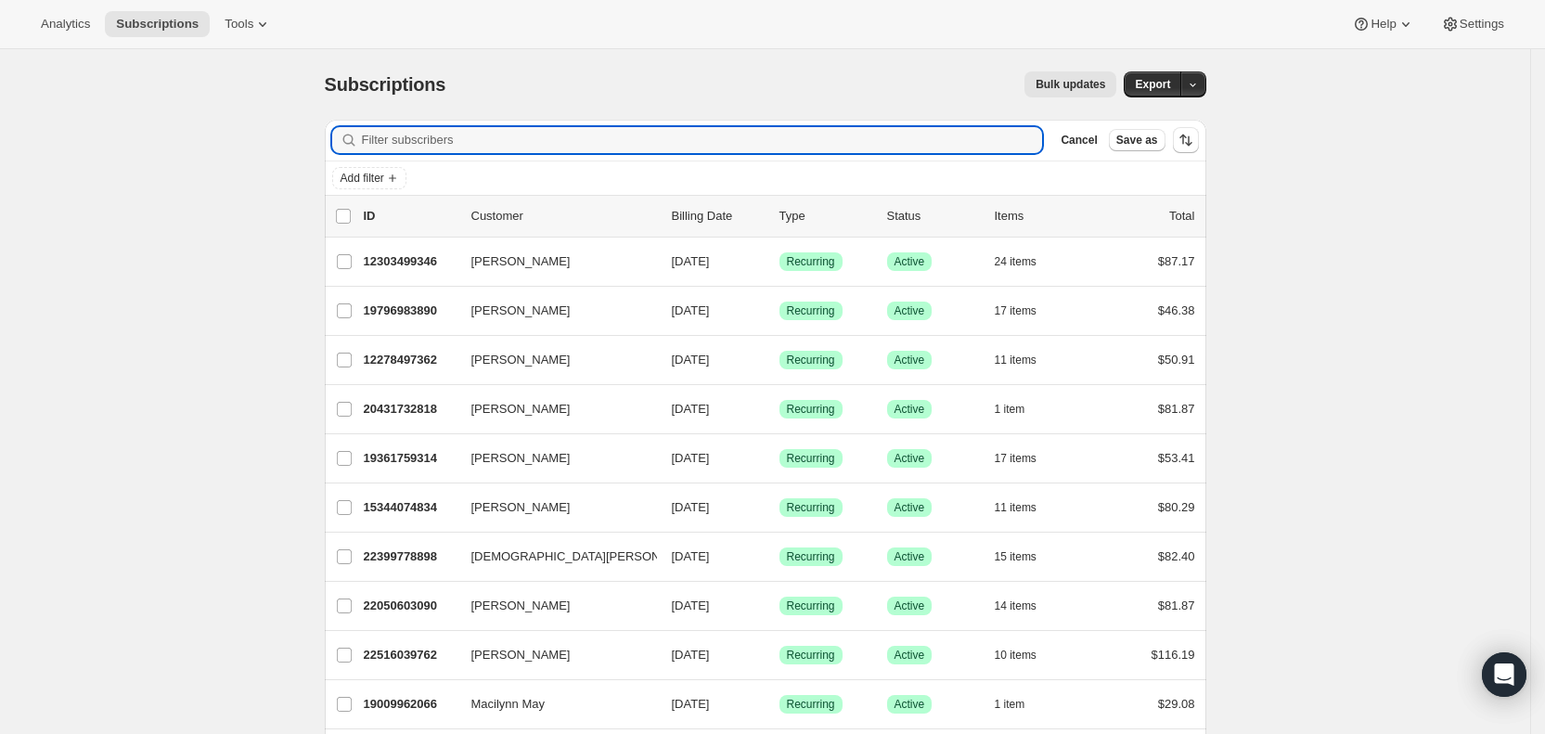
paste input "allysonschaeffer@gmail.com"
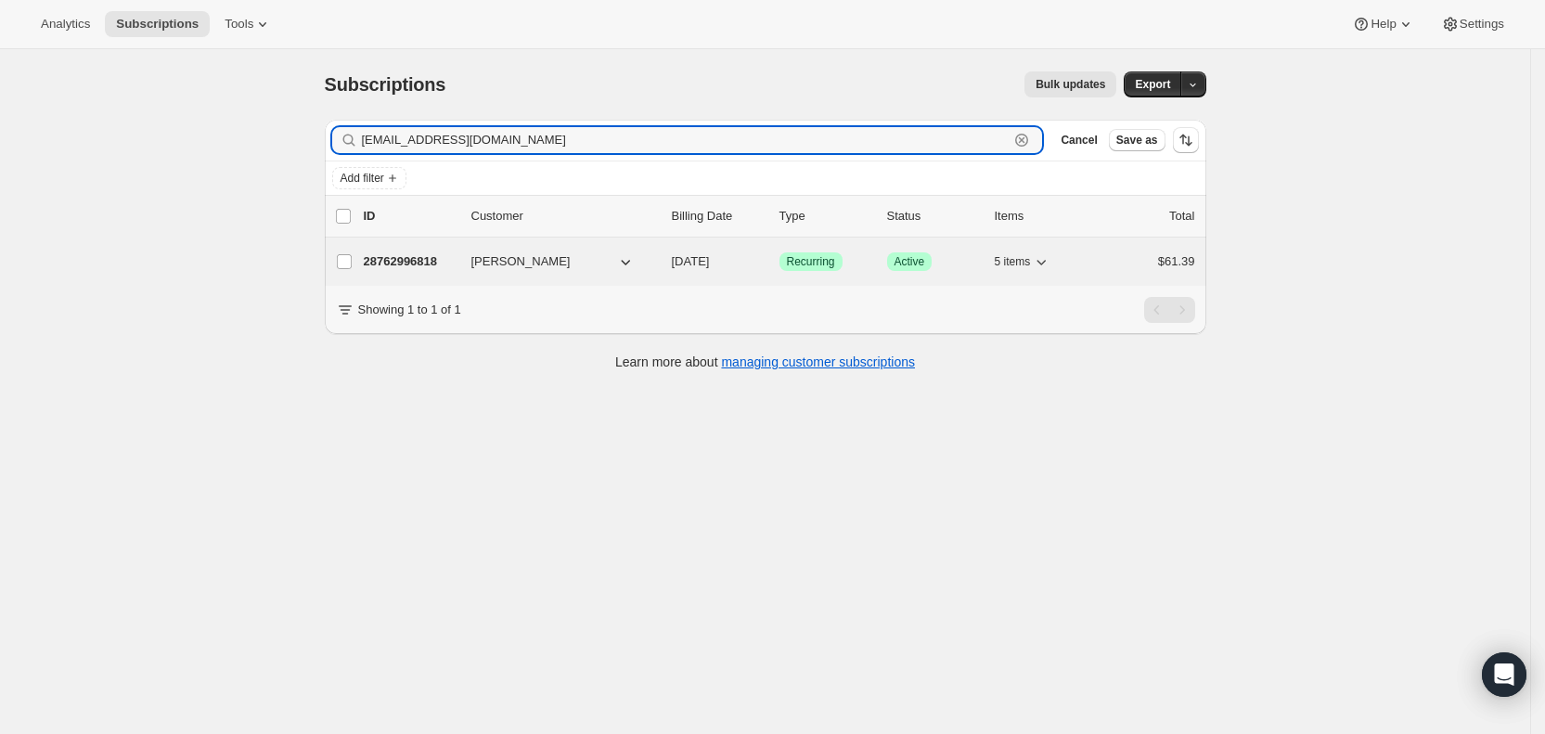
type input "allysonschaeffer@gmail.com"
click at [731, 252] on p "09/21/2025" at bounding box center [718, 261] width 93 height 19
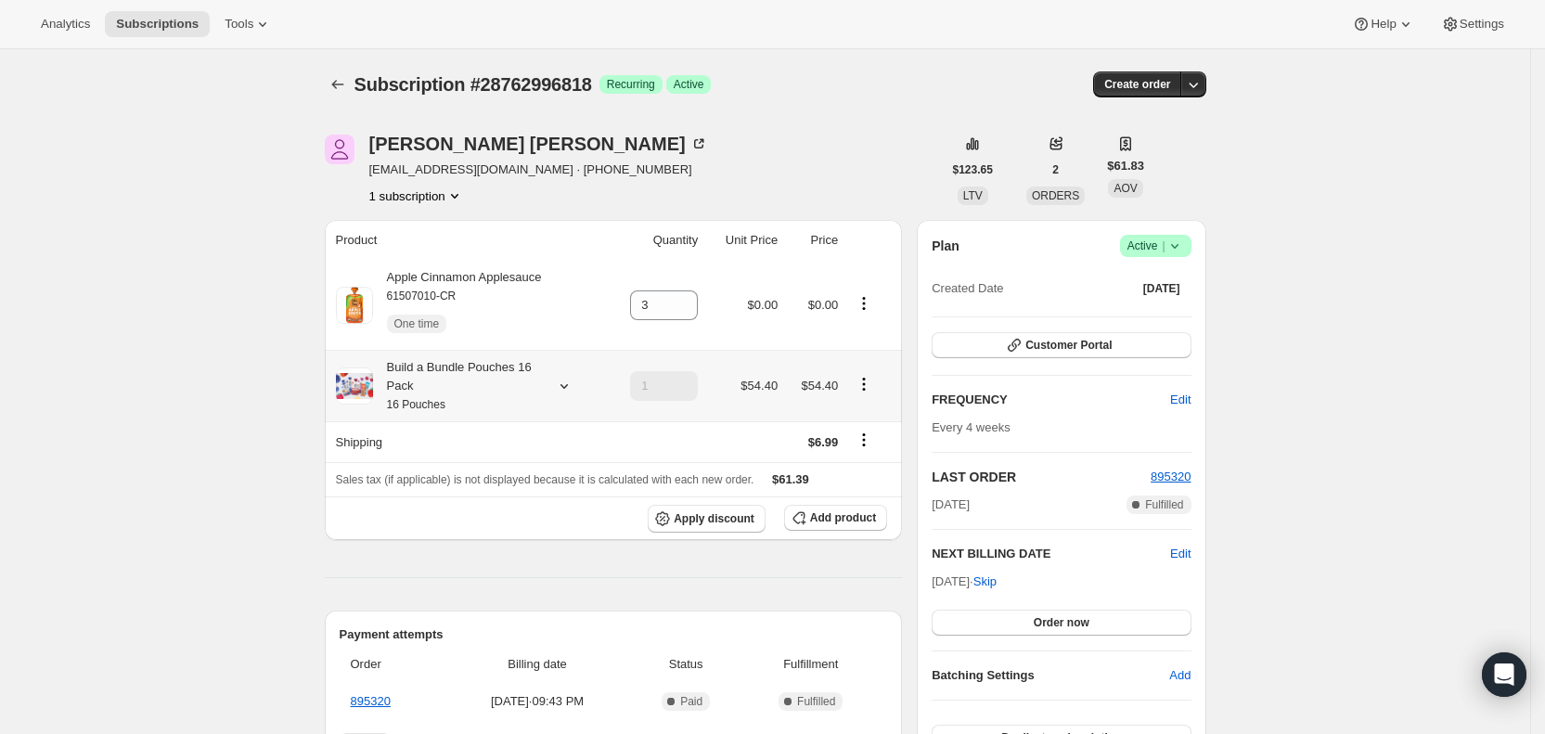
click at [573, 385] on icon at bounding box center [564, 386] width 19 height 19
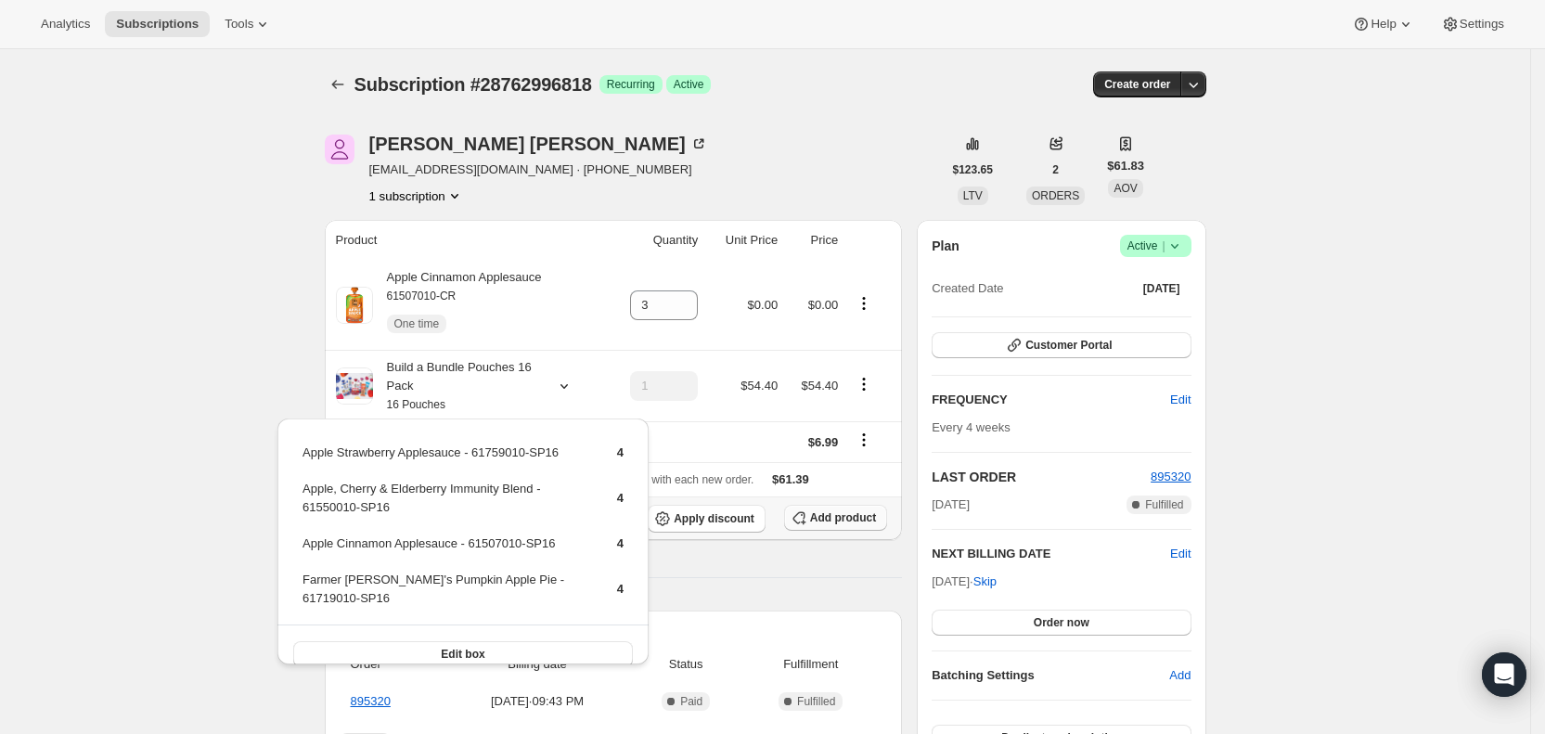
click at [841, 515] on span "Add product" at bounding box center [843, 517] width 66 height 15
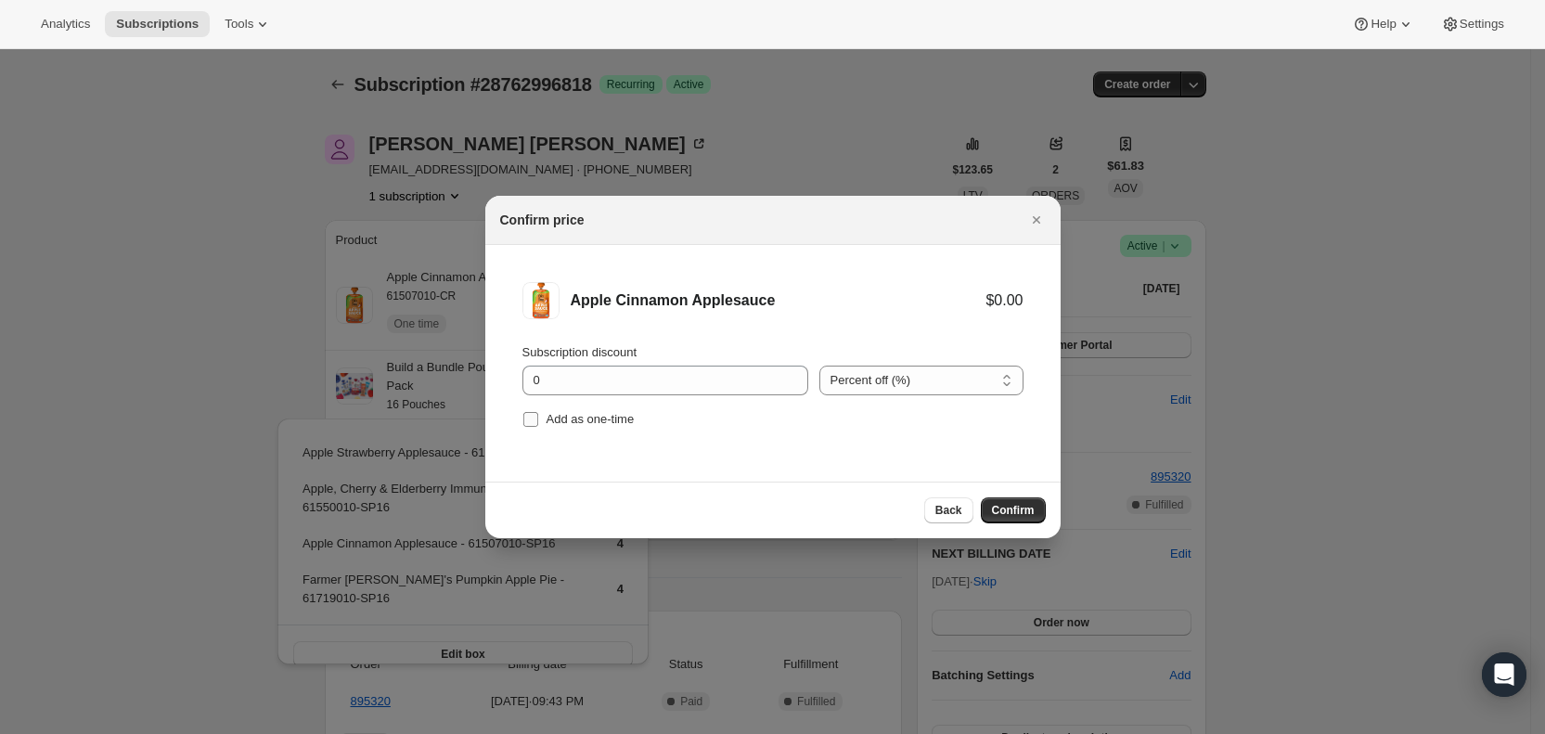
click at [536, 420] on input "Add as one-time" at bounding box center [530, 419] width 15 height 15
checkbox input "true"
click at [1004, 512] on span "Confirm" at bounding box center [1013, 510] width 43 height 15
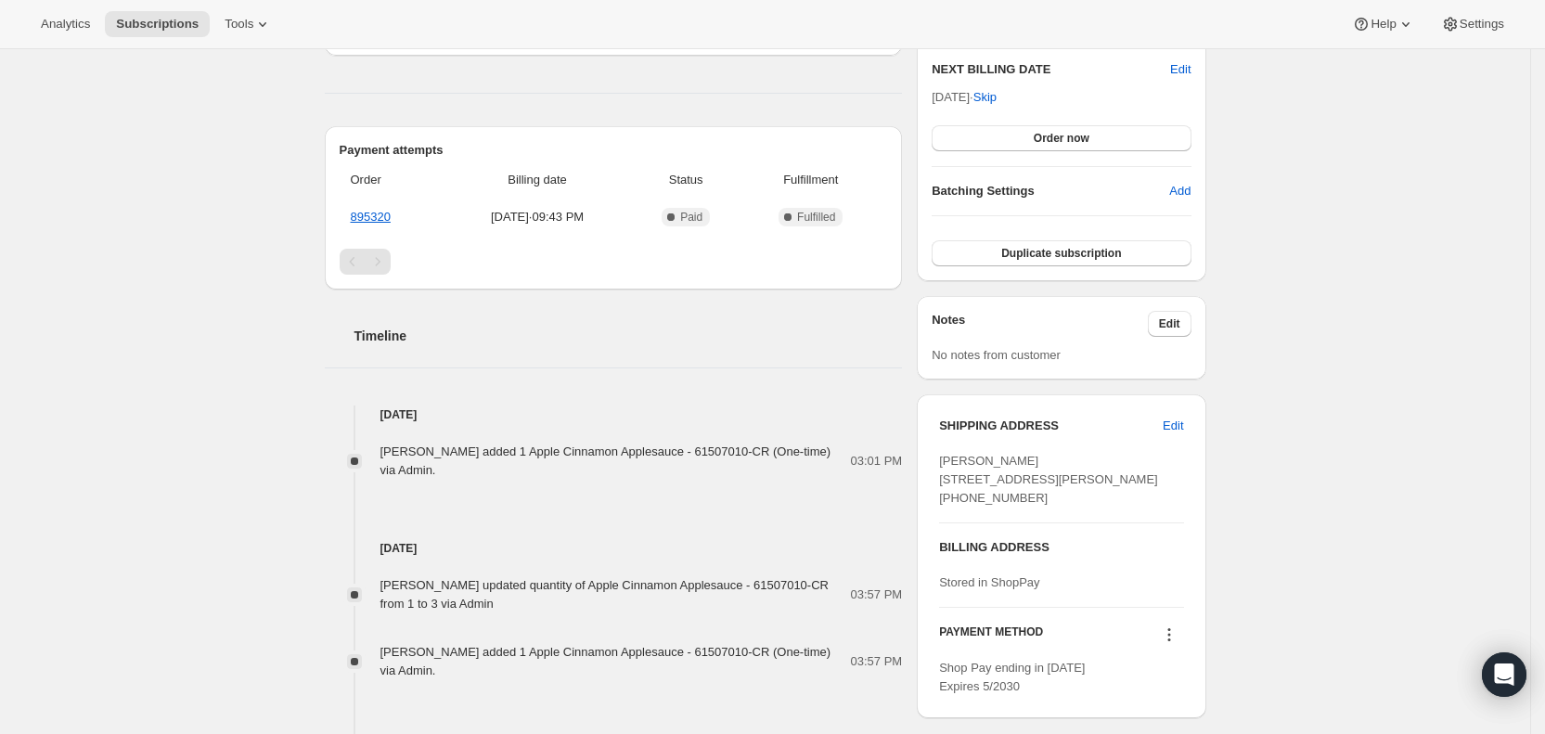
scroll to position [577, 0]
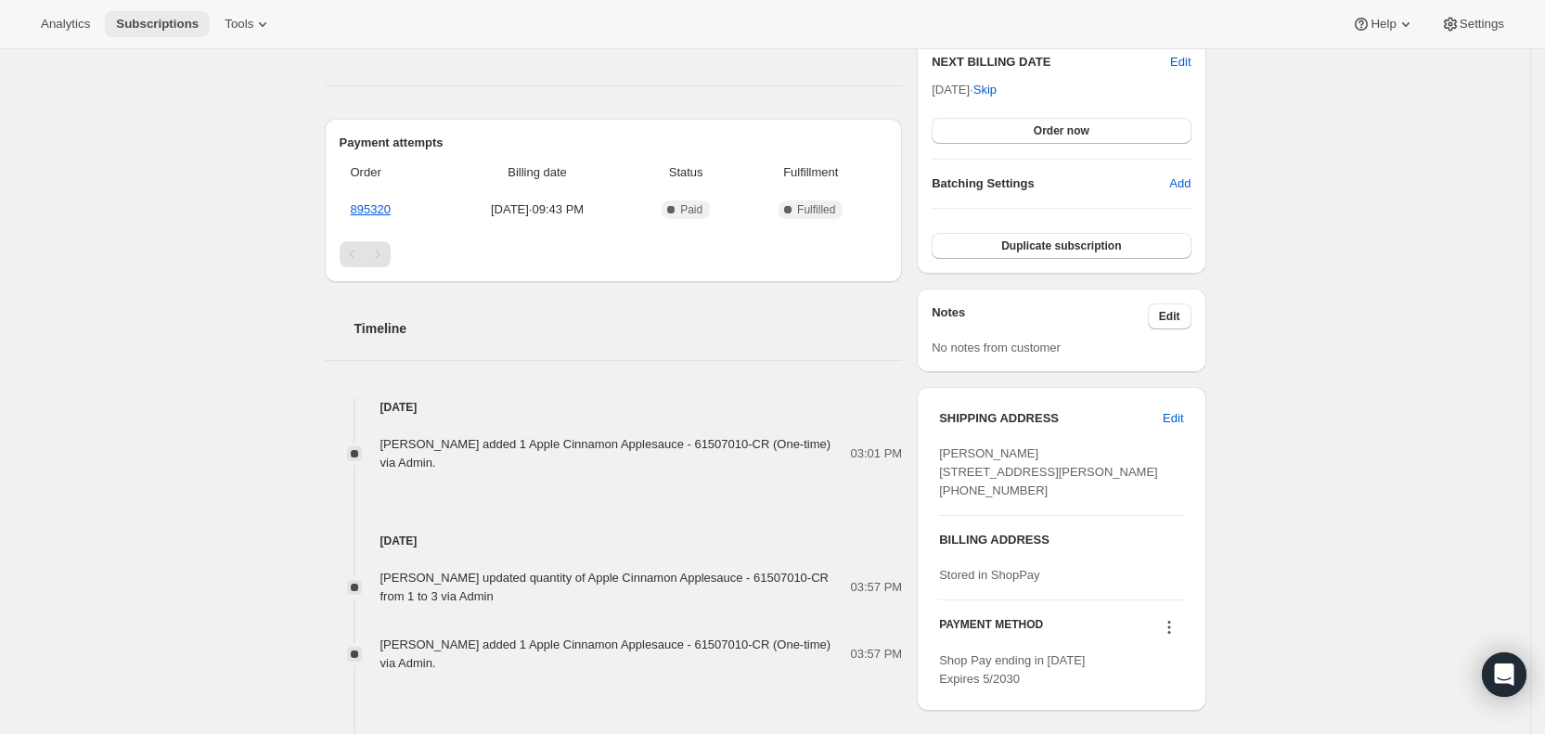
click at [155, 25] on span "Subscriptions" at bounding box center [157, 24] width 83 height 15
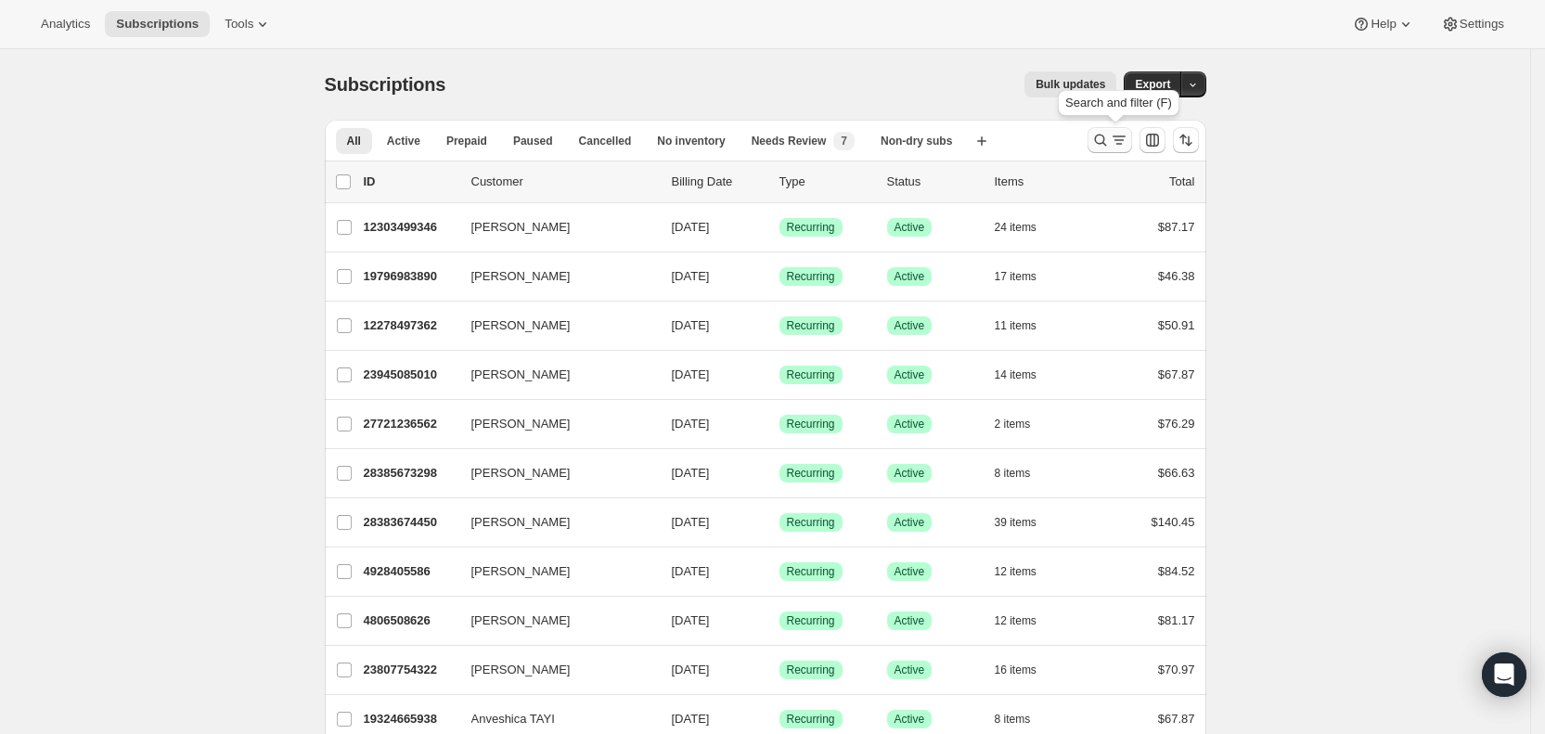
click at [1110, 135] on icon "Search and filter results" at bounding box center [1100, 140] width 19 height 19
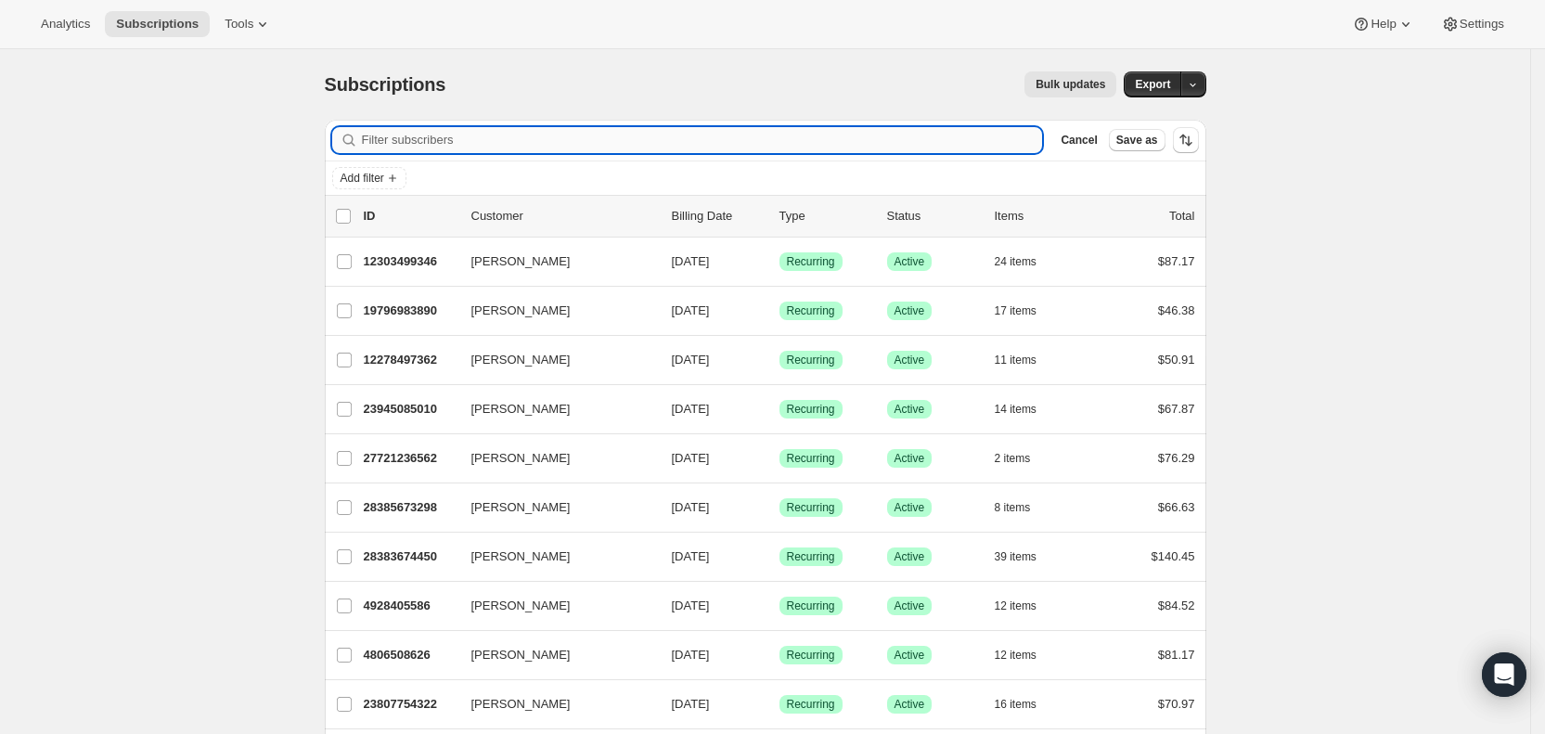
paste input "sanchezrose14@gmail.com"
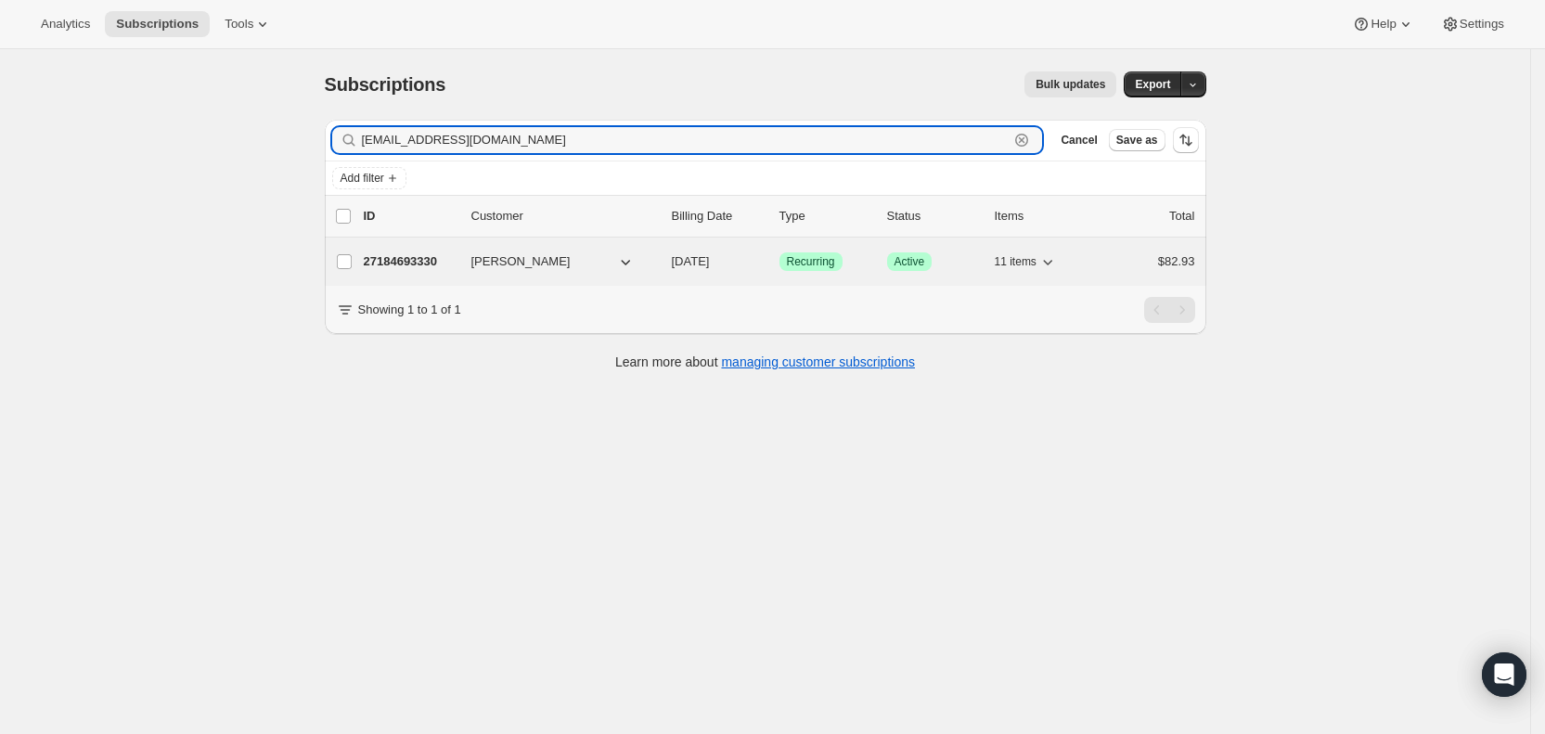
type input "sanchezrose14@gmail.com"
click at [710, 258] on span "09/13/2025" at bounding box center [691, 261] width 38 height 14
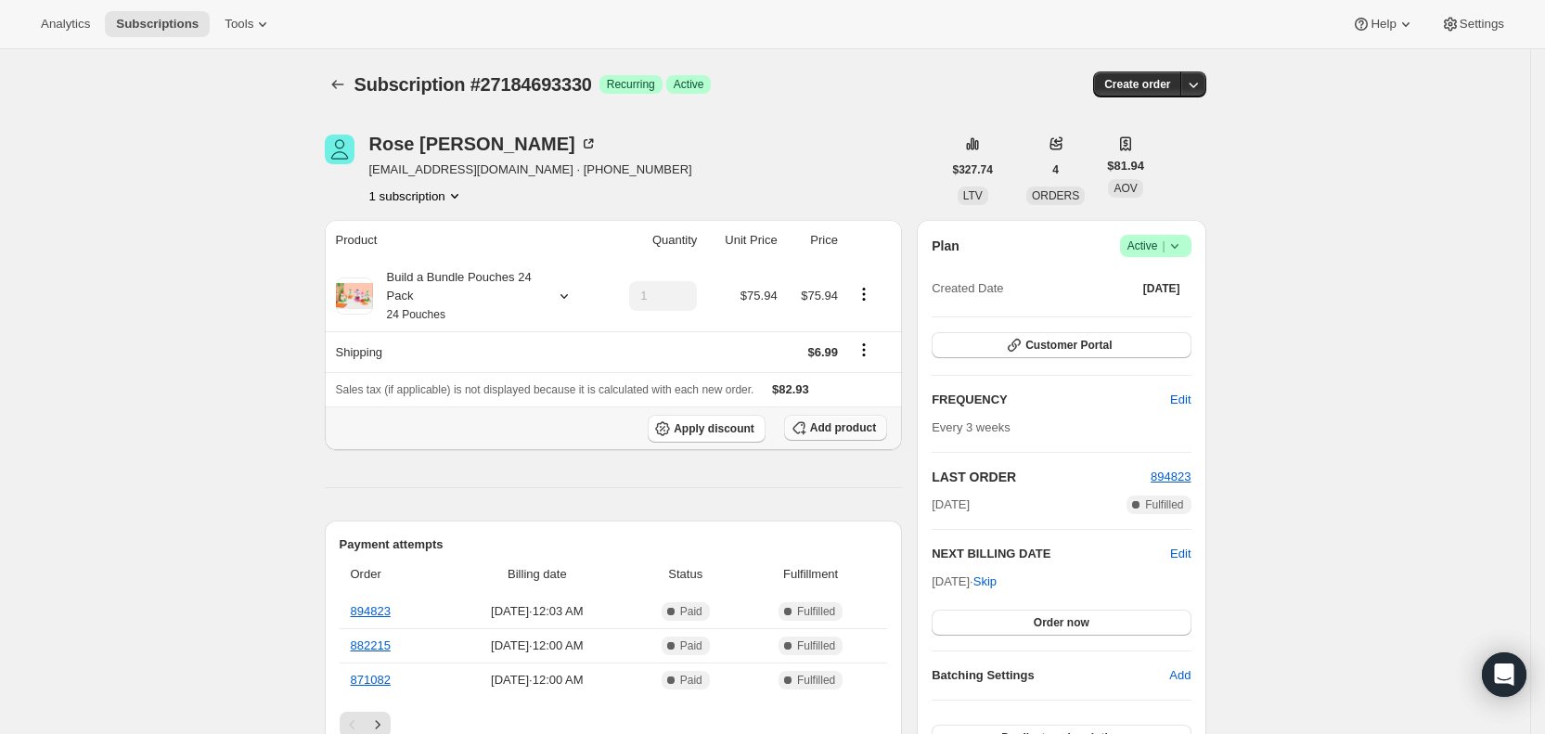
click at [843, 430] on span "Add product" at bounding box center [843, 427] width 66 height 15
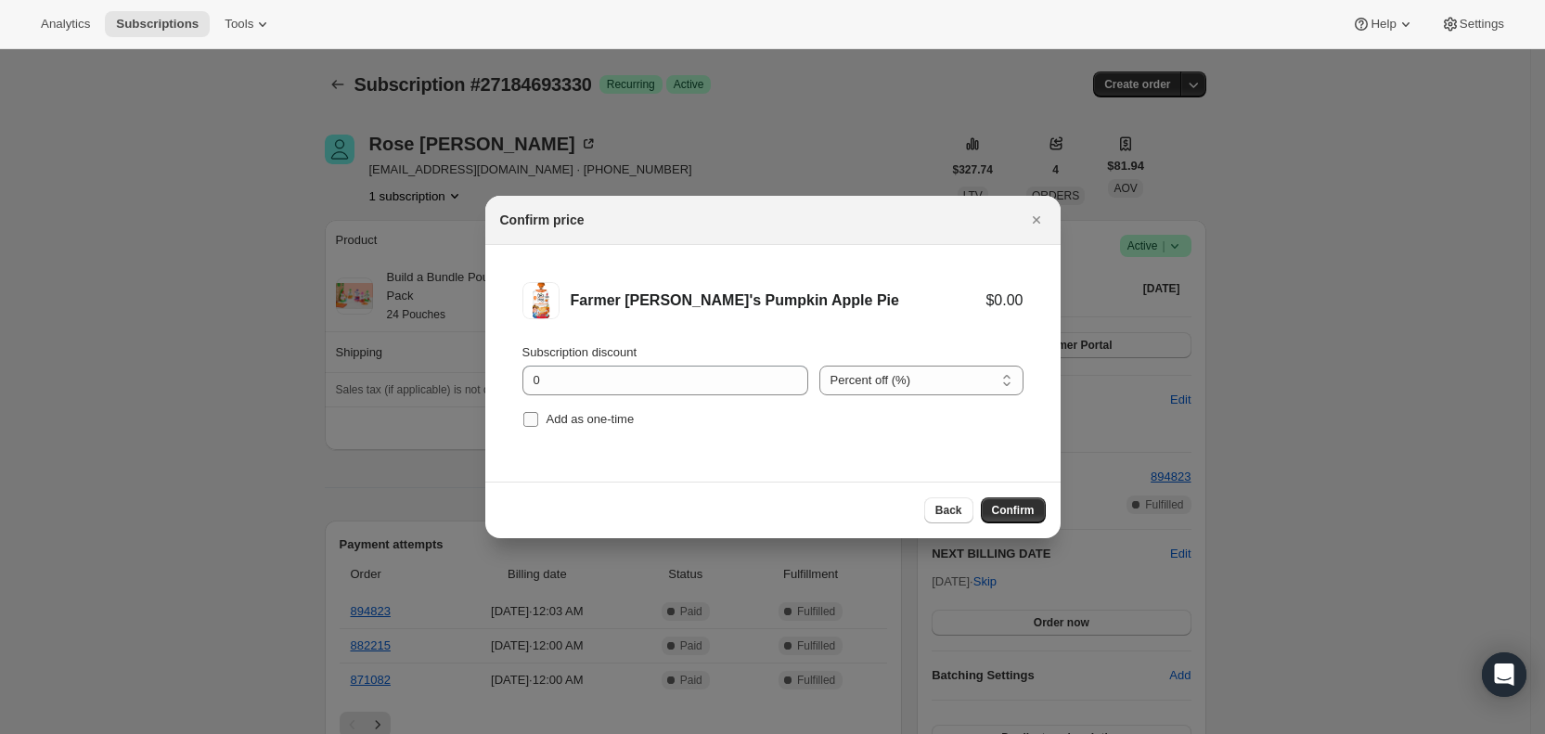
click at [541, 415] on label "Add as one-time" at bounding box center [578, 419] width 112 height 26
click at [538, 415] on input "Add as one-time" at bounding box center [530, 419] width 15 height 15
checkbox input "true"
click at [1004, 507] on span "Confirm" at bounding box center [1013, 510] width 43 height 15
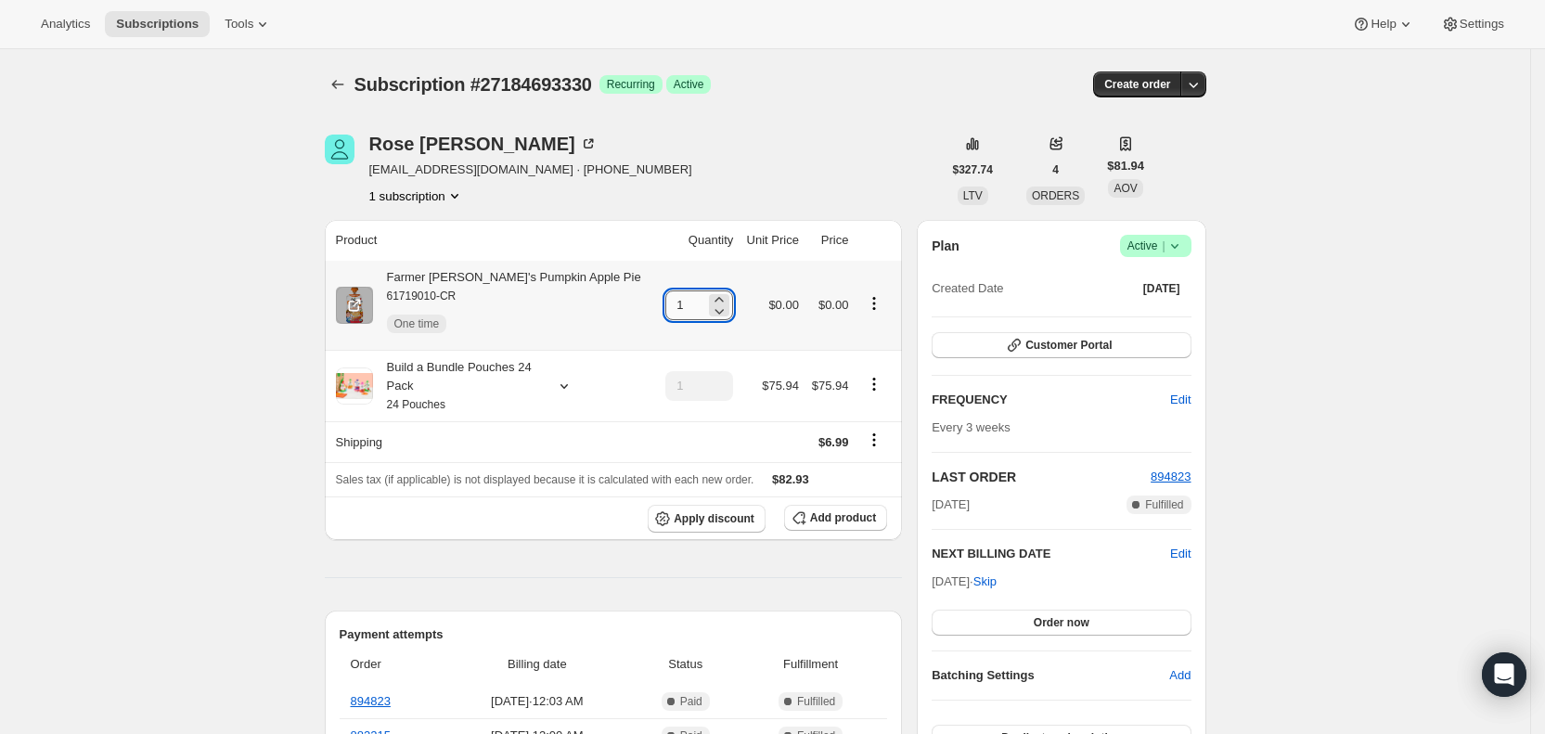
drag, startPoint x: 651, startPoint y: 301, endPoint x: 670, endPoint y: 301, distance: 18.6
click at [670, 301] on input "1" at bounding box center [685, 305] width 40 height 30
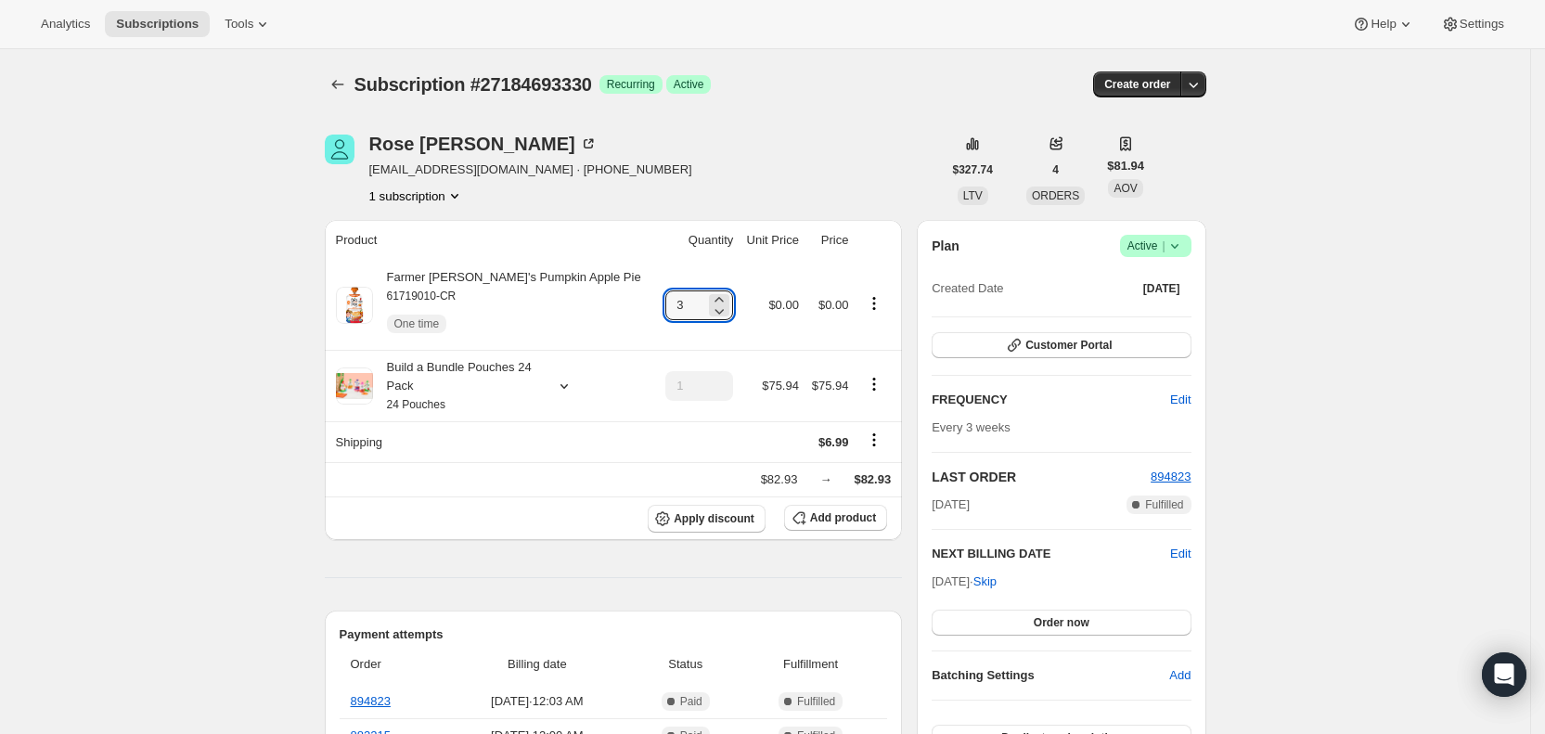
type input "3"
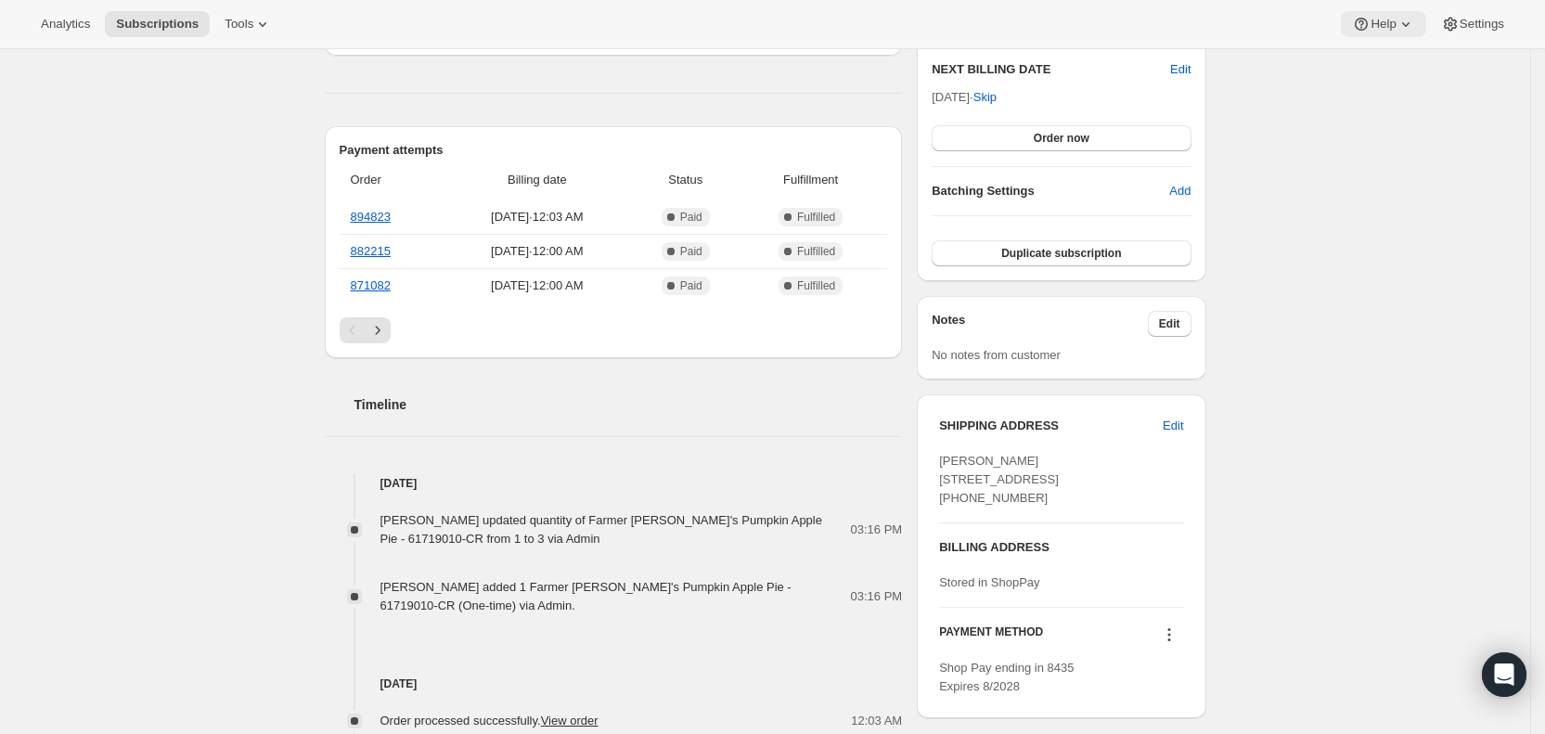
scroll to position [474, 0]
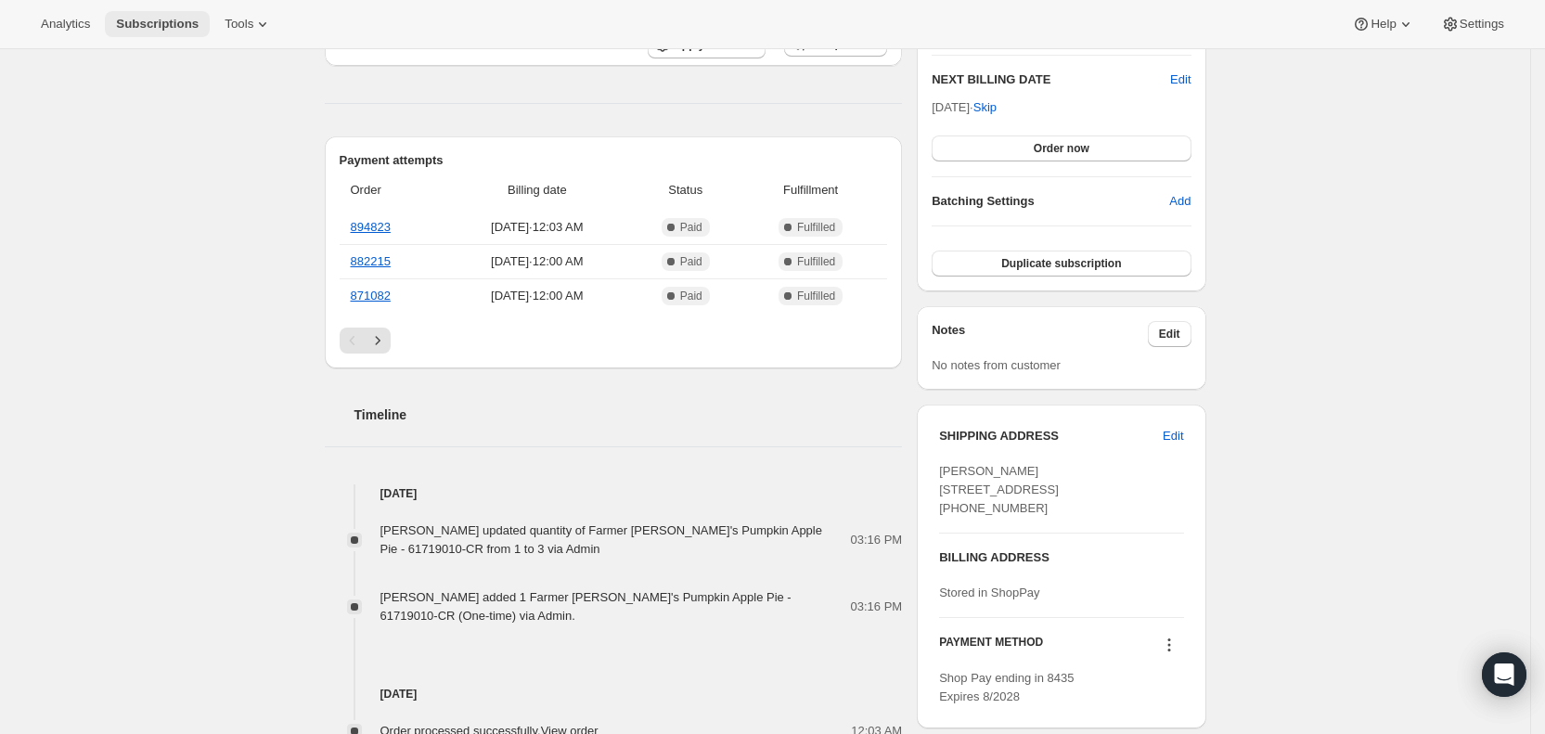
click at [166, 27] on span "Subscriptions" at bounding box center [157, 24] width 83 height 15
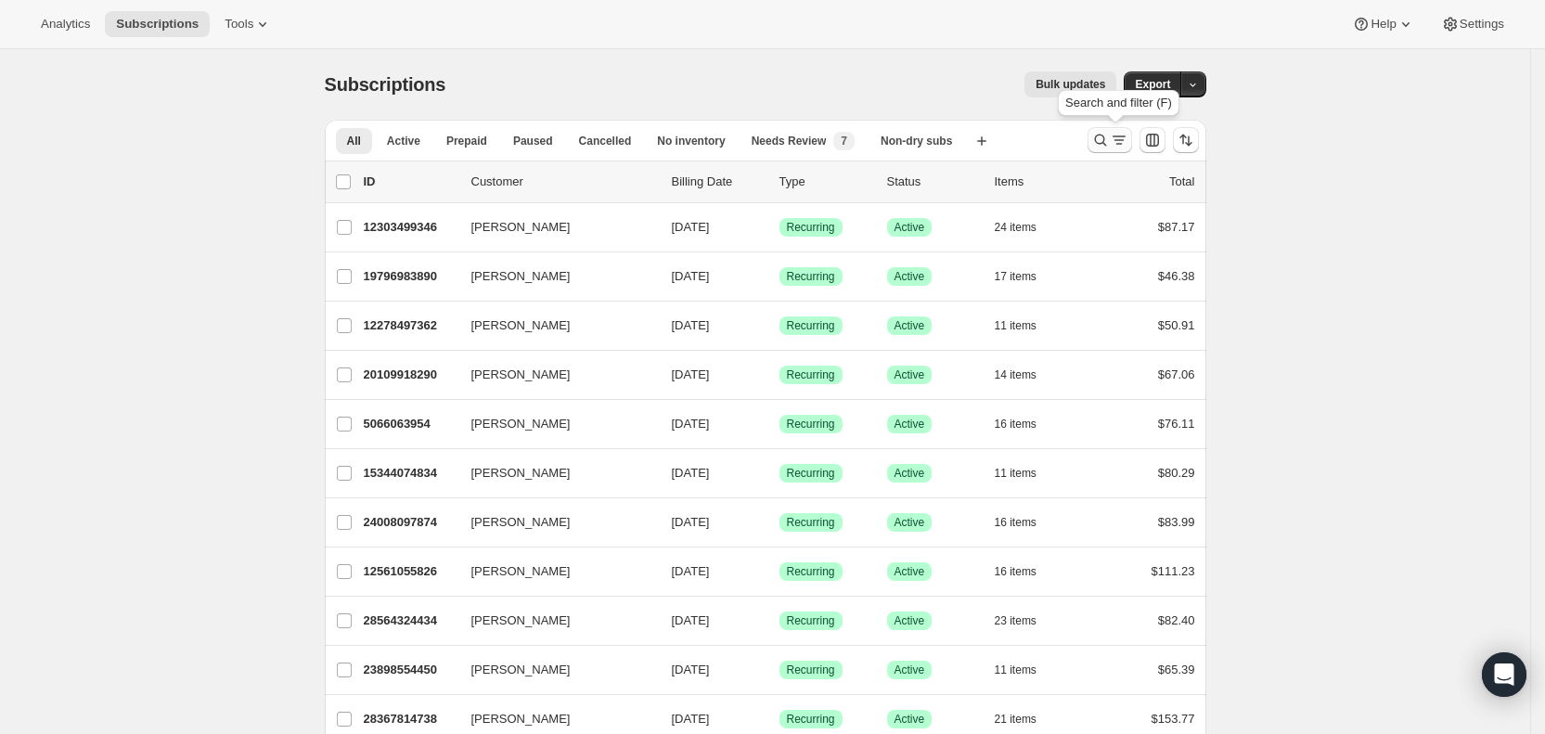
click at [1118, 138] on icon "Search and filter results" at bounding box center [1119, 140] width 19 height 19
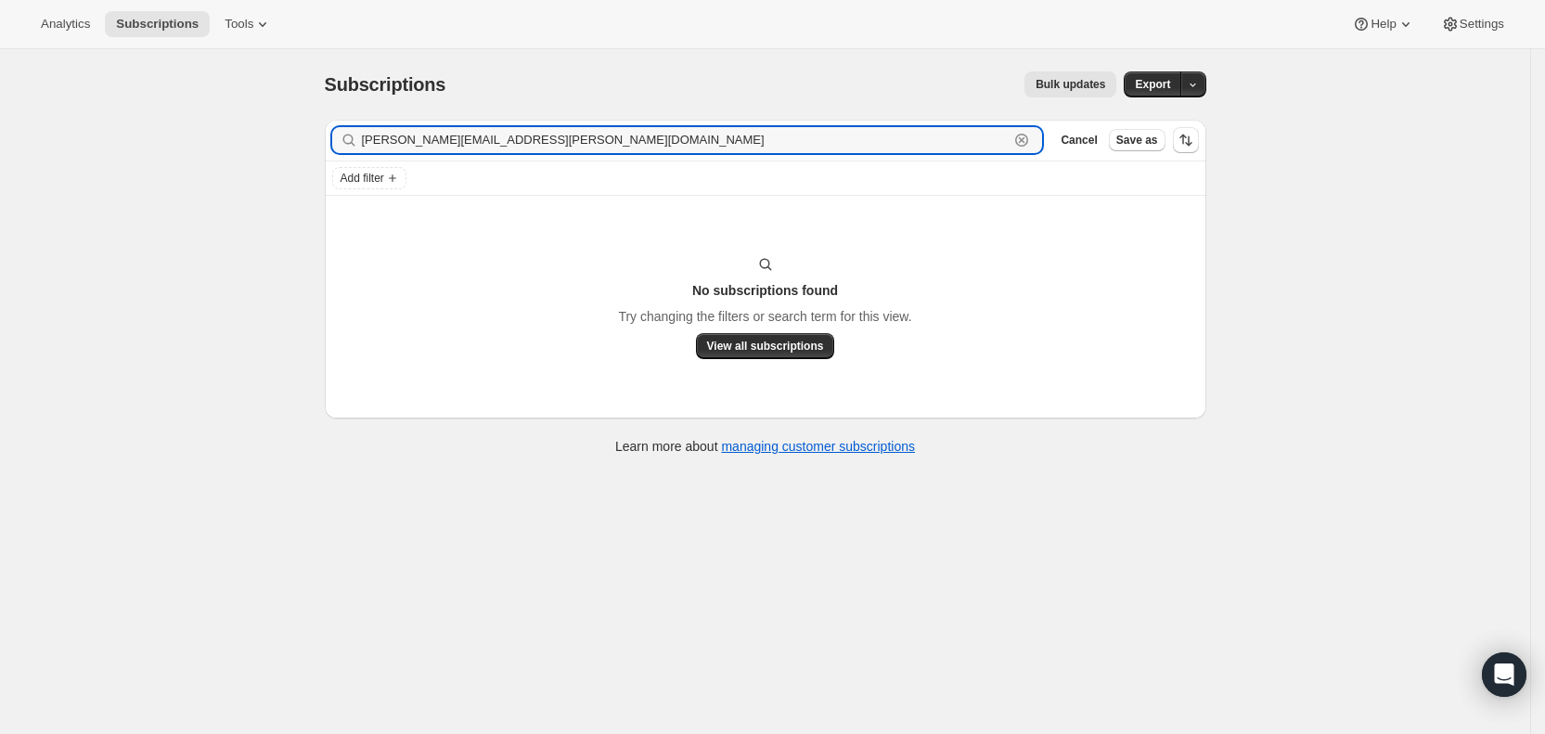
drag, startPoint x: 546, startPoint y: 139, endPoint x: 359, endPoint y: 146, distance: 186.6
click at [359, 146] on div "jessica.r.donahue@hotmail.com Clear" at bounding box center [687, 140] width 711 height 26
paste input "umlor@umlorgroup"
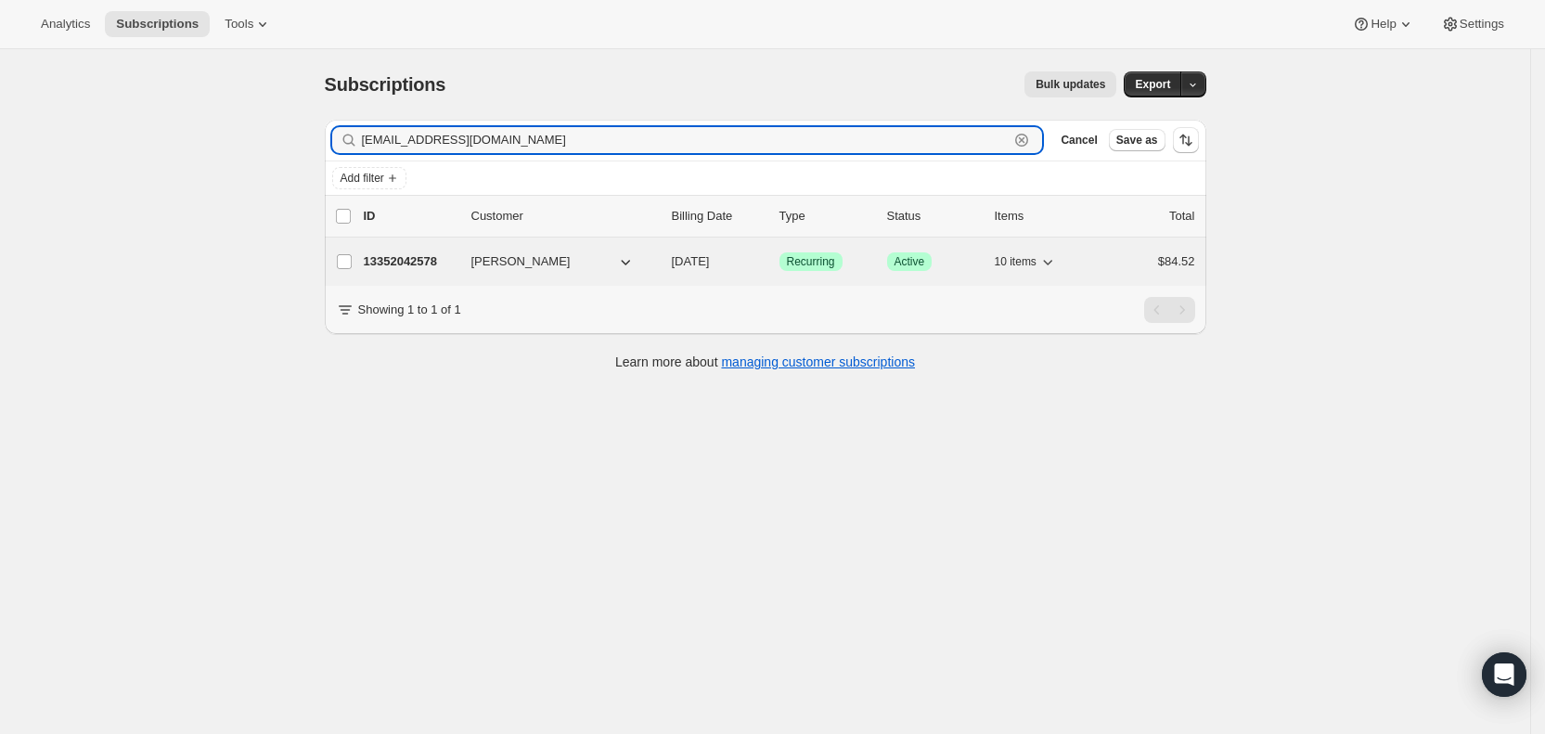
type input "jumlor@umlorgroup.com"
click at [710, 263] on span "09/19/2025" at bounding box center [691, 261] width 38 height 14
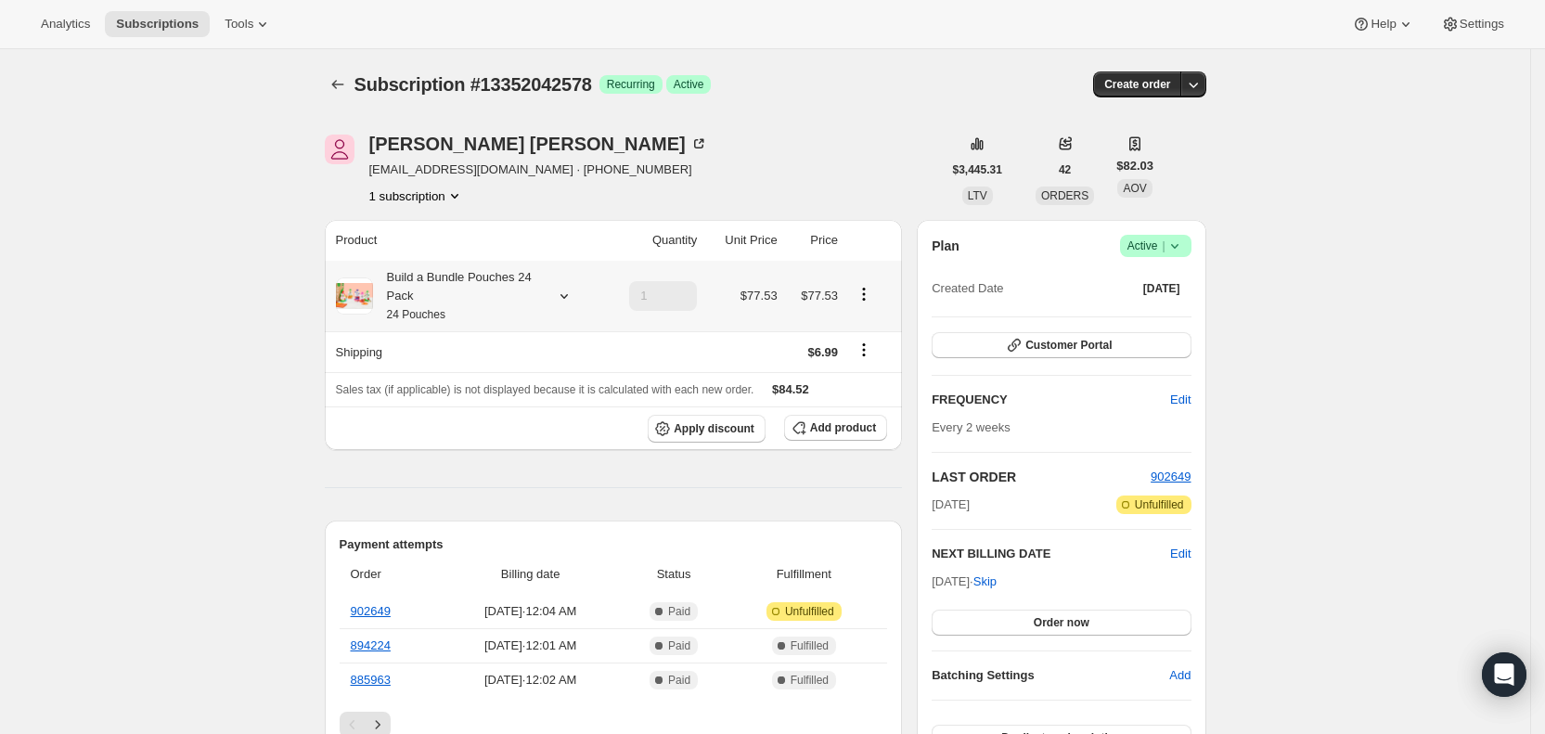
click at [570, 292] on icon at bounding box center [564, 296] width 19 height 19
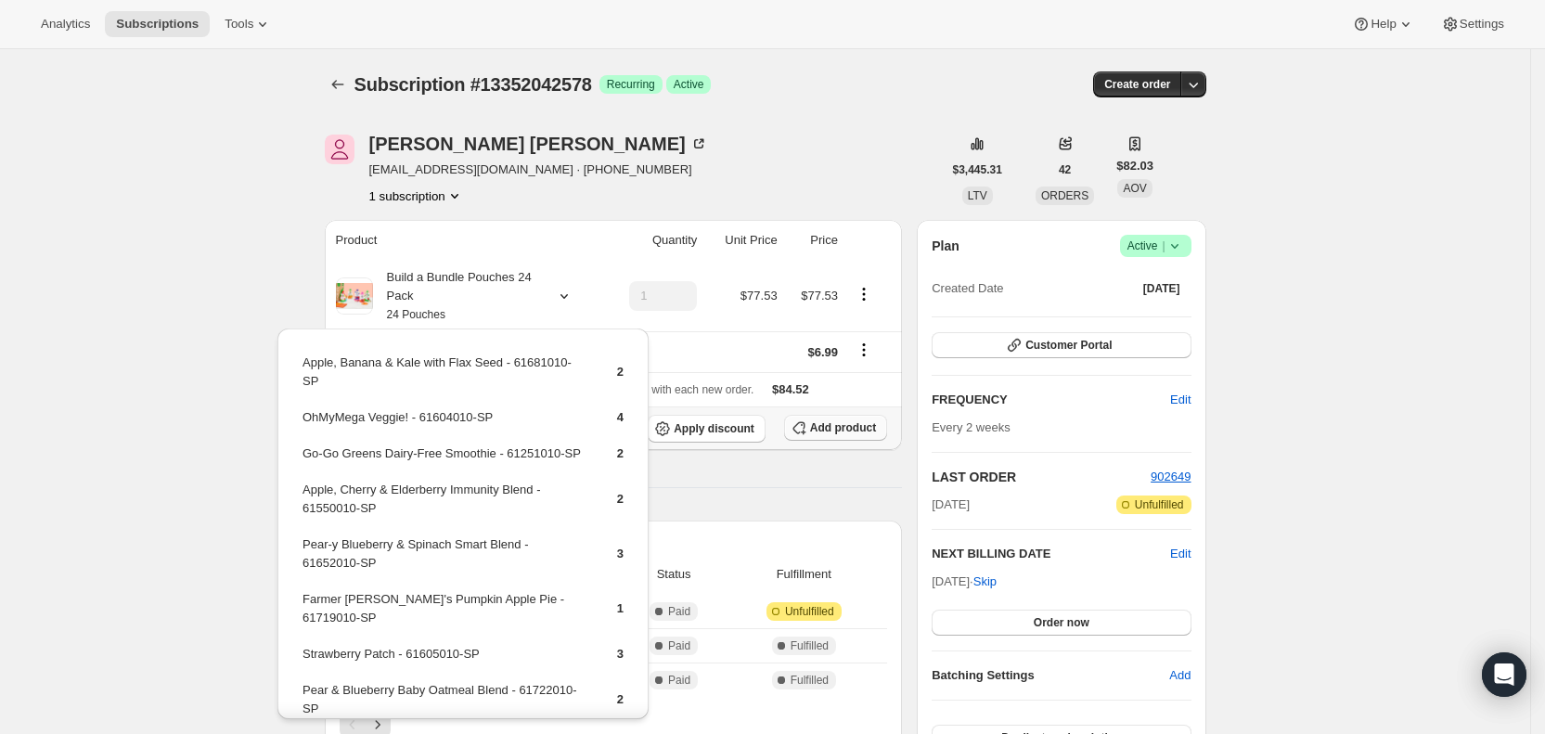
click at [857, 427] on span "Add product" at bounding box center [843, 427] width 66 height 15
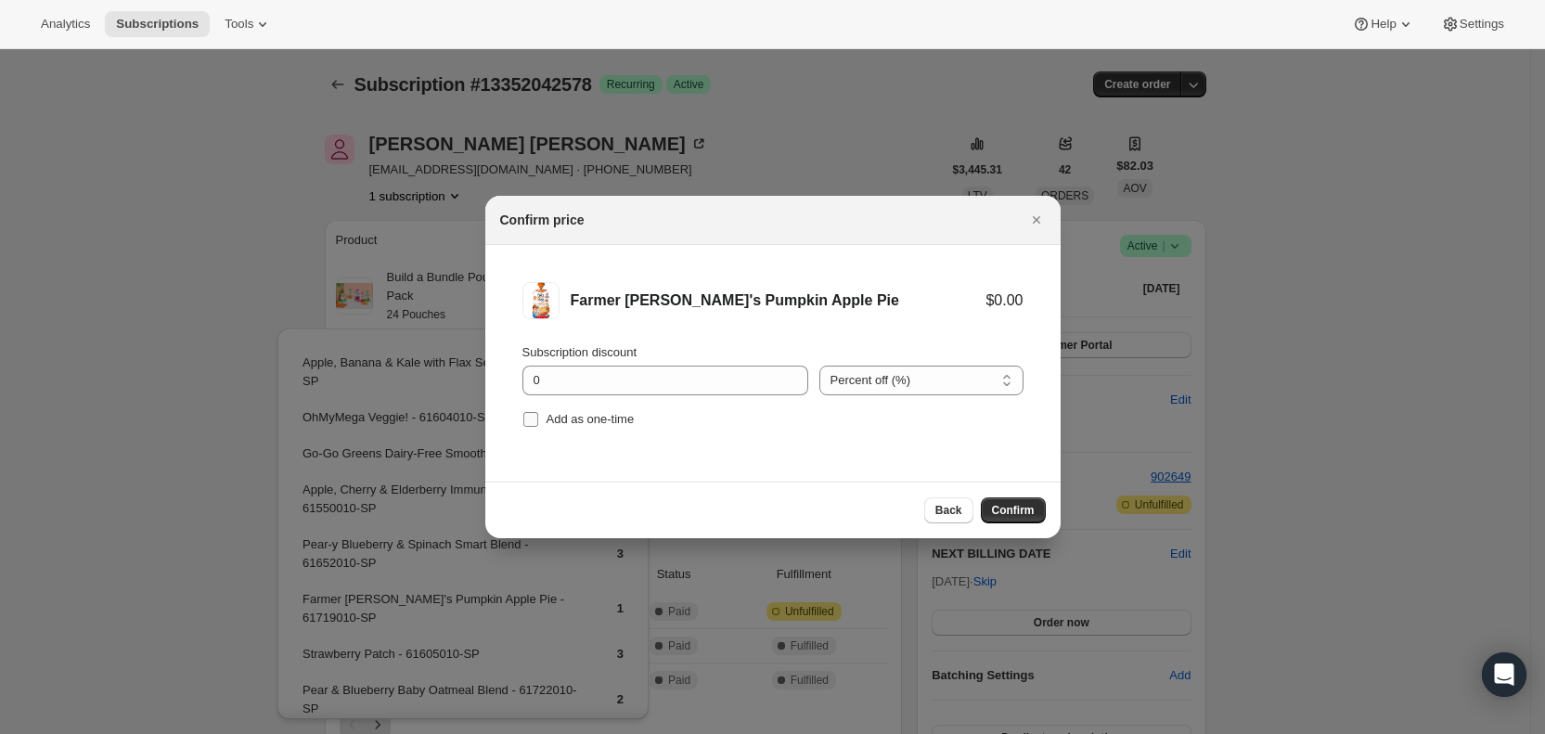
click at [559, 422] on span "Add as one-time" at bounding box center [590, 419] width 88 height 14
click at [538, 422] on input "Add as one-time" at bounding box center [530, 419] width 15 height 15
checkbox input "true"
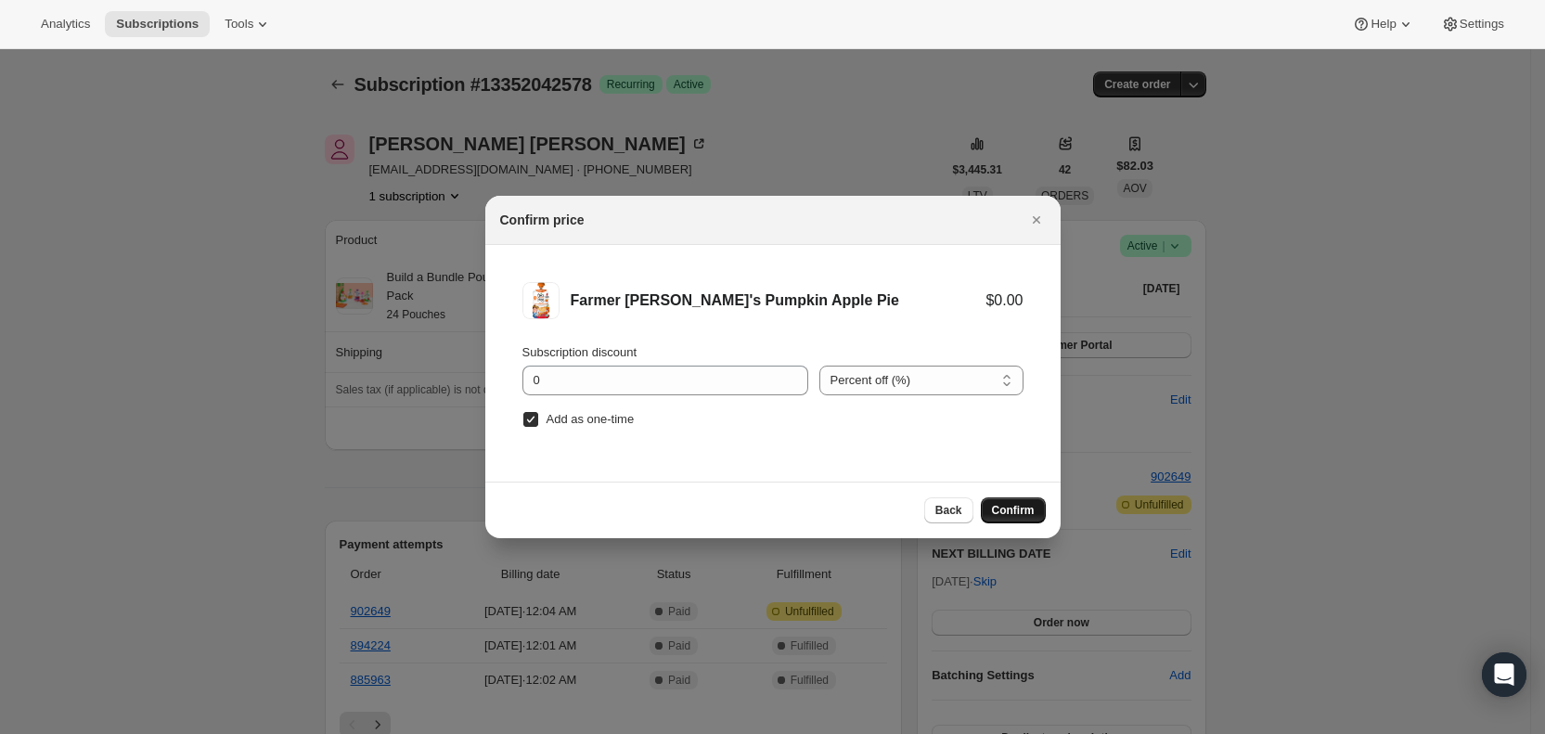
click at [1005, 517] on span "Confirm" at bounding box center [1013, 510] width 43 height 15
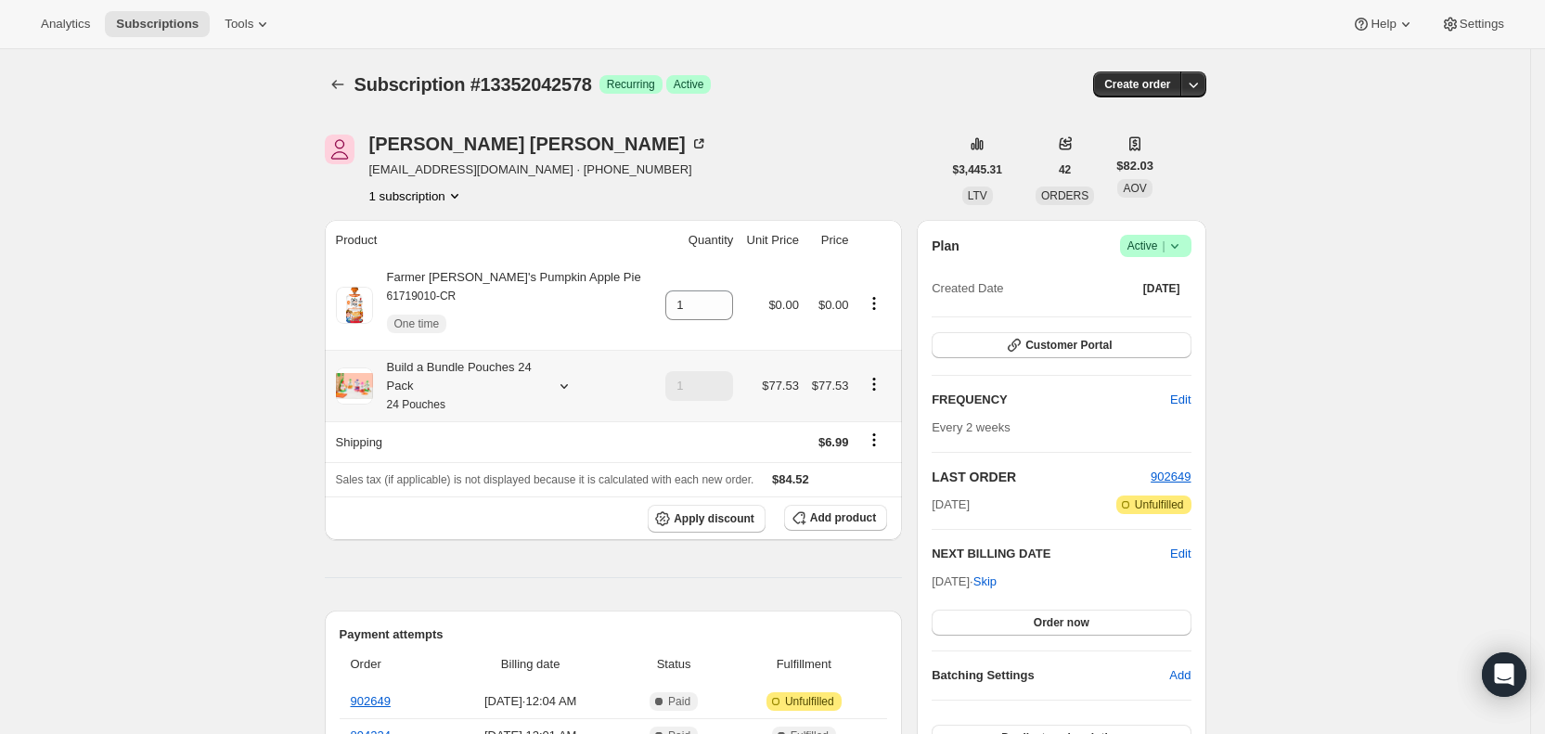
click at [570, 384] on icon at bounding box center [564, 386] width 19 height 19
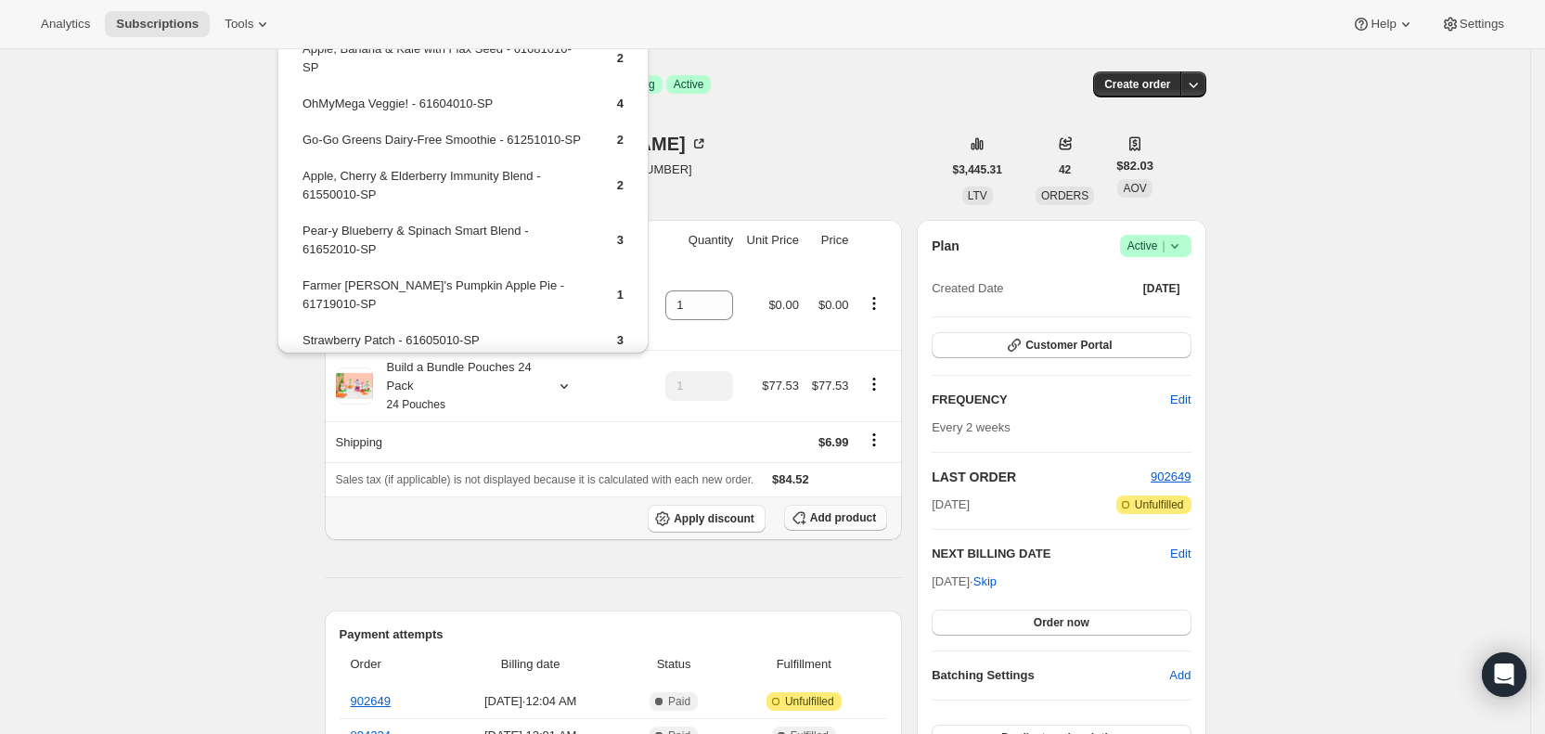
click at [857, 523] on span "Add product" at bounding box center [843, 517] width 66 height 15
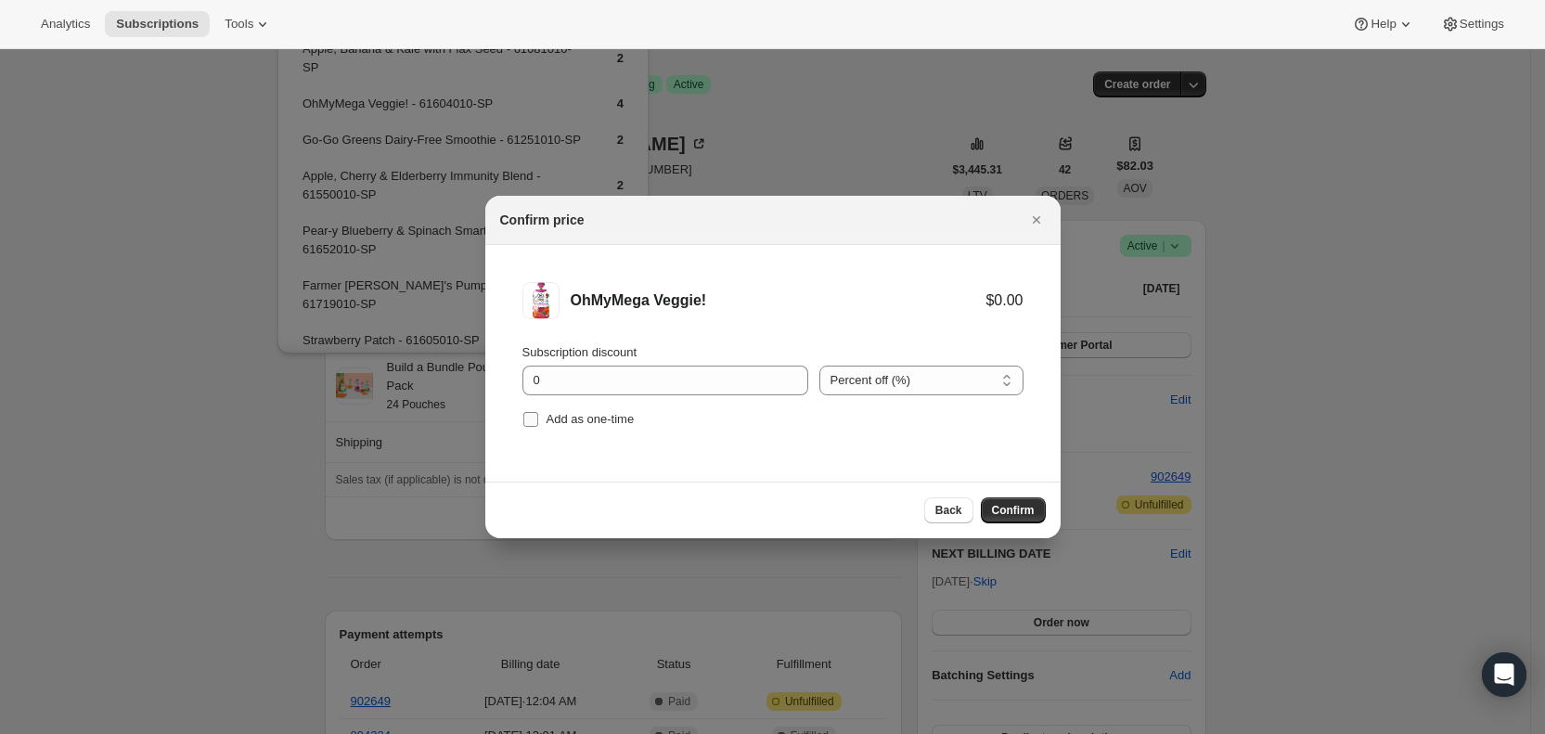
click at [536, 419] on input "Add as one-time" at bounding box center [530, 419] width 15 height 15
checkbox input "true"
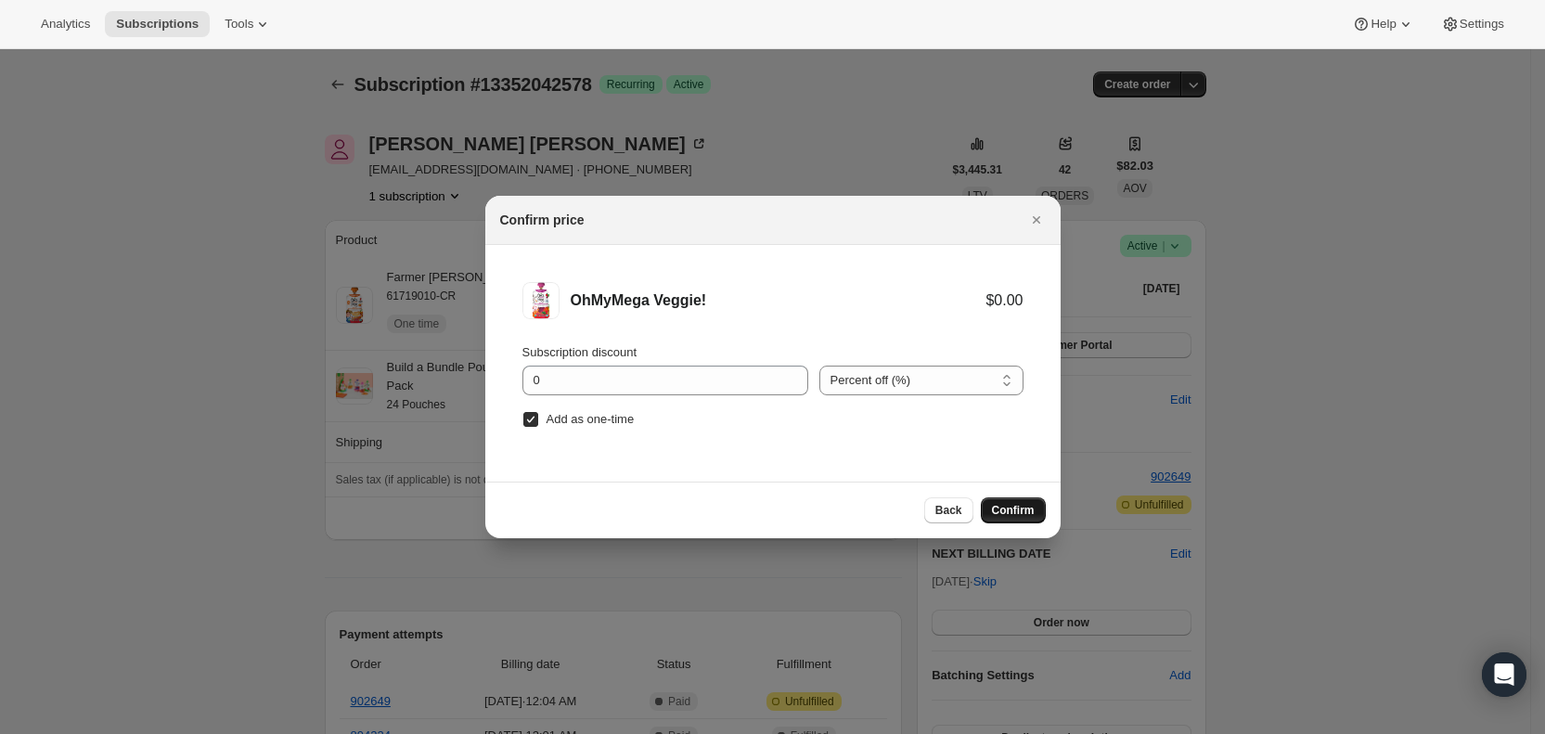
click at [1012, 514] on span "Confirm" at bounding box center [1013, 510] width 43 height 15
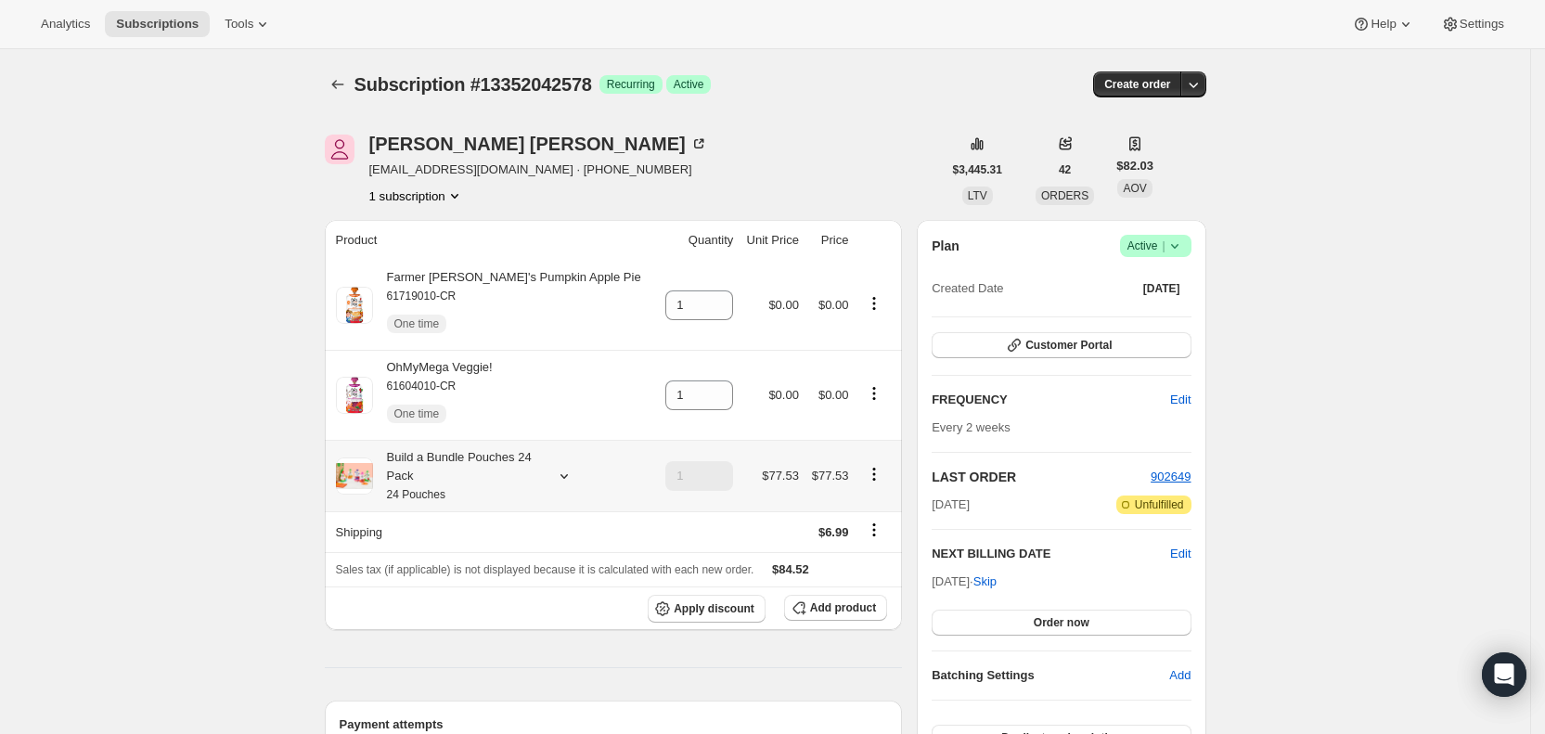
click at [573, 476] on icon at bounding box center [564, 476] width 19 height 19
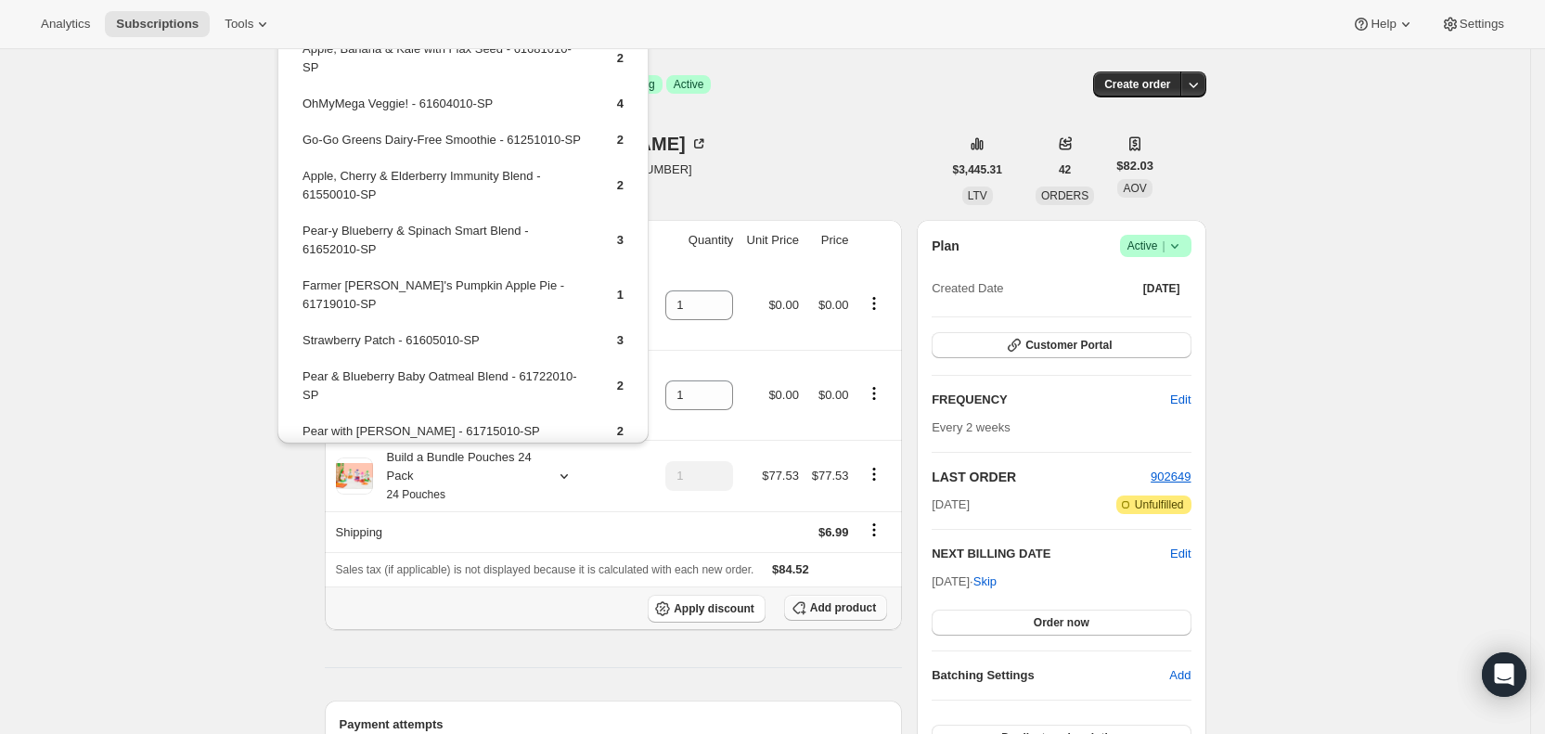
click at [861, 609] on span "Add product" at bounding box center [843, 607] width 66 height 15
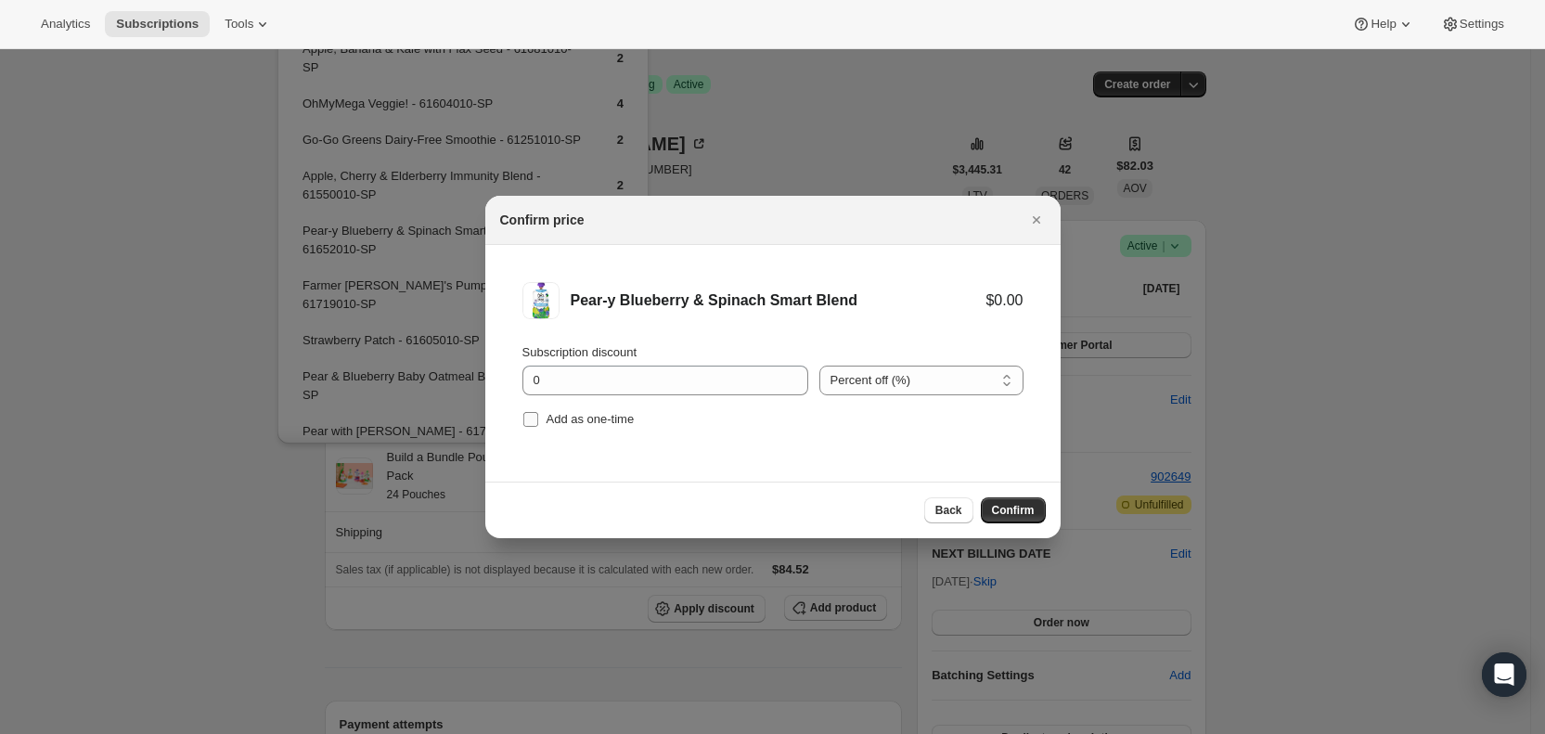
click at [540, 414] on label "Add as one-time" at bounding box center [578, 419] width 112 height 26
click at [538, 414] on input "Add as one-time" at bounding box center [530, 419] width 15 height 15
checkbox input "true"
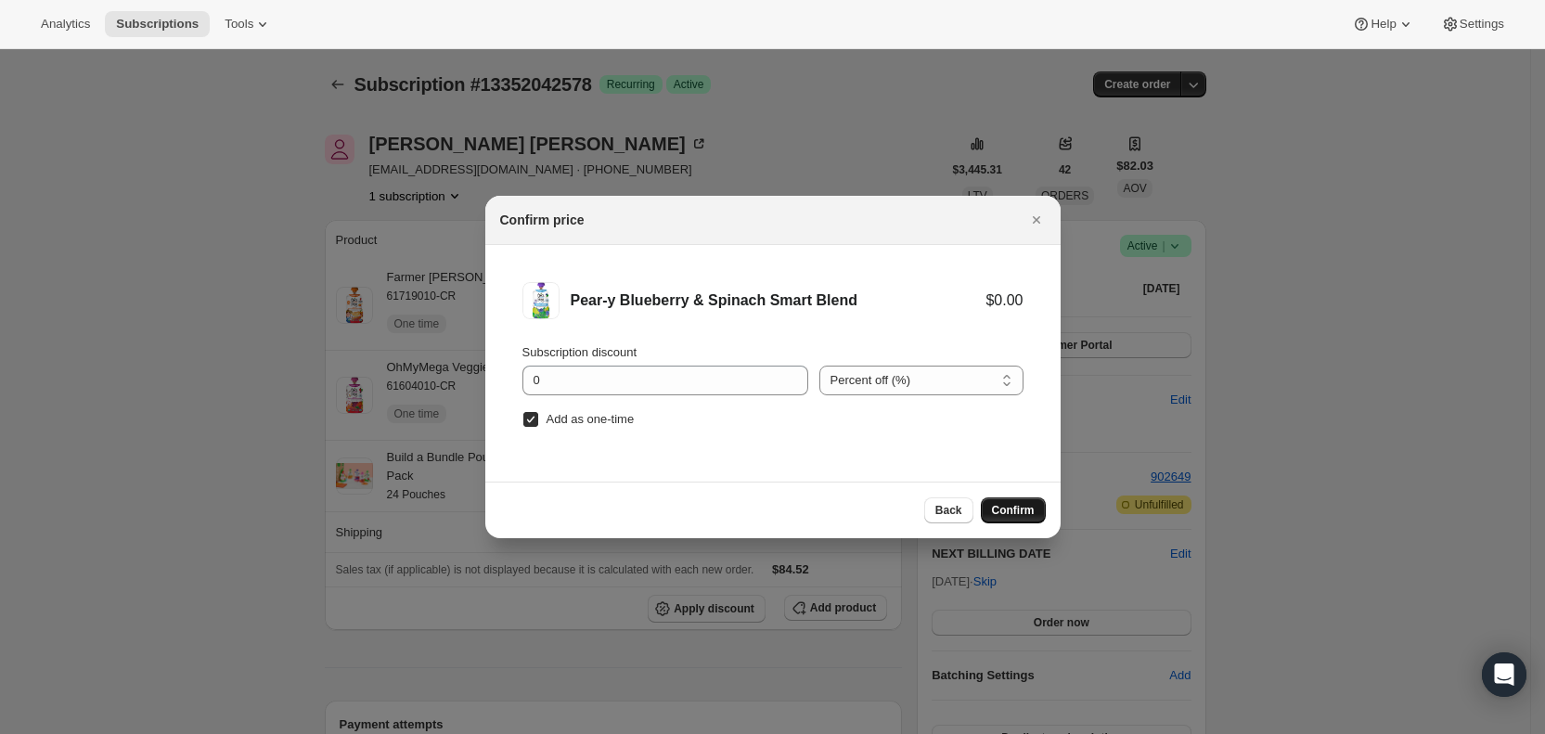
click at [1000, 506] on span "Confirm" at bounding box center [1013, 510] width 43 height 15
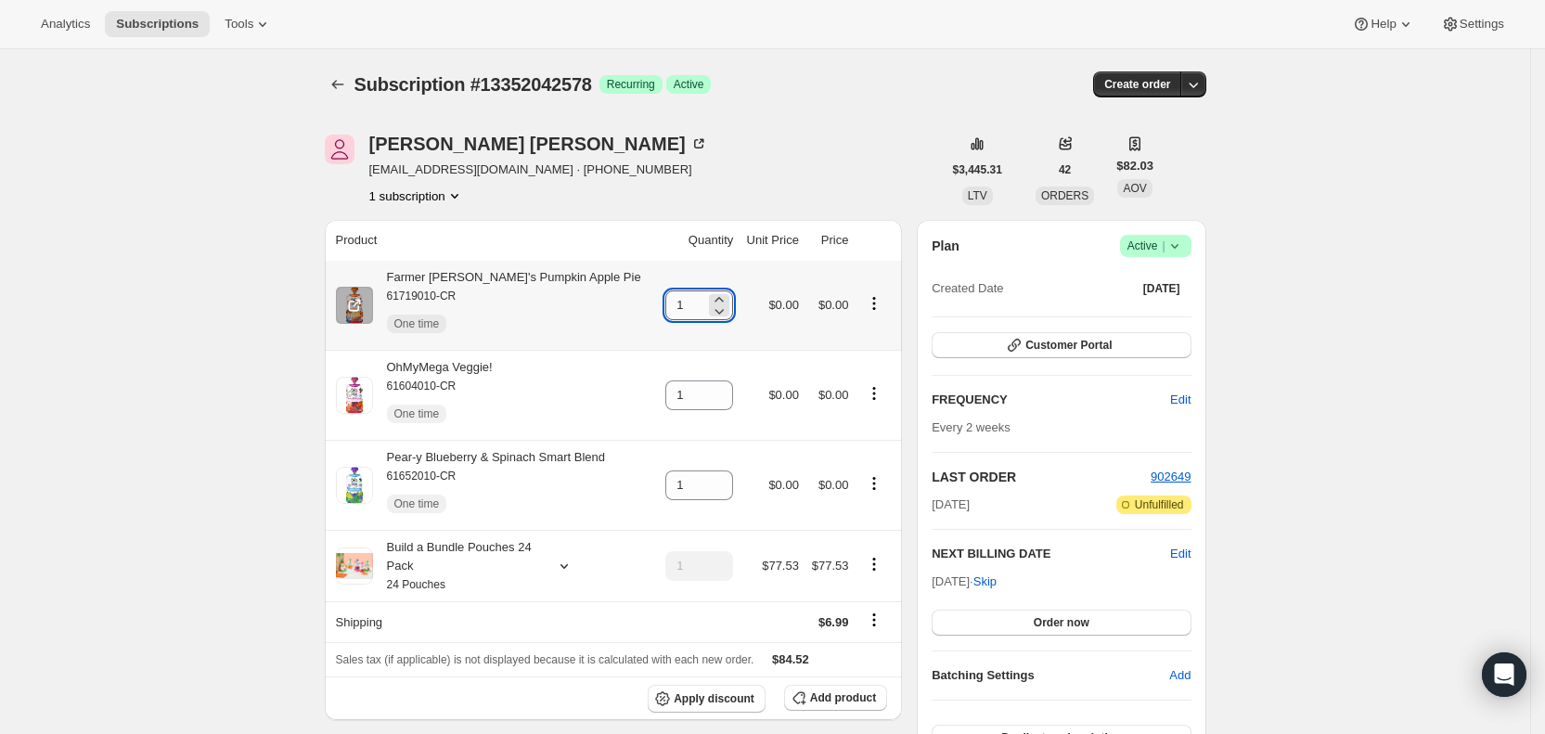
click at [680, 304] on input "1" at bounding box center [685, 305] width 40 height 30
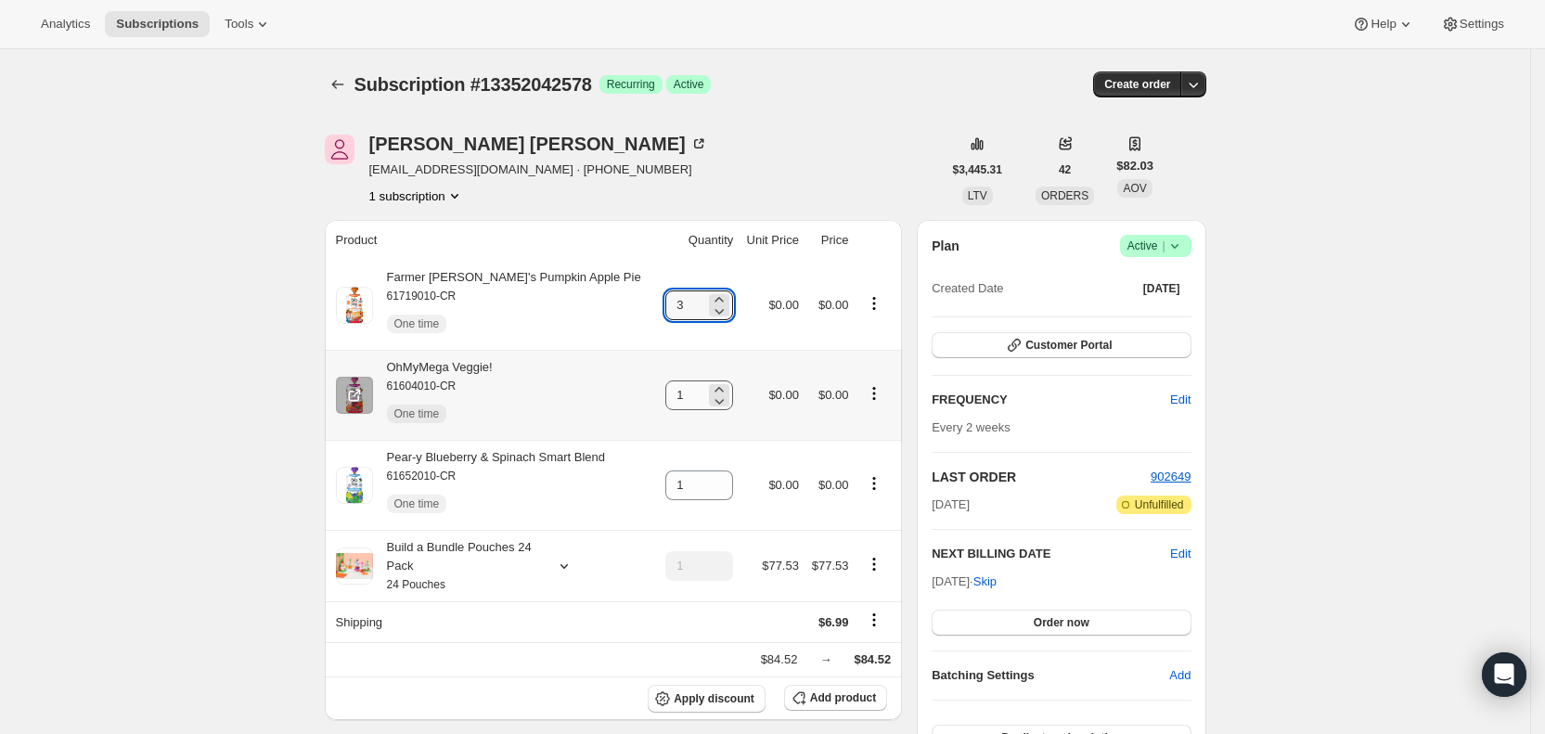
type input "3"
drag, startPoint x: 670, startPoint y: 400, endPoint x: 695, endPoint y: 395, distance: 25.5
click at [695, 395] on input "1" at bounding box center [685, 395] width 40 height 30
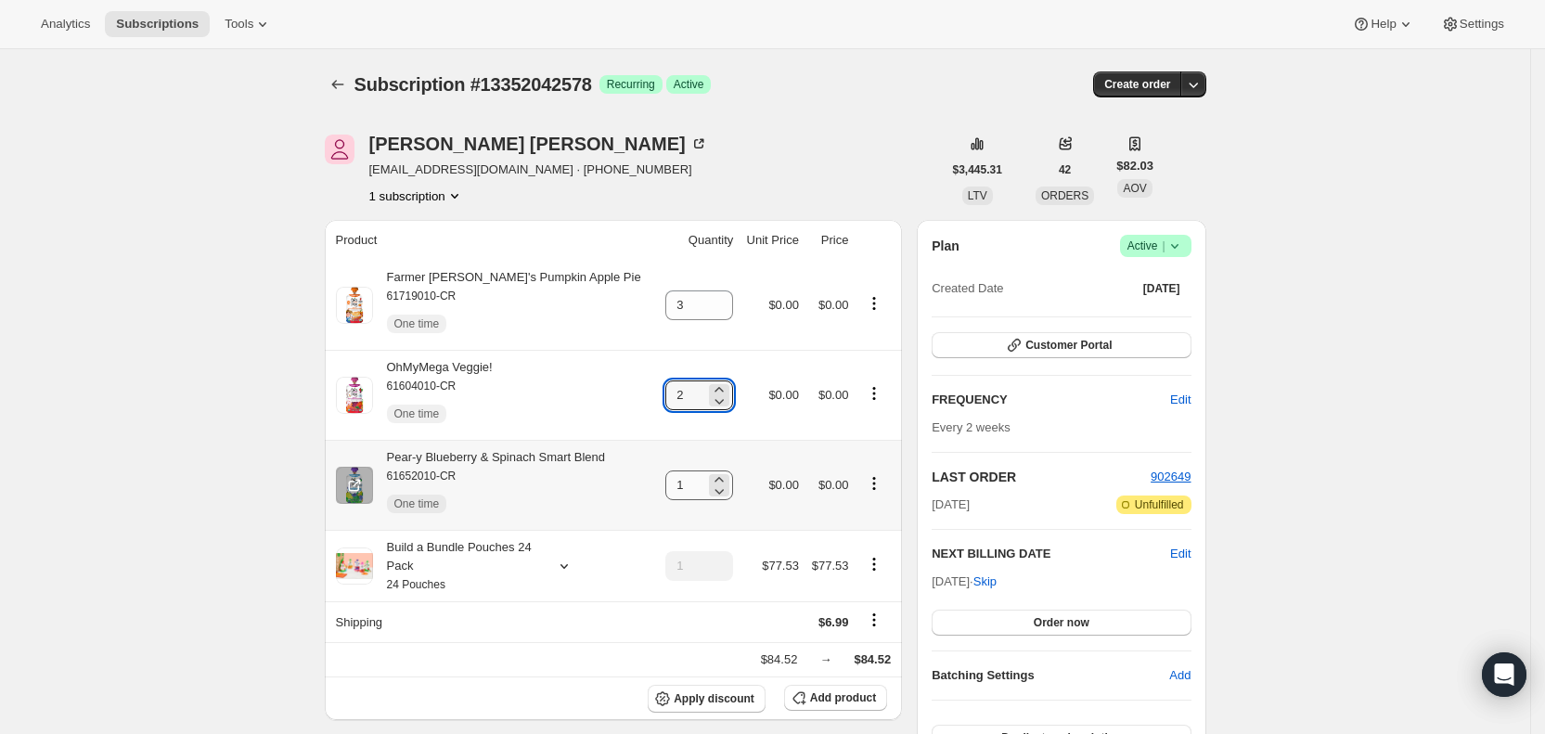
type input "2"
drag, startPoint x: 668, startPoint y: 475, endPoint x: 727, endPoint y: 480, distance: 59.6
click at [727, 480] on div "1" at bounding box center [699, 485] width 68 height 30
type input "3"
click at [657, 178] on div "Jessica Umlor jumlor@umlorgroup.com · +12319203927 1 subscription" at bounding box center [633, 170] width 617 height 71
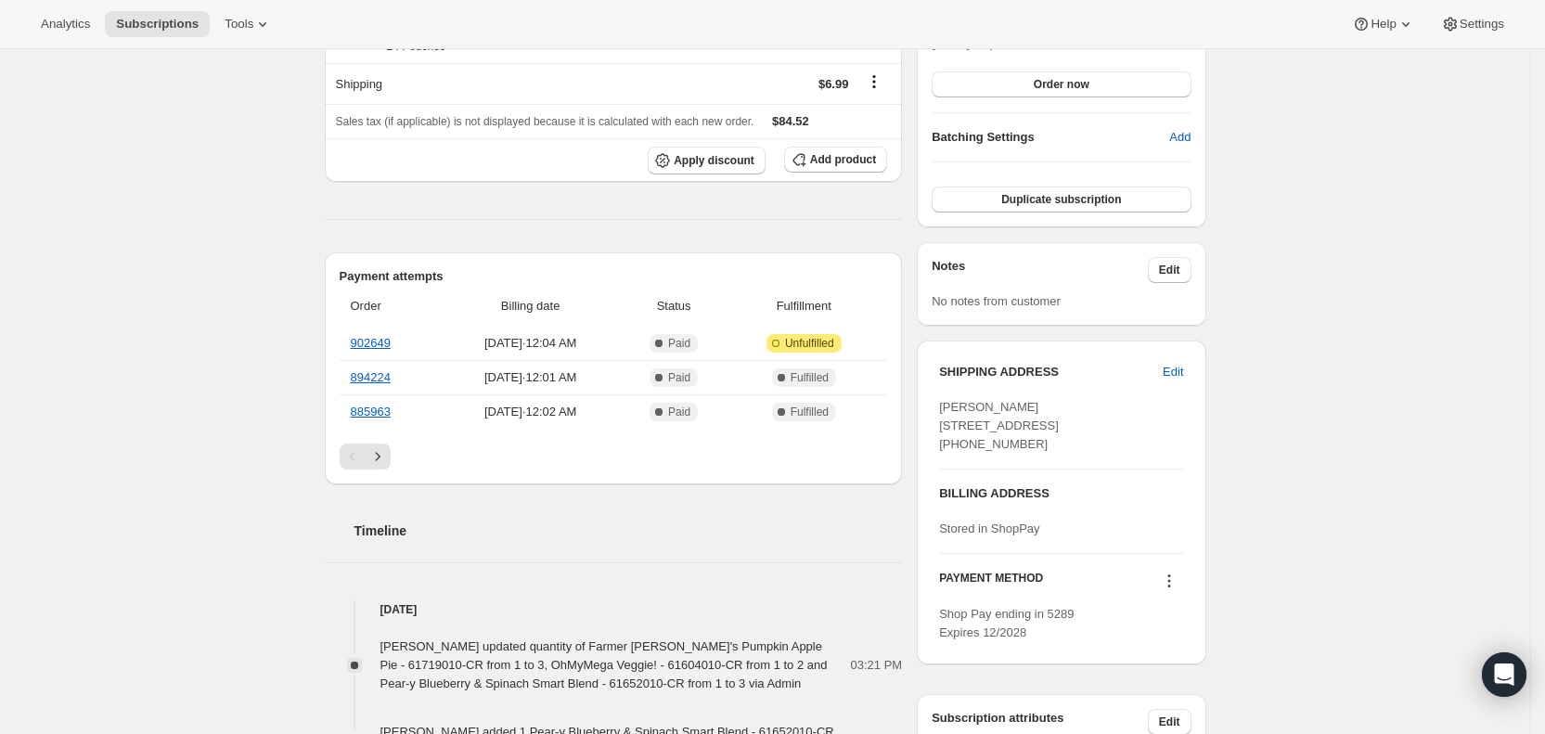
scroll to position [571, 0]
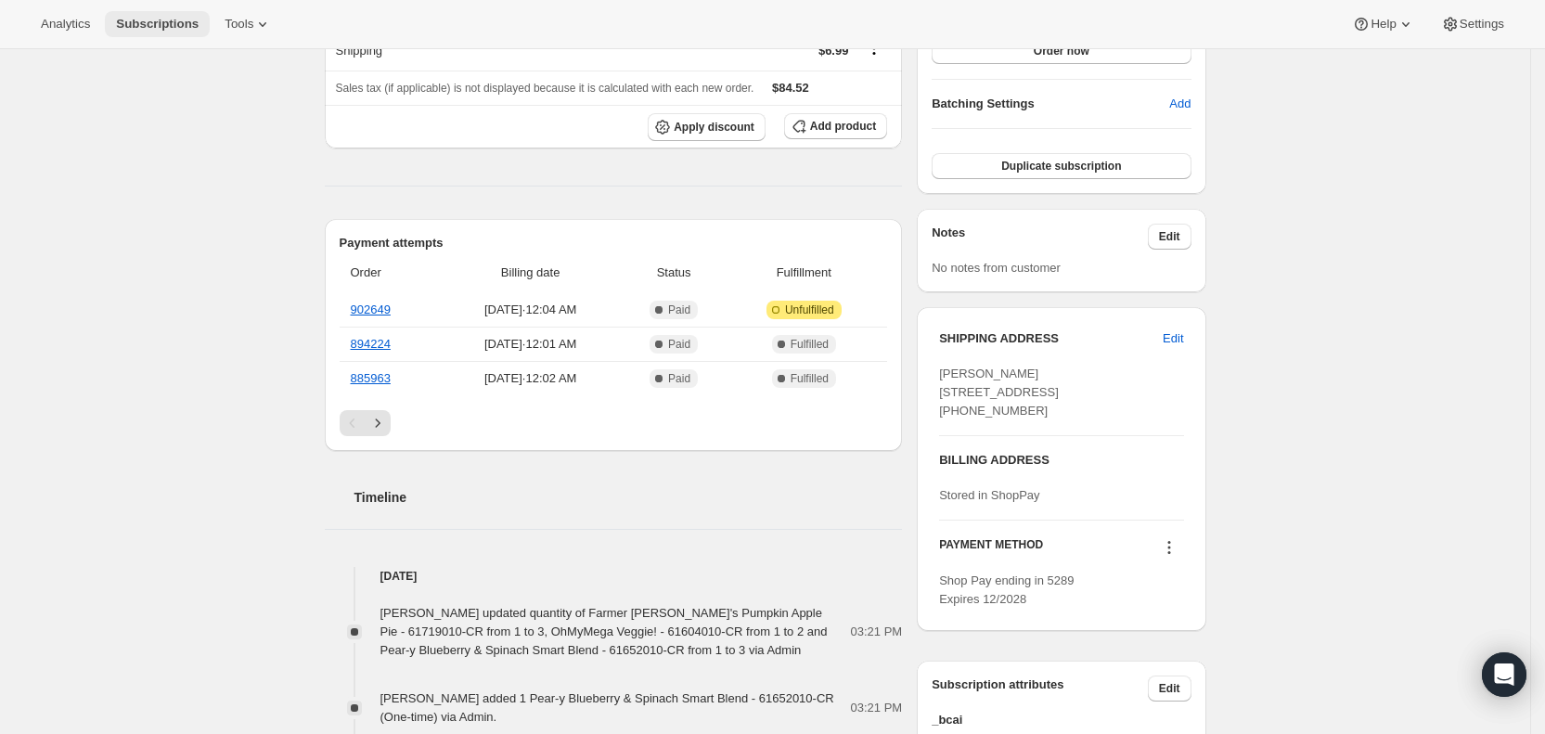
click at [164, 25] on span "Subscriptions" at bounding box center [157, 24] width 83 height 15
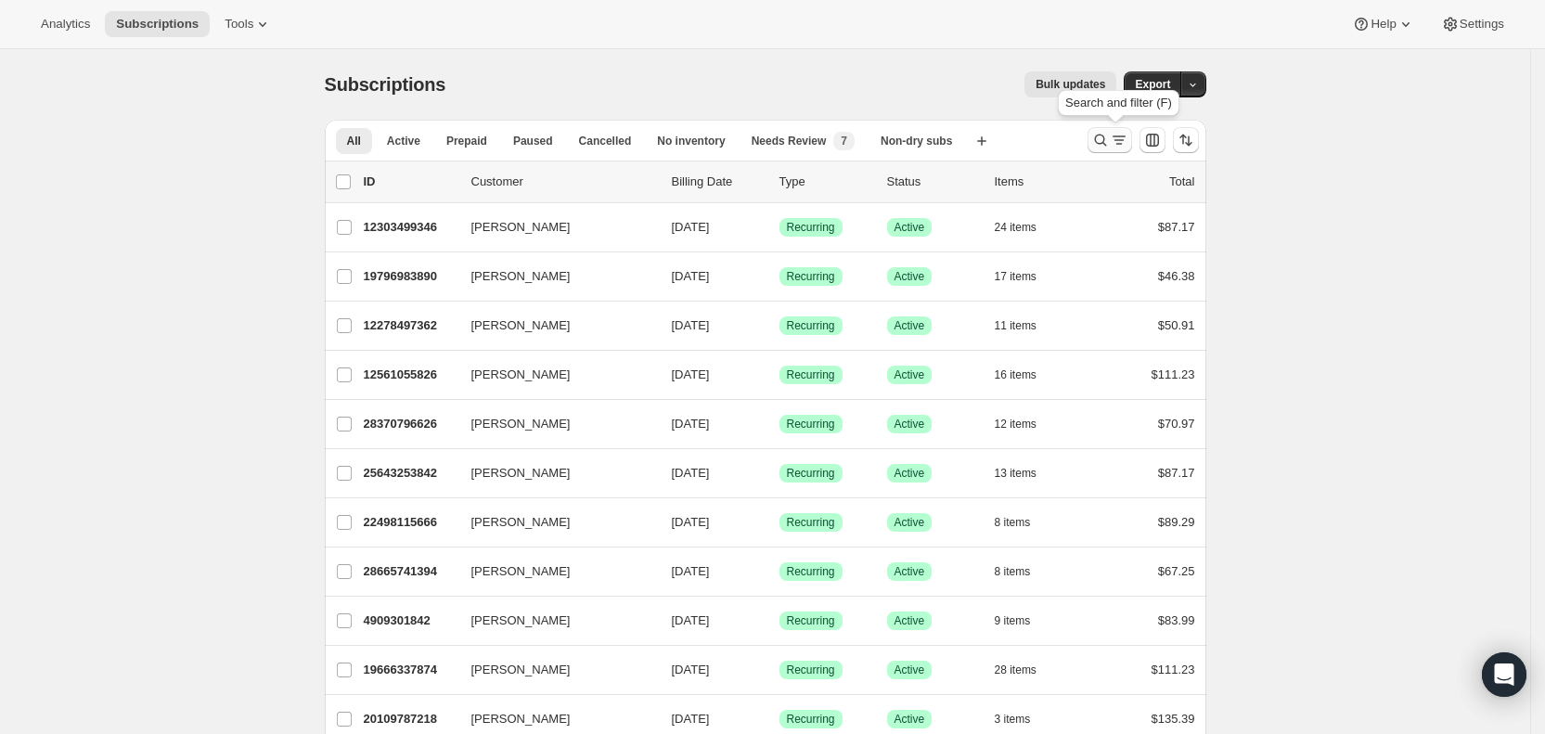
click at [1125, 137] on icon "Search and filter results" at bounding box center [1119, 140] width 19 height 19
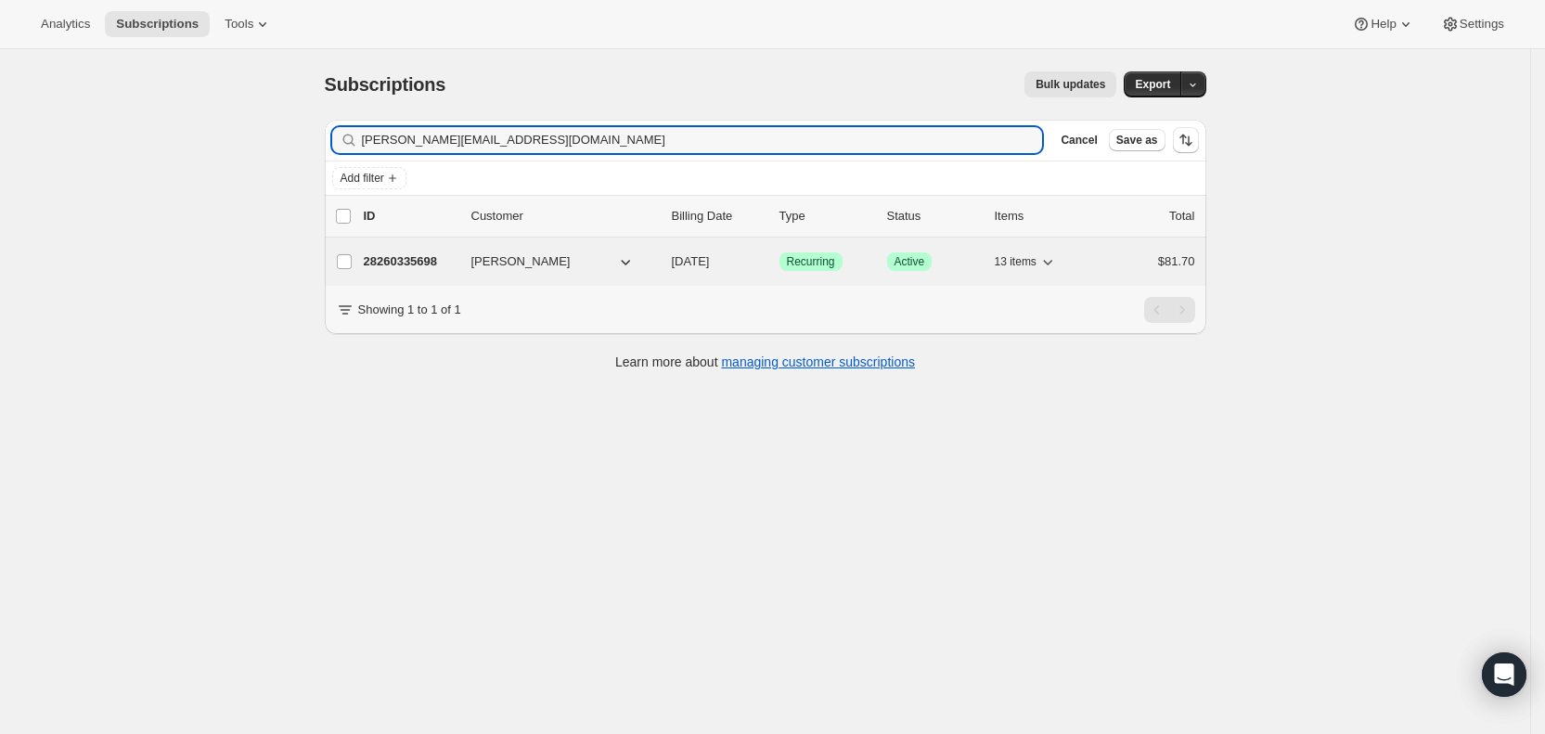
type input "andrea.abdullah@hotmail.com"
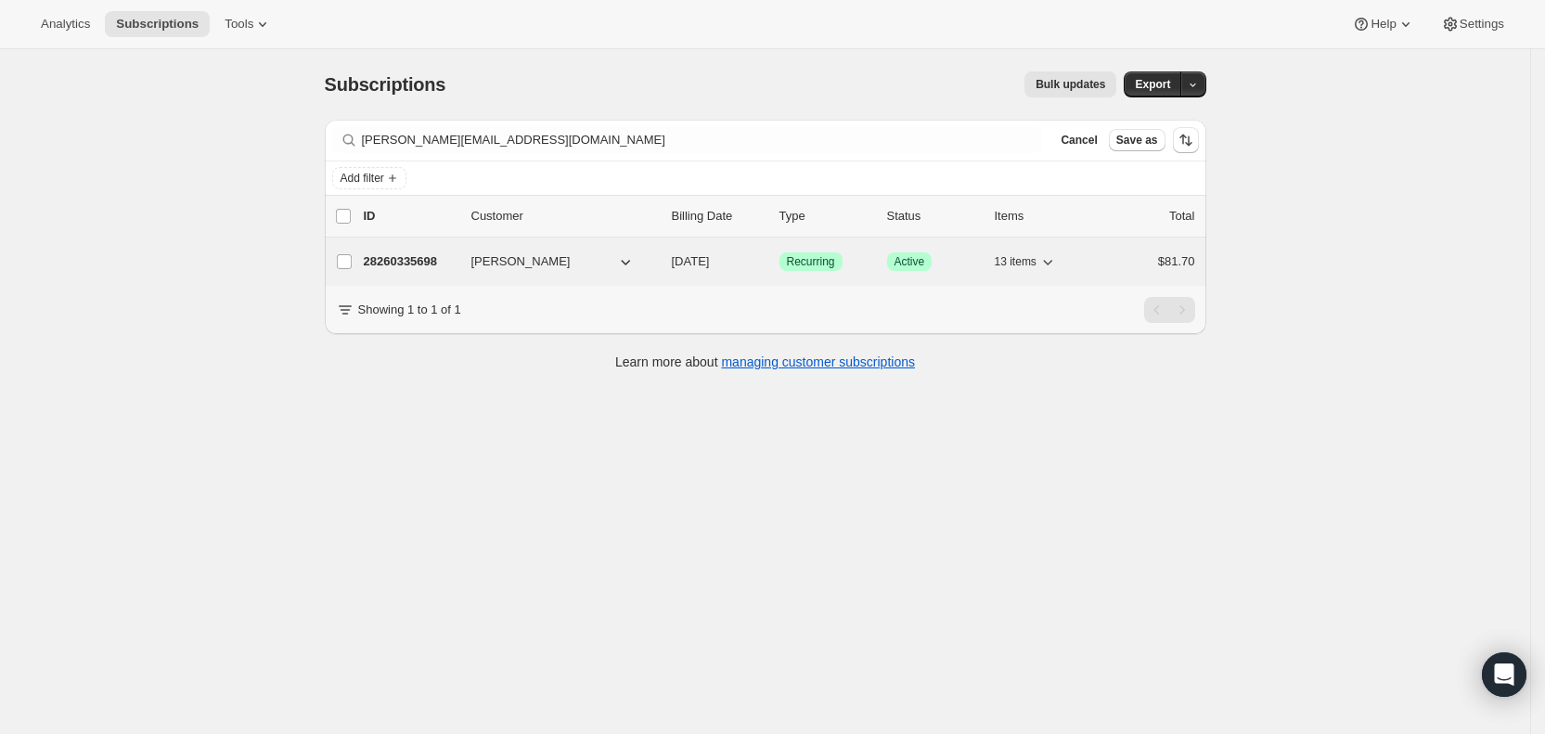
click at [708, 261] on span "09/30/2025" at bounding box center [691, 261] width 38 height 14
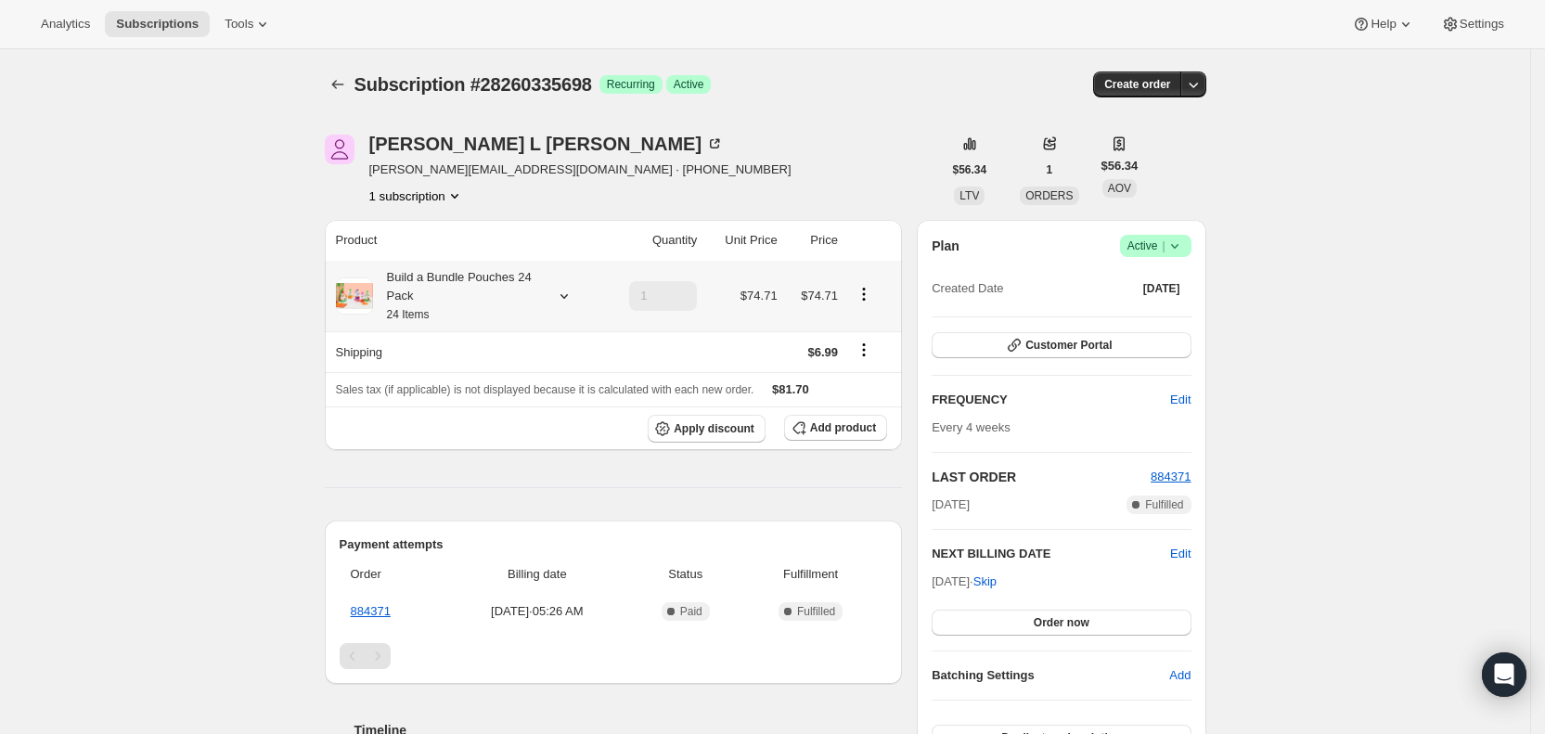
click at [571, 292] on icon at bounding box center [564, 296] width 19 height 19
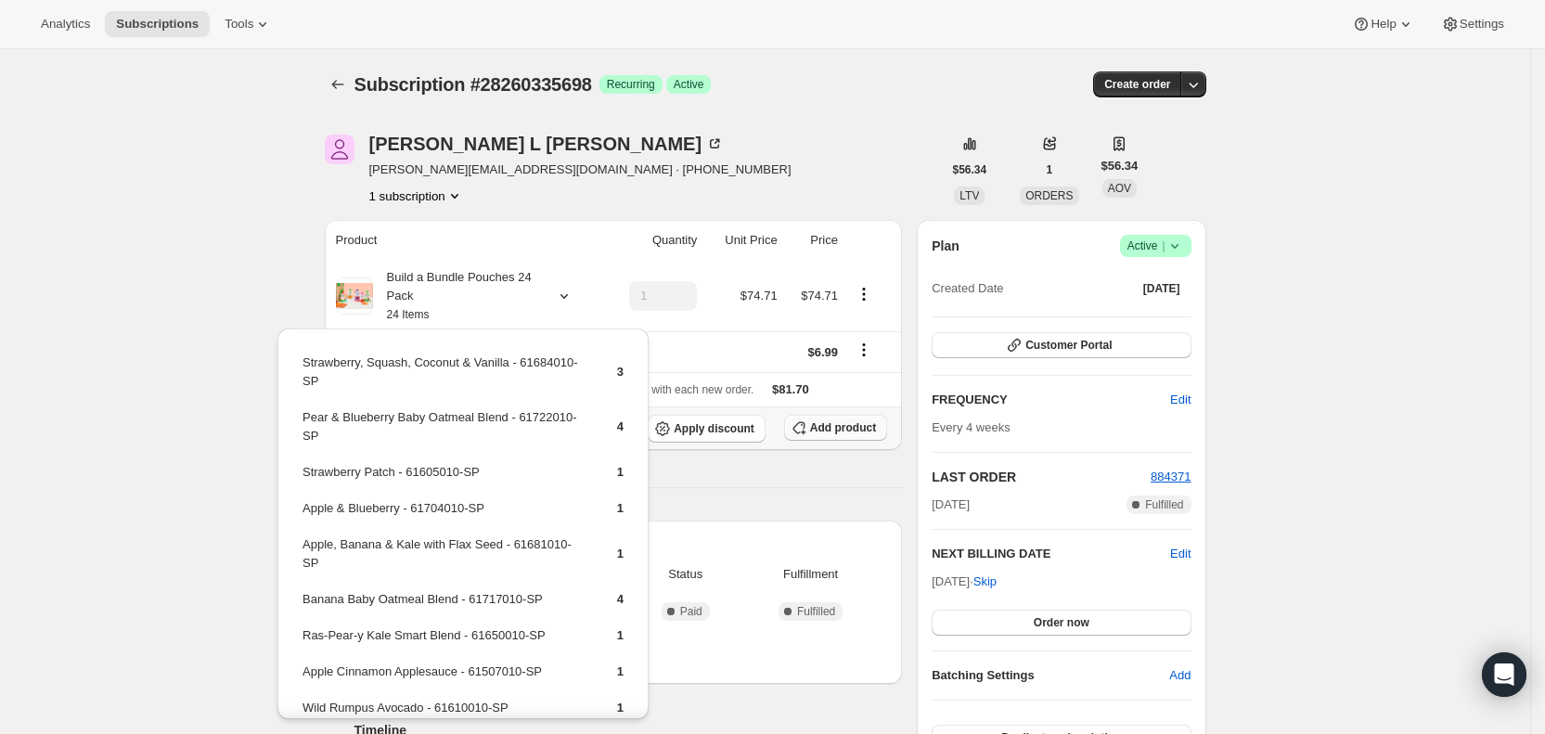
click at [841, 425] on span "Add product" at bounding box center [843, 427] width 66 height 15
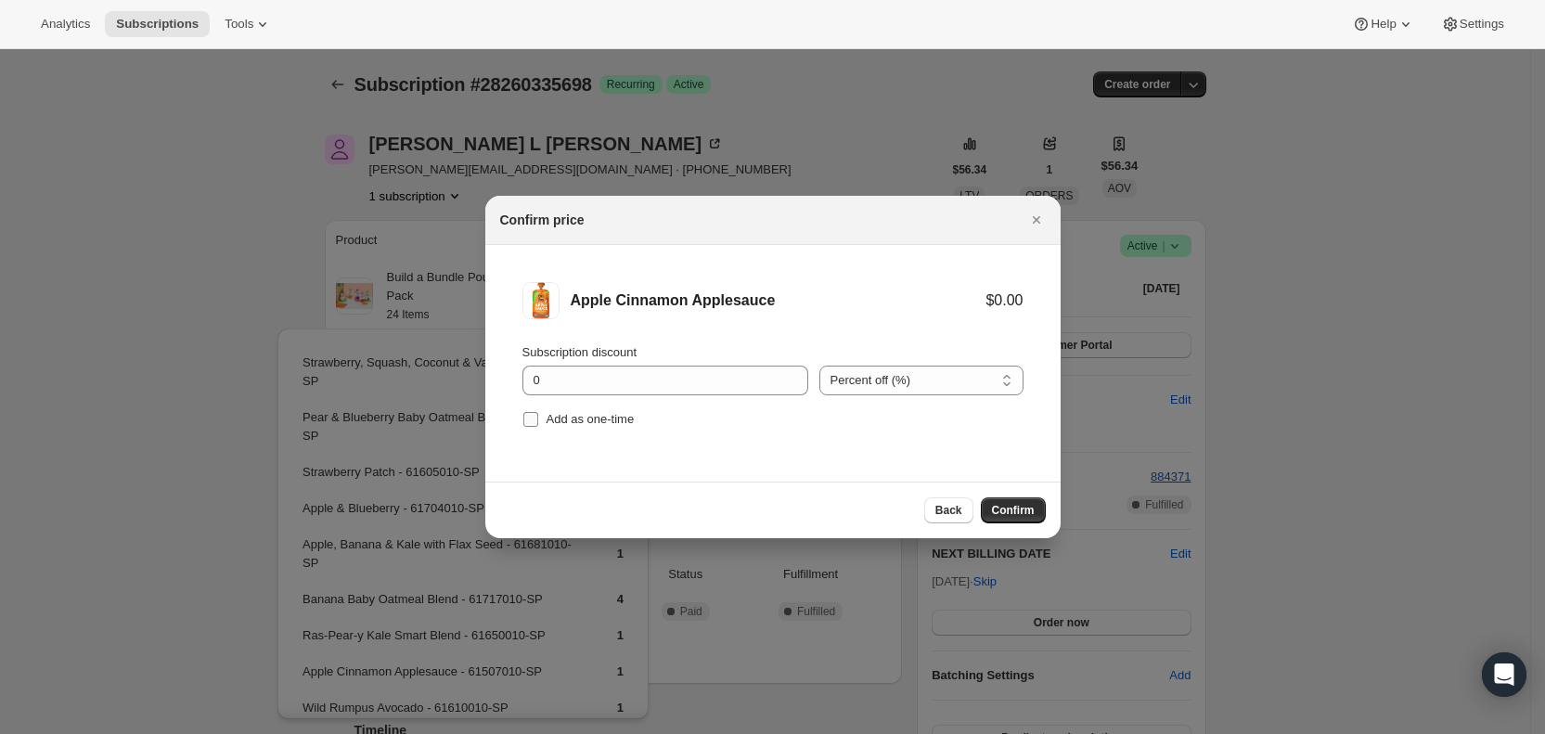
click at [526, 422] on input "Add as one-time" at bounding box center [530, 419] width 15 height 15
checkbox input "true"
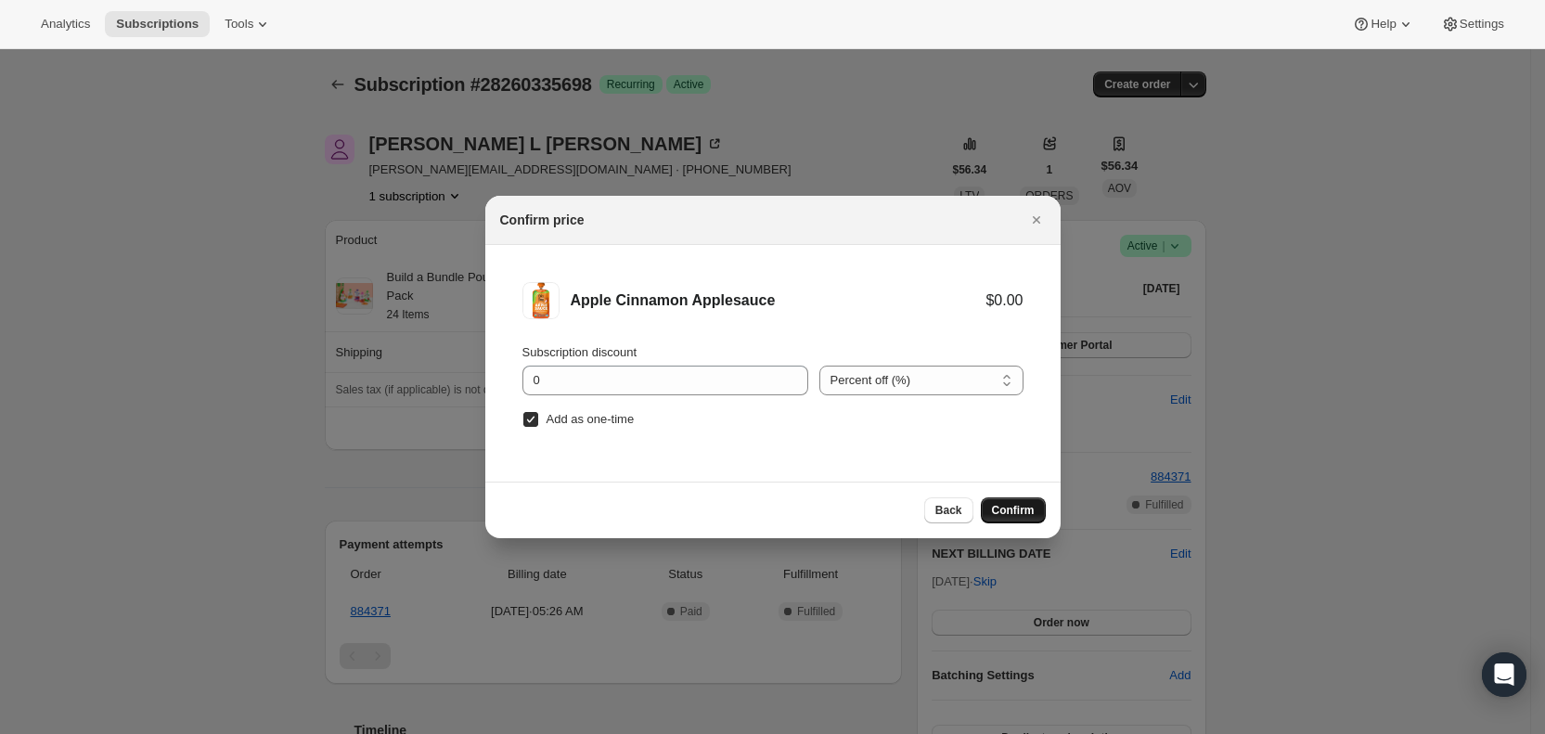
click at [988, 506] on button "Confirm" at bounding box center [1013, 510] width 65 height 26
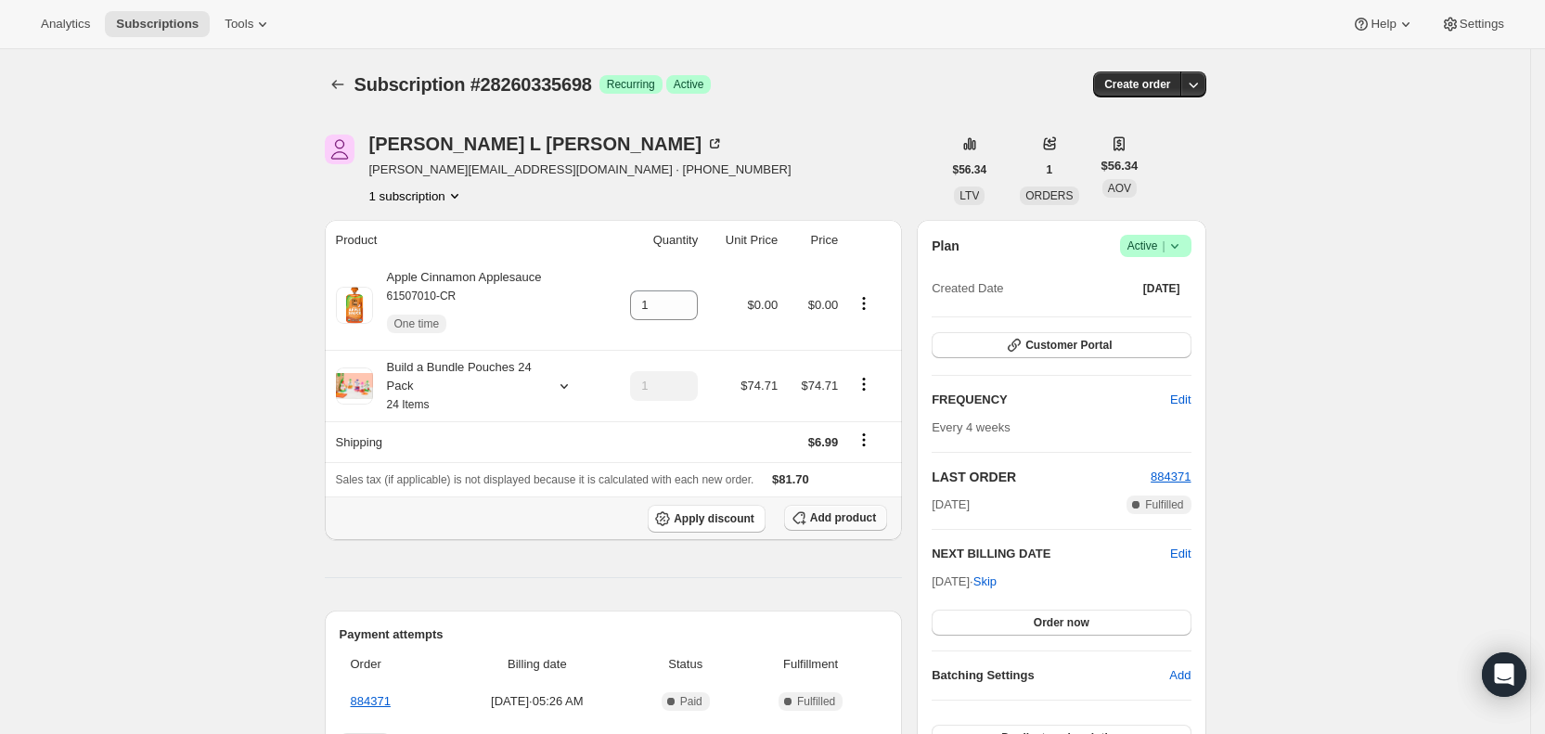
click at [839, 514] on span "Add product" at bounding box center [843, 517] width 66 height 15
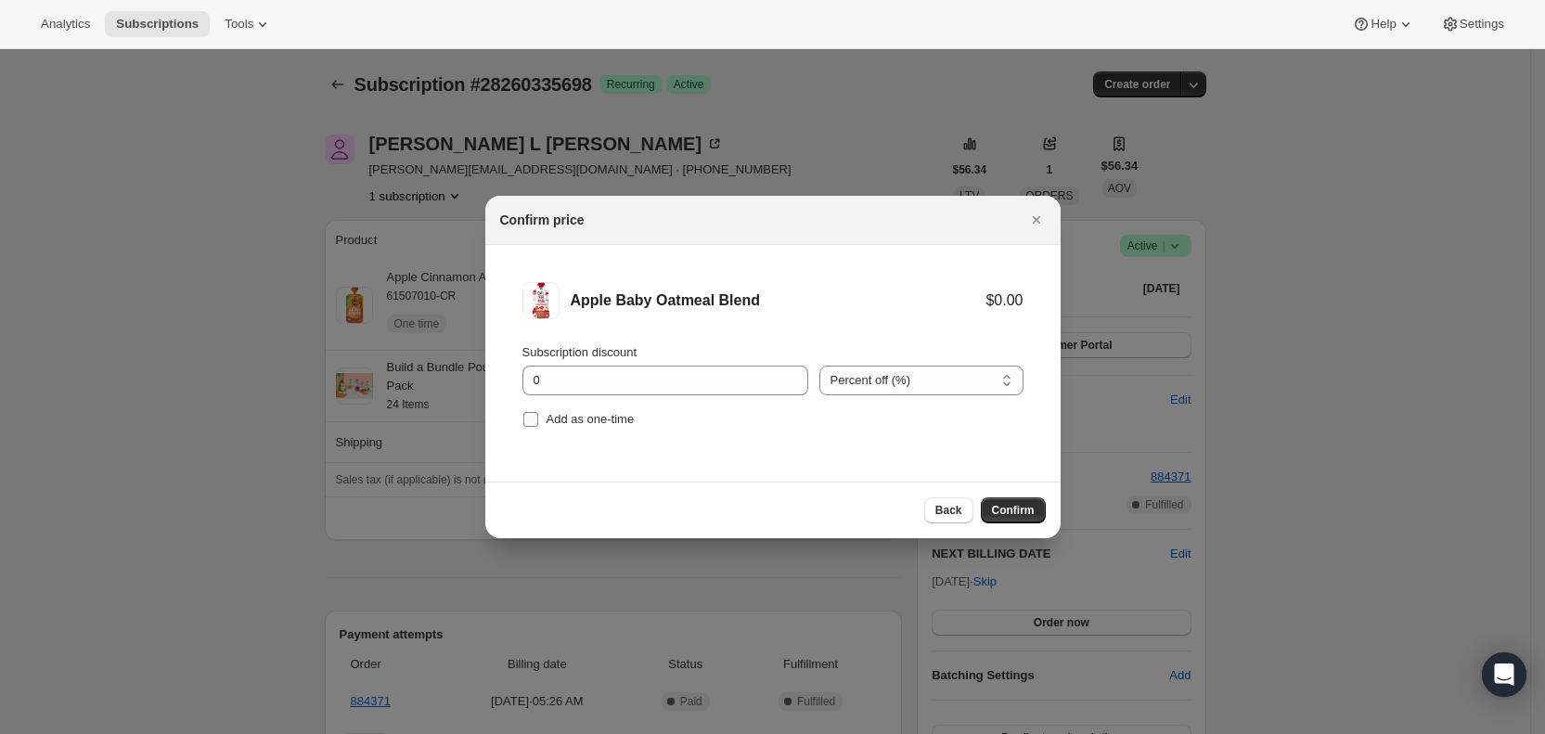
click at [533, 417] on input "Add as one-time" at bounding box center [530, 419] width 15 height 15
checkbox input "true"
click at [1038, 507] on button "Confirm" at bounding box center [1013, 510] width 65 height 26
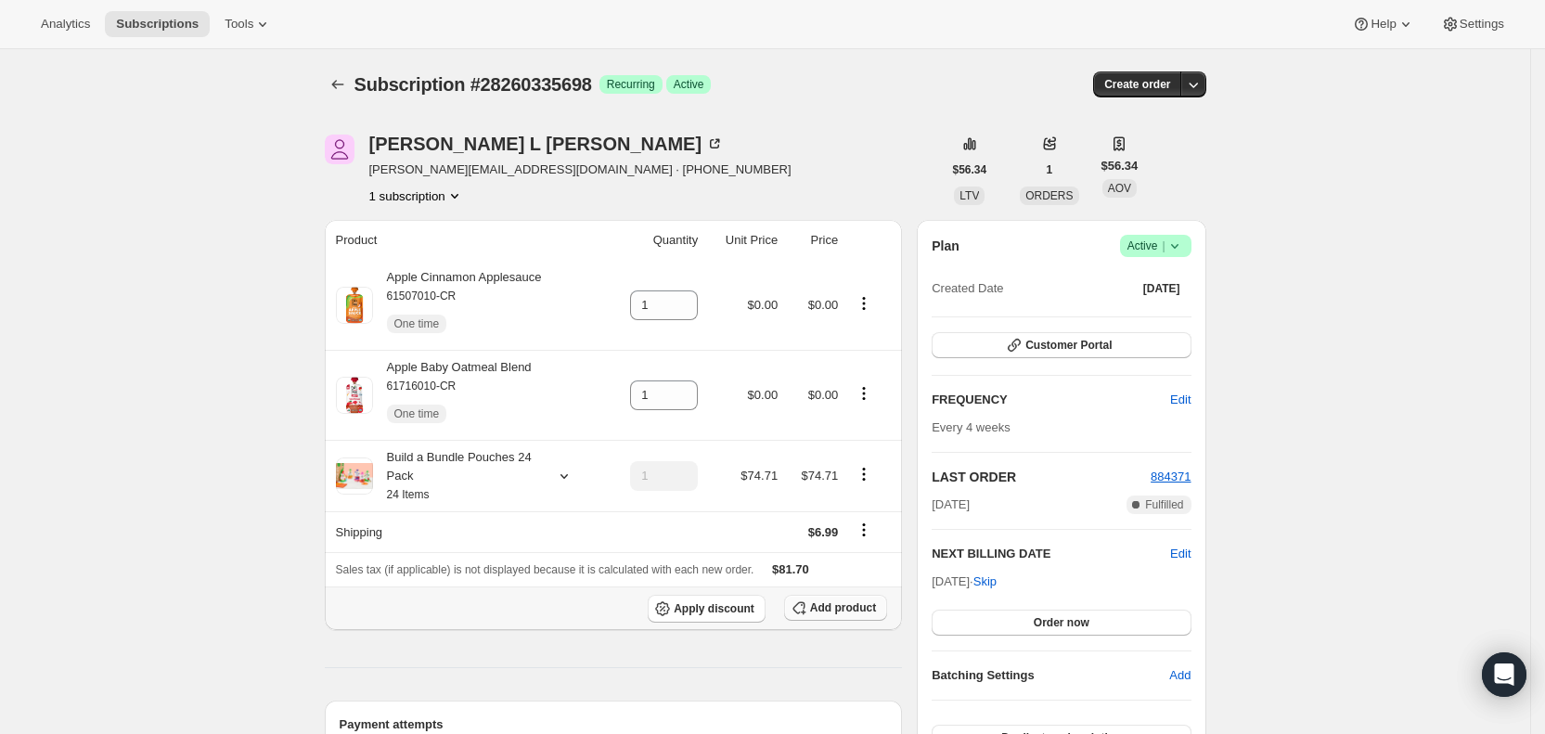
click at [834, 605] on span "Add product" at bounding box center [843, 607] width 66 height 15
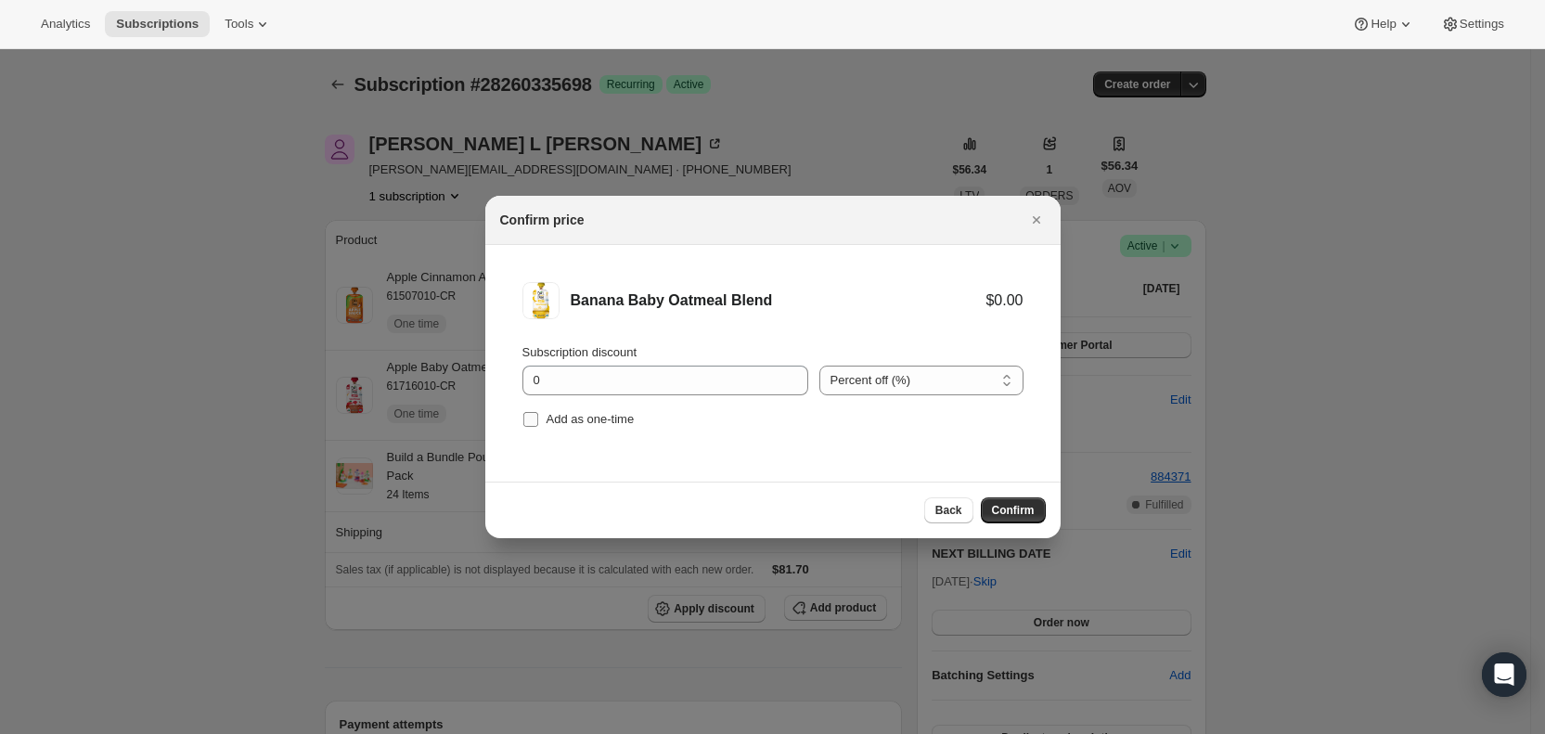
click at [563, 417] on span "Add as one-time" at bounding box center [590, 419] width 88 height 14
click at [538, 417] on input "Add as one-time" at bounding box center [530, 419] width 15 height 15
checkbox input "true"
click at [1007, 515] on span "Confirm" at bounding box center [1013, 510] width 43 height 15
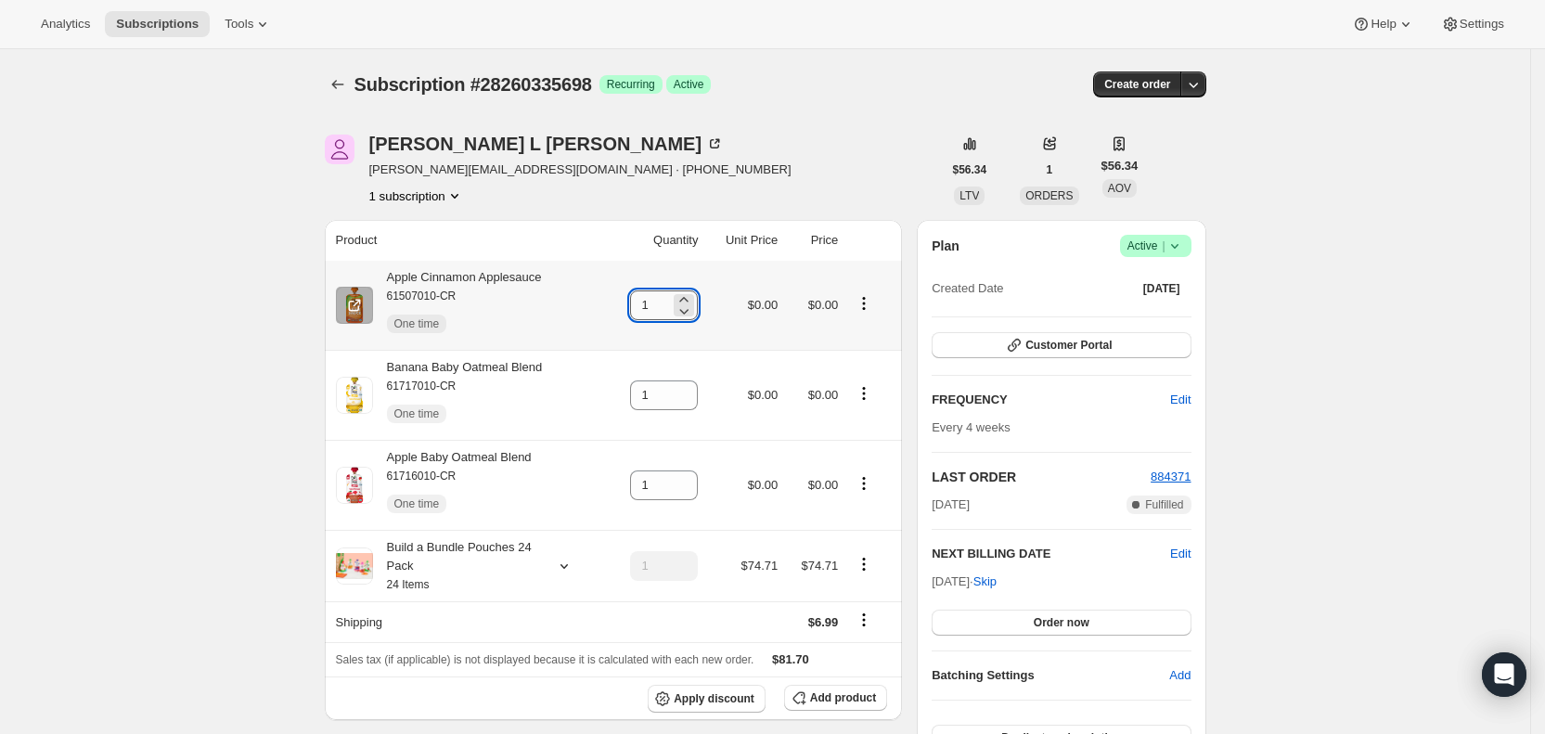
drag, startPoint x: 647, startPoint y: 304, endPoint x: 667, endPoint y: 304, distance: 20.4
click at [667, 304] on input "1" at bounding box center [650, 305] width 40 height 30
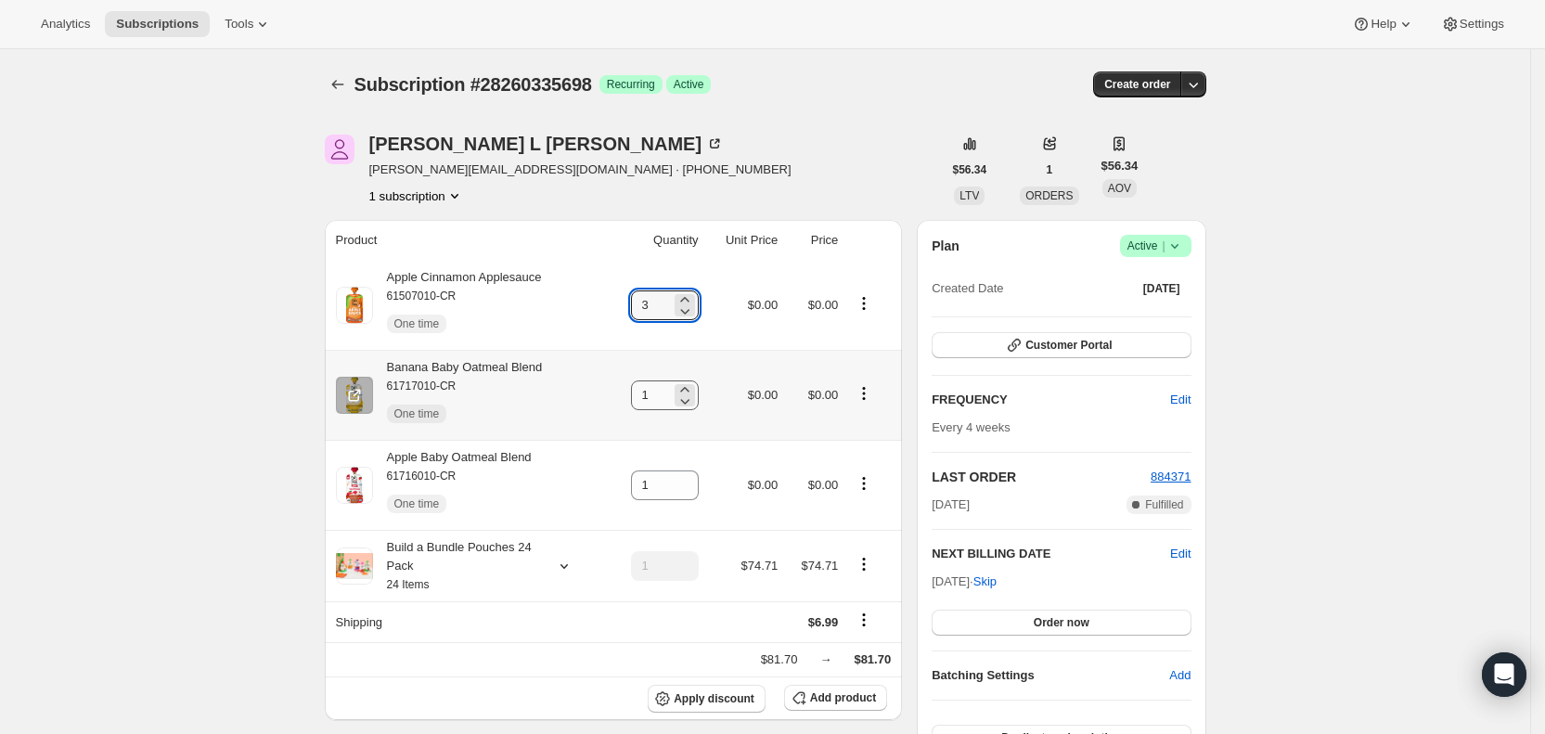
type input "3"
drag, startPoint x: 648, startPoint y: 399, endPoint x: 663, endPoint y: 398, distance: 15.8
click at [663, 398] on input "1" at bounding box center [651, 395] width 40 height 30
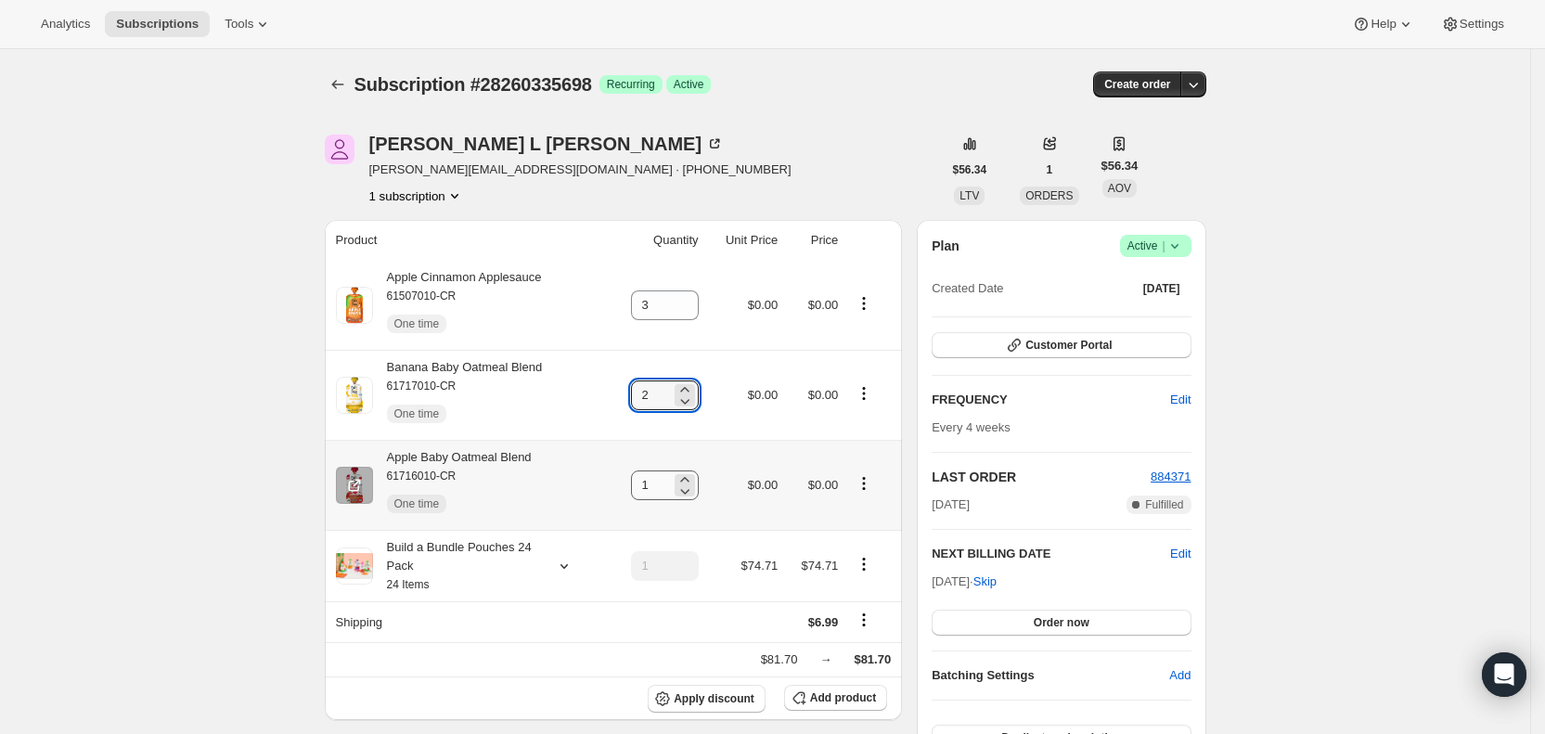
type input "2"
drag, startPoint x: 653, startPoint y: 489, endPoint x: 674, endPoint y: 487, distance: 20.5
click at [671, 487] on input "1" at bounding box center [651, 485] width 40 height 30
type input "2"
click at [825, 96] on div "Subscription #28260335698 Success Recurring Success Active" at bounding box center [622, 84] width 537 height 26
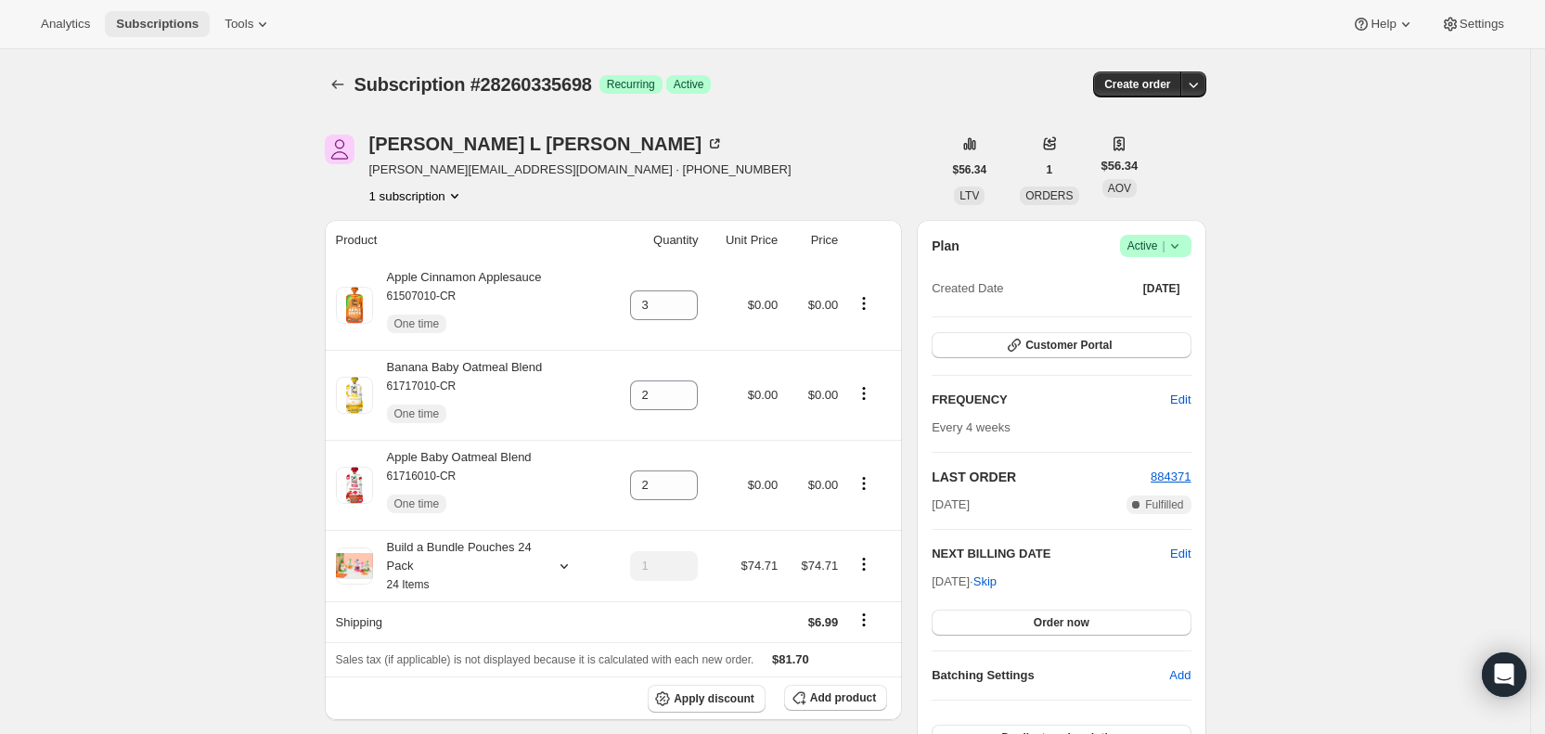
click at [173, 24] on span "Subscriptions" at bounding box center [157, 24] width 83 height 15
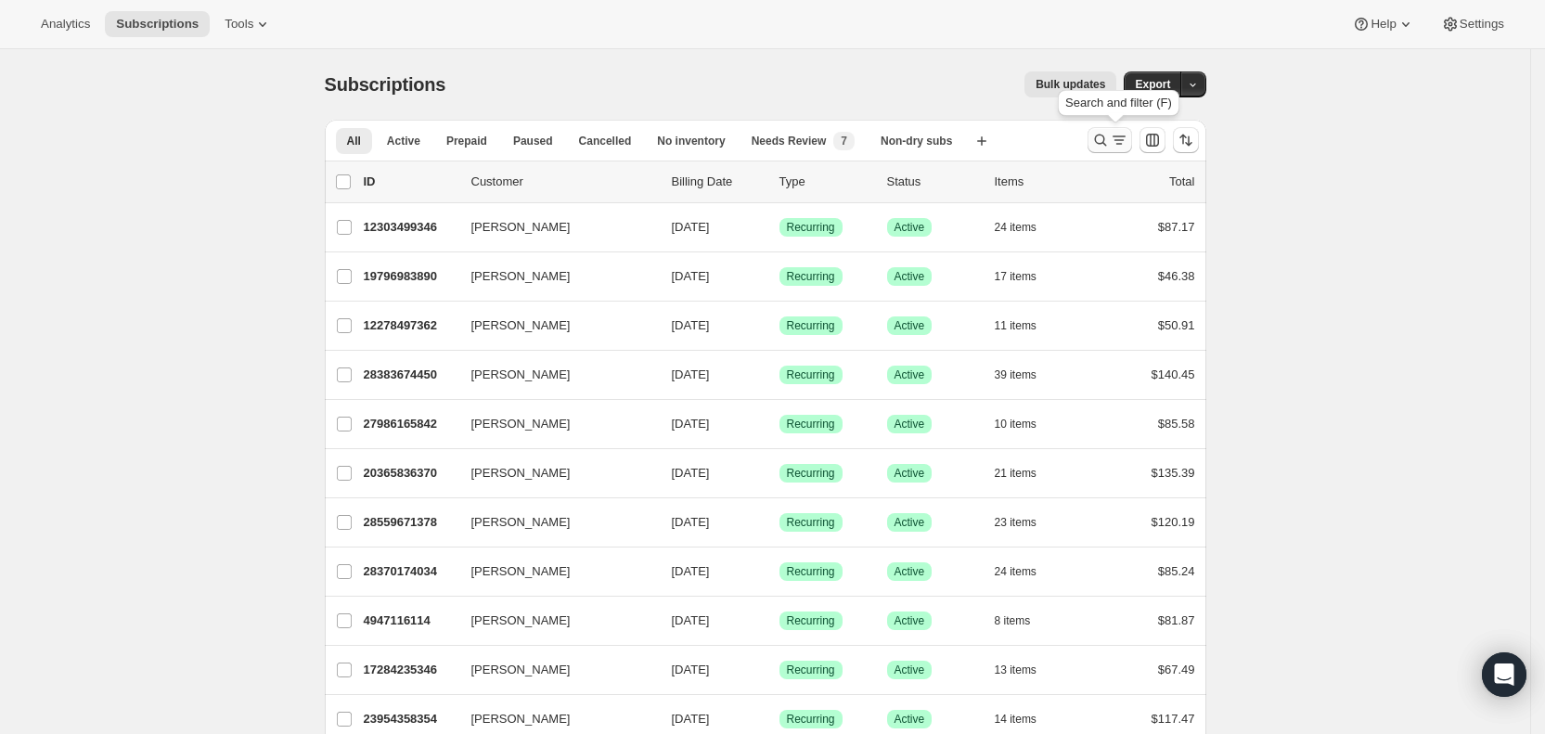
click at [1128, 137] on icon "Search and filter results" at bounding box center [1119, 140] width 19 height 19
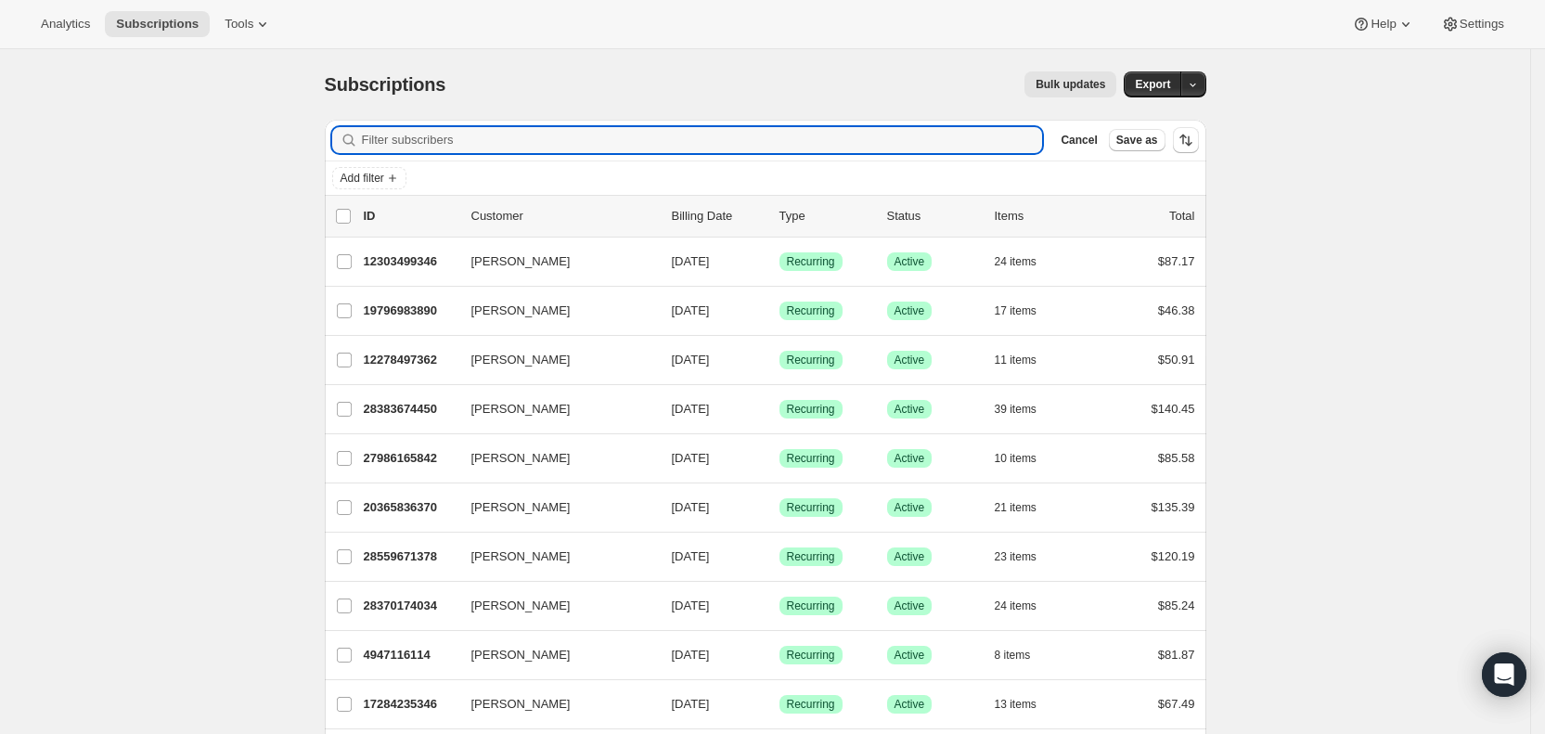
paste input "kyleigh.morrison@hotmail.com"
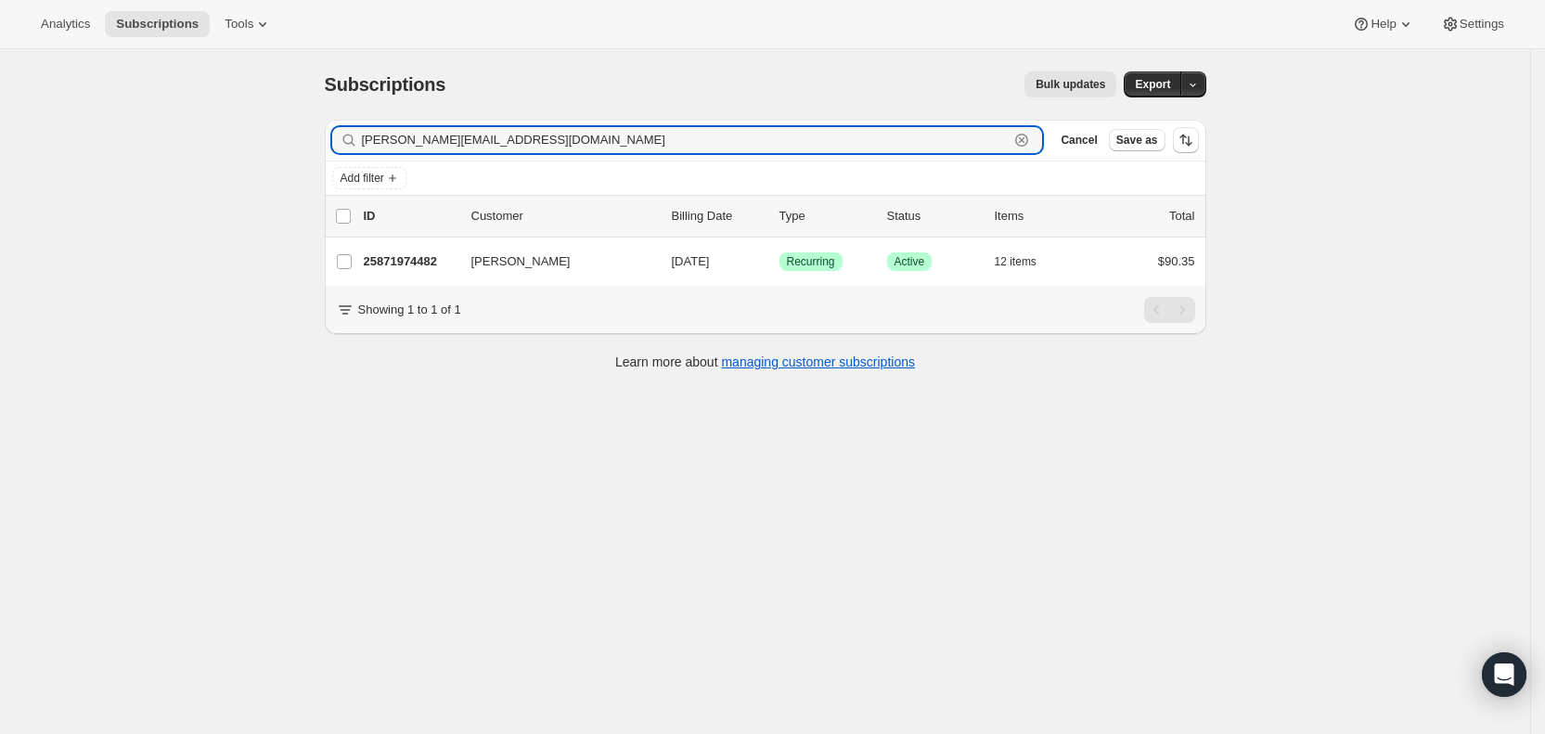
type input "kyleigh.morrison@hotmail.com"
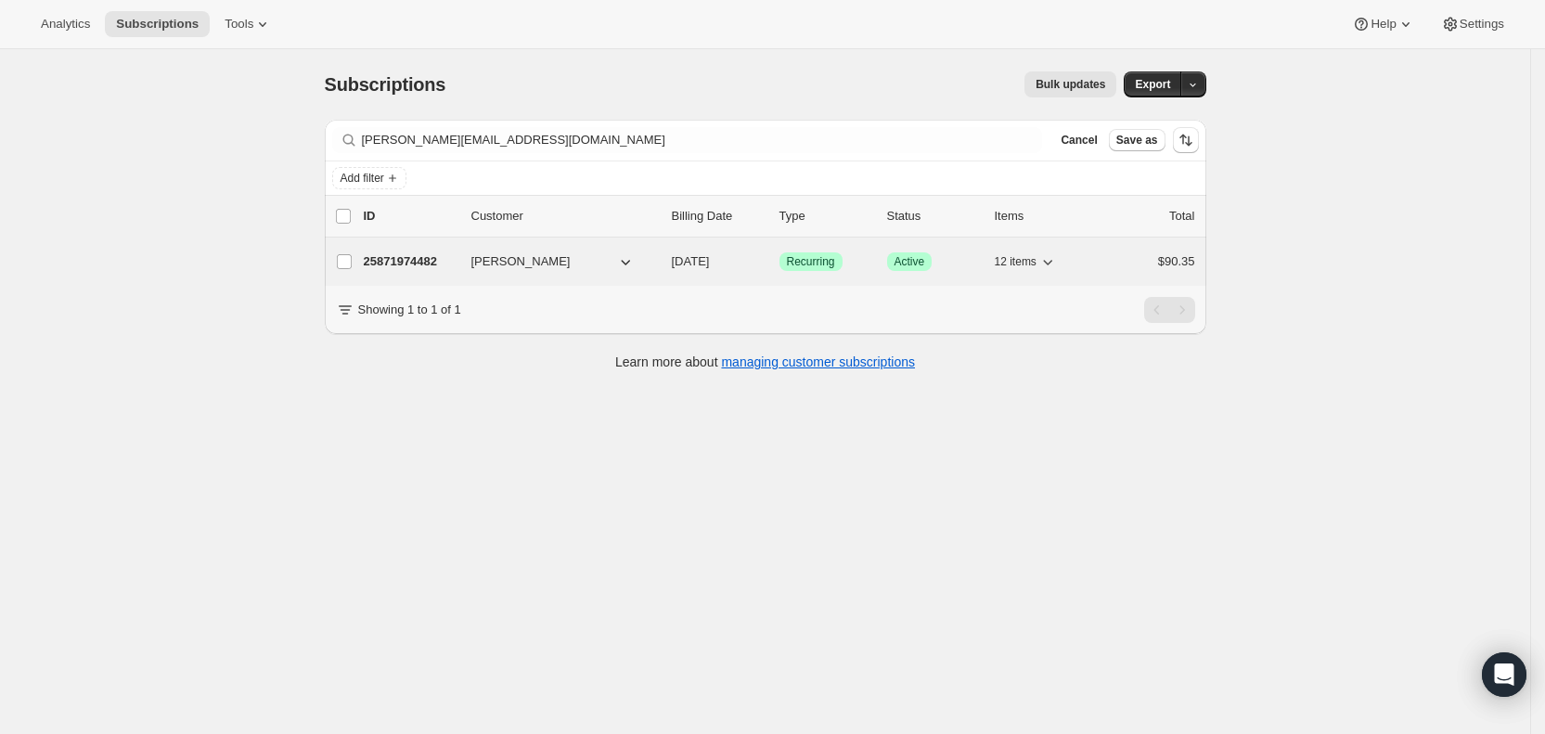
click at [704, 261] on span "10/03/2025" at bounding box center [691, 261] width 38 height 14
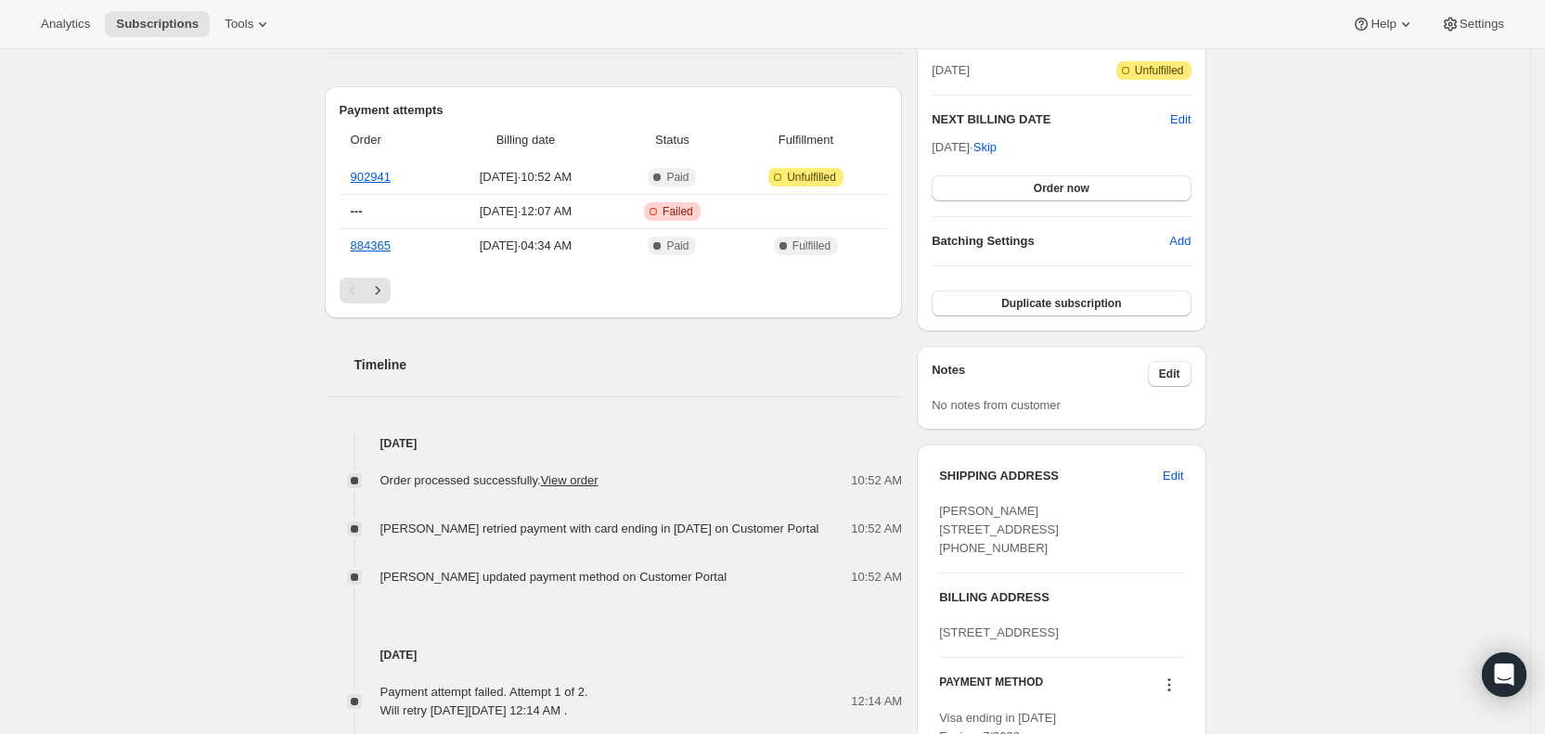
scroll to position [430, 0]
